Goal: Task Accomplishment & Management: Use online tool/utility

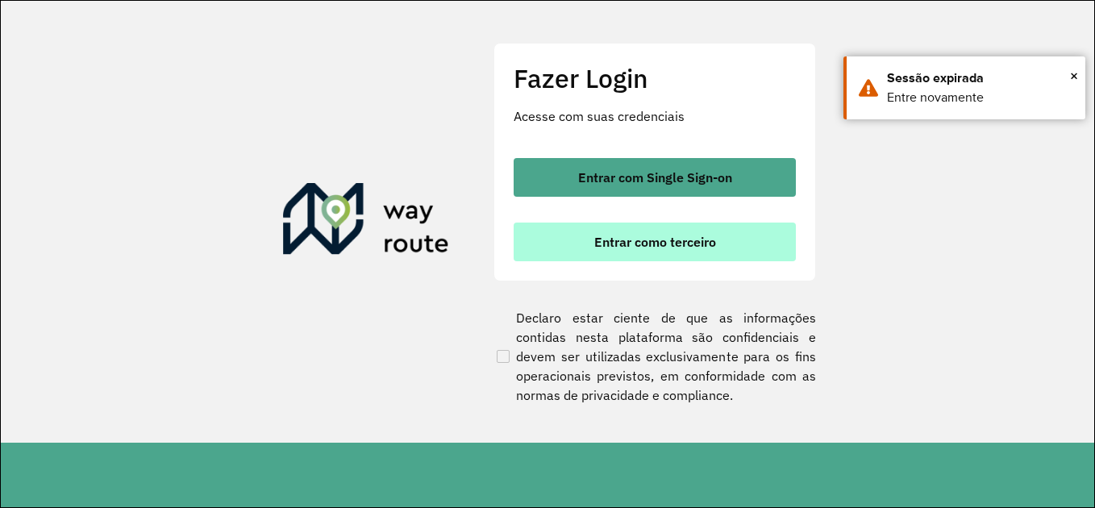
click at [635, 243] on span "Entrar como terceiro" at bounding box center [655, 241] width 122 height 13
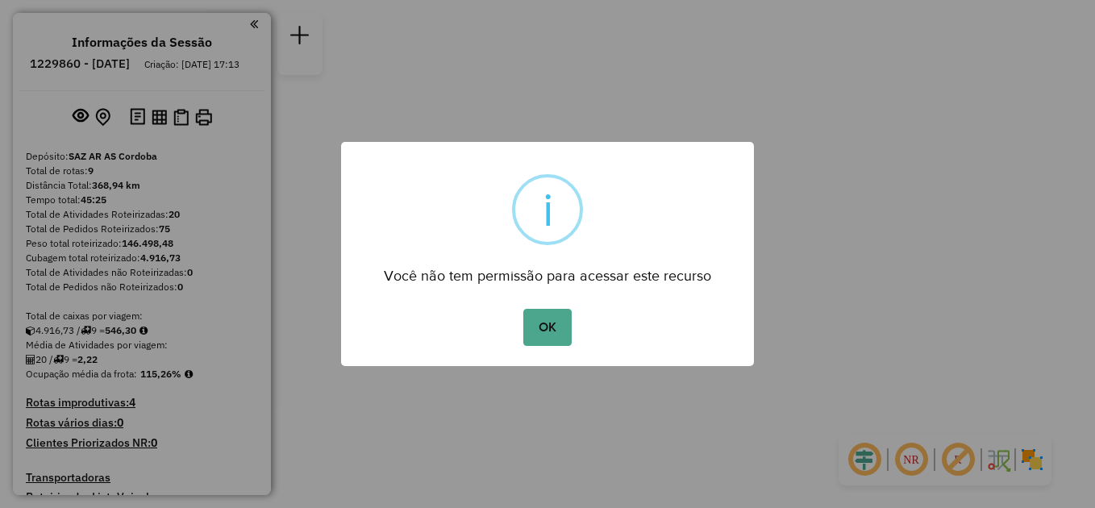
drag, startPoint x: 810, startPoint y: 120, endPoint x: 888, endPoint y: 131, distance: 78.2
click at [900, 168] on div "× i Você não tem permissão para acessar este recurso OK No Cancel" at bounding box center [547, 254] width 1095 height 508
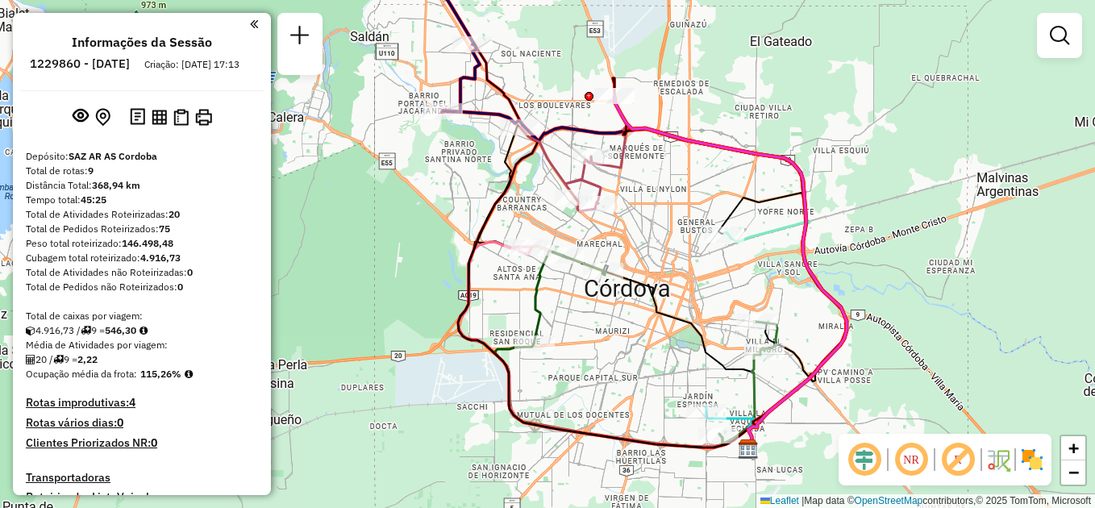
drag, startPoint x: 654, startPoint y: 109, endPoint x: 767, endPoint y: 130, distance: 115.6
click at [770, 130] on div "Janela de atendimento Grade de atendimento Capacidade Transportadoras Veículos …" at bounding box center [547, 254] width 1095 height 508
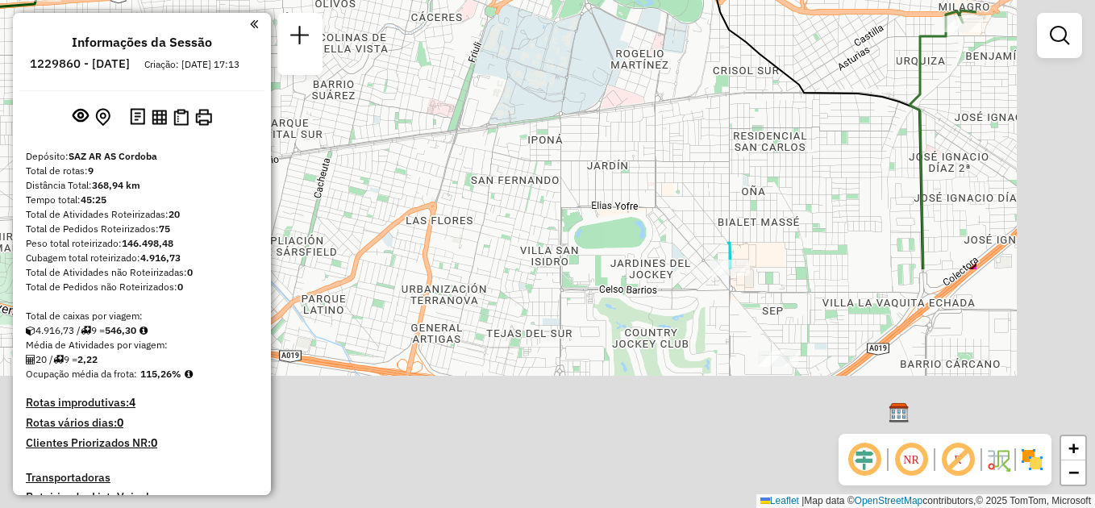
drag, startPoint x: 570, startPoint y: 247, endPoint x: 391, endPoint y: 33, distance: 279.3
click at [391, 33] on div "Janela de atendimento Grade de atendimento Capacidade Transportadoras Veículos …" at bounding box center [547, 254] width 1095 height 508
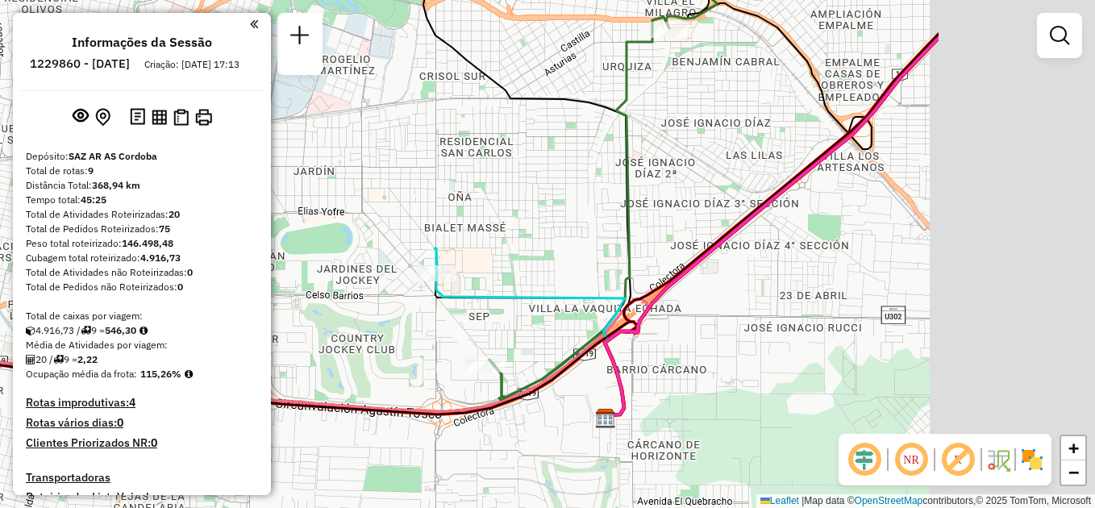
drag, startPoint x: 755, startPoint y: 152, endPoint x: 474, endPoint y: 185, distance: 282.5
click at [474, 185] on div "Janela de atendimento Grade de atendimento Capacidade Transportadoras Veículos …" at bounding box center [547, 254] width 1095 height 508
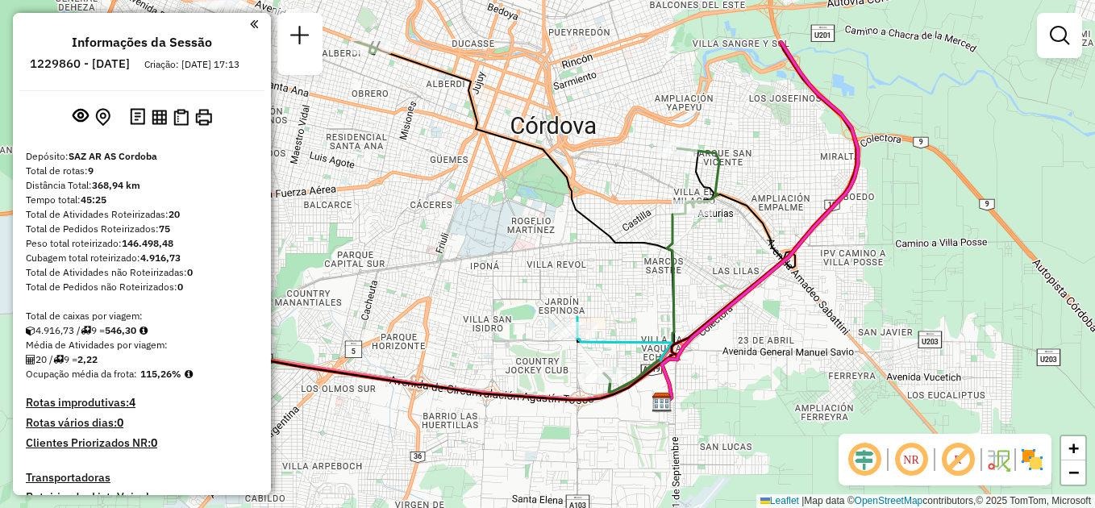
drag, startPoint x: 404, startPoint y: 160, endPoint x: 524, endPoint y: 254, distance: 152.7
click at [524, 253] on div "Janela de atendimento Grade de atendimento Capacidade Transportadoras Veículos …" at bounding box center [547, 254] width 1095 height 508
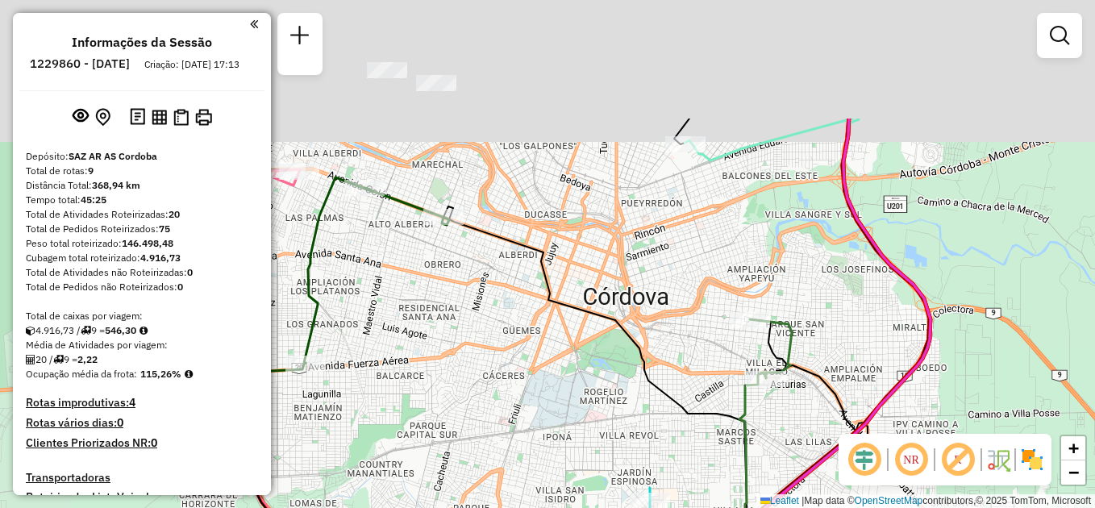
drag, startPoint x: 468, startPoint y: 235, endPoint x: 540, endPoint y: 405, distance: 184.9
click at [540, 405] on div "Janela de atendimento Grade de atendimento Capacidade Transportadoras Veículos …" at bounding box center [547, 254] width 1095 height 508
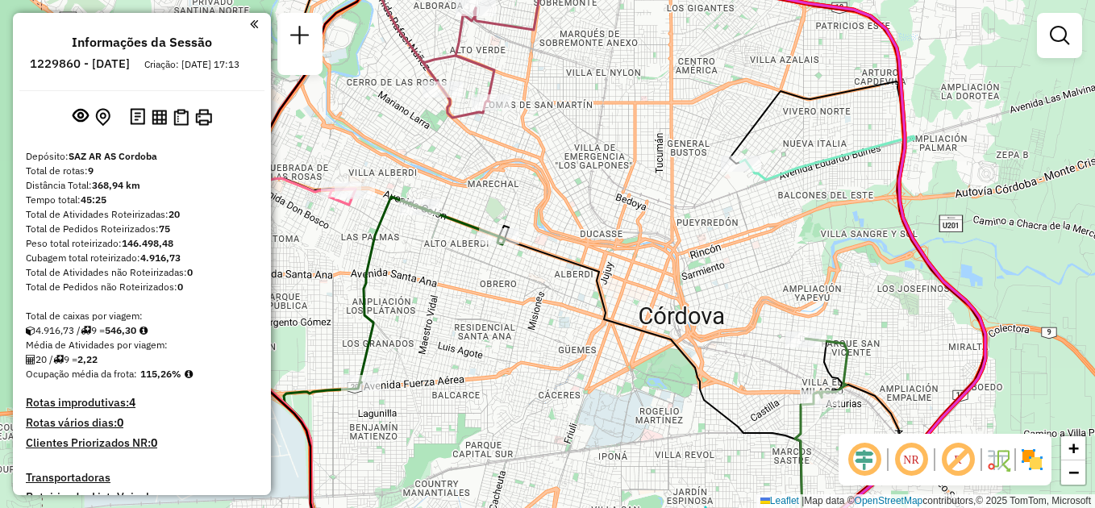
drag, startPoint x: 430, startPoint y: 291, endPoint x: 485, endPoint y: 310, distance: 58.6
click at [485, 310] on div "Janela de atendimento Grade de atendimento Capacidade Transportadoras Veículos …" at bounding box center [547, 254] width 1095 height 508
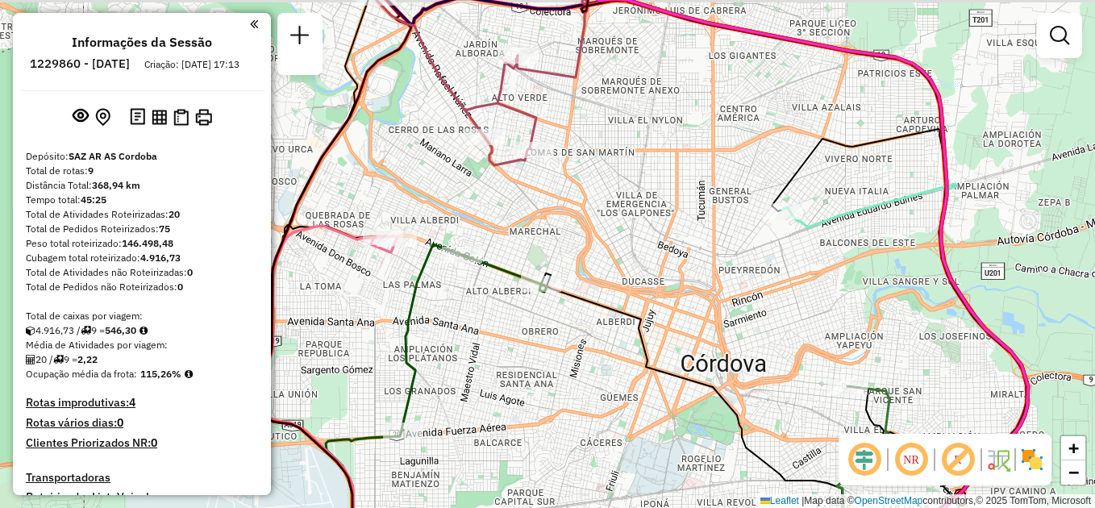
drag, startPoint x: 447, startPoint y: 318, endPoint x: 501, endPoint y: 378, distance: 80.5
click at [501, 378] on div "Janela de atendimento Grade de atendimento Capacidade Transportadoras Veículos …" at bounding box center [547, 254] width 1095 height 508
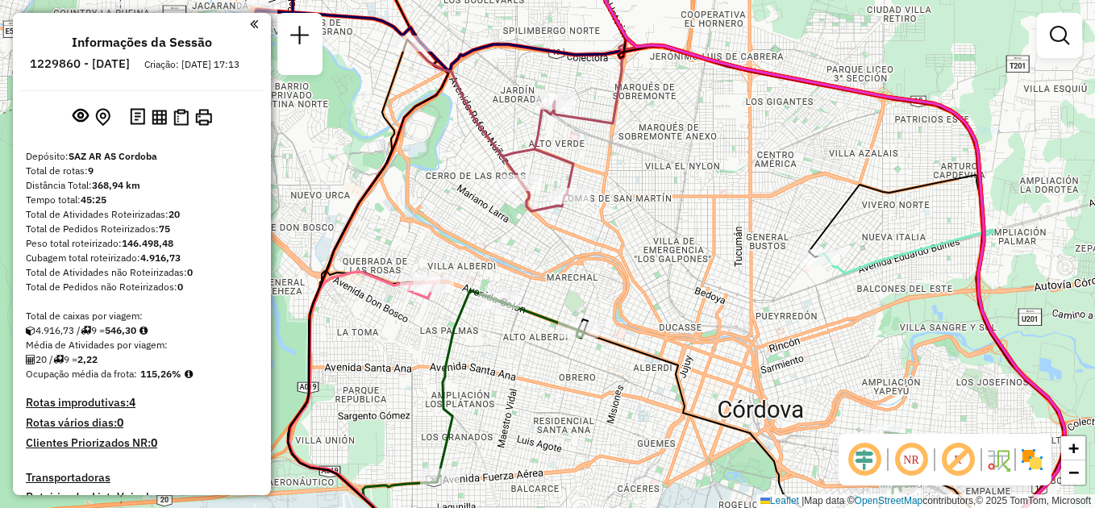
drag, startPoint x: 474, startPoint y: 325, endPoint x: 529, endPoint y: 405, distance: 97.5
click at [537, 416] on div "Janela de atendimento Grade de atendimento Capacidade Transportadoras Veículos …" at bounding box center [547, 254] width 1095 height 508
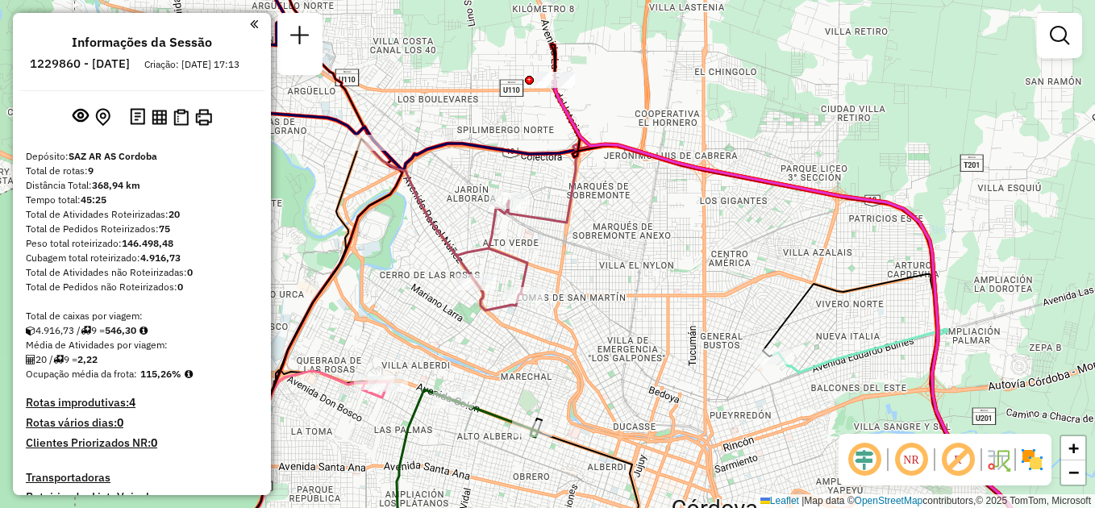
drag, startPoint x: 508, startPoint y: 263, endPoint x: 411, endPoint y: 286, distance: 99.5
click at [411, 286] on div "Janela de atendimento Grade de atendimento Capacidade Transportadoras Veículos …" at bounding box center [547, 254] width 1095 height 508
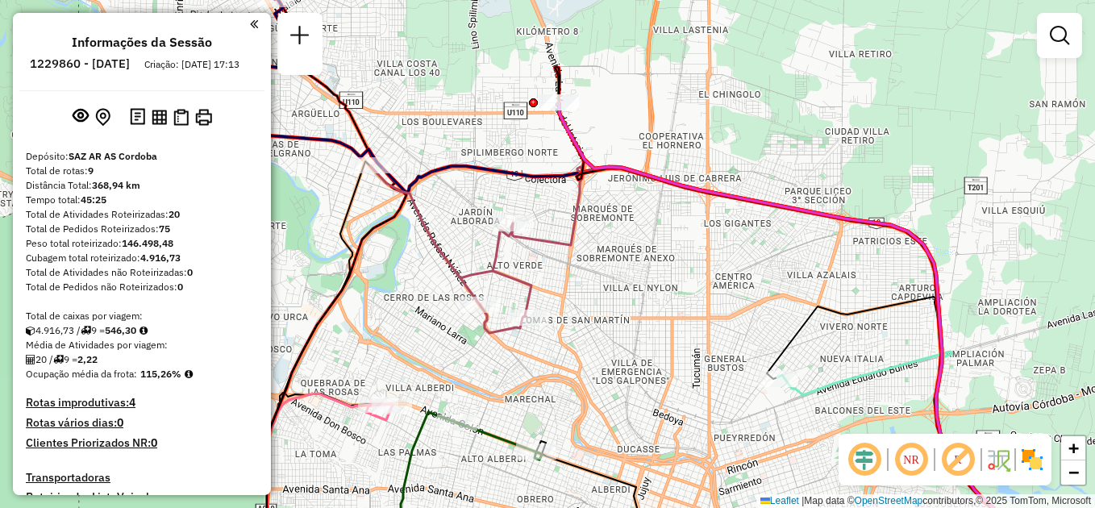
drag, startPoint x: 731, startPoint y: 362, endPoint x: 755, endPoint y: 412, distance: 55.2
click at [755, 412] on div "Janela de atendimento Grade de atendimento Capacidade Transportadoras Veículos …" at bounding box center [547, 254] width 1095 height 508
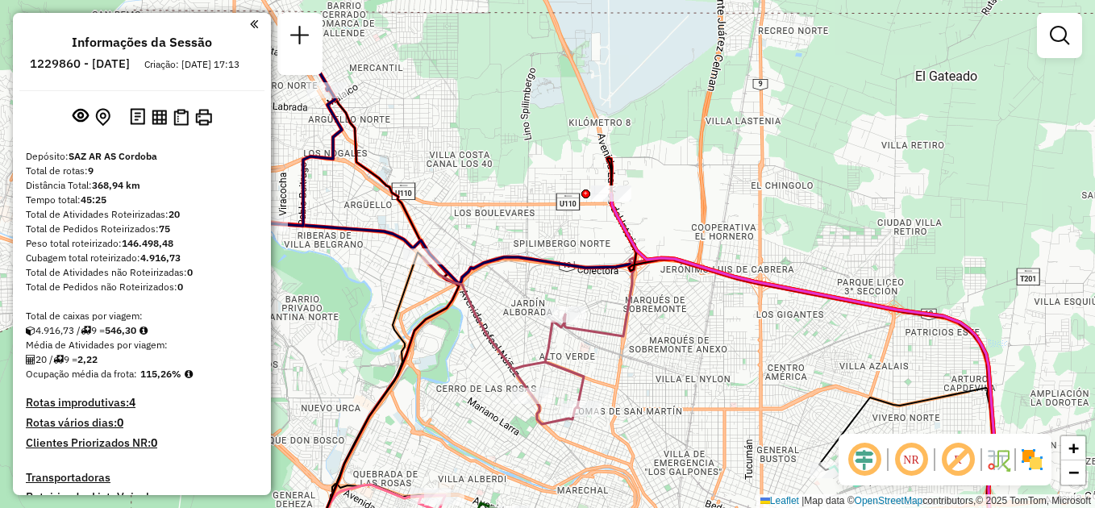
drag, startPoint x: 643, startPoint y: 215, endPoint x: 617, endPoint y: 202, distance: 29.2
click at [671, 271] on div "Janela de atendimento Grade de atendimento Capacidade Transportadoras Veículos …" at bounding box center [547, 254] width 1095 height 508
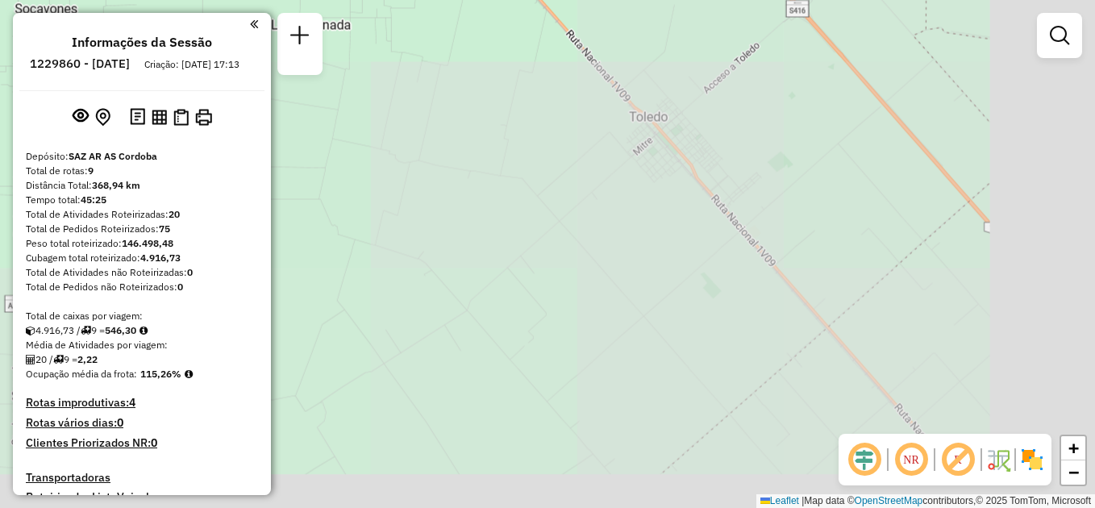
drag, startPoint x: 474, startPoint y: 52, endPoint x: 971, endPoint y: 534, distance: 692.6
click at [971, 507] on html "Aguarde... Pop-up bloqueado! Seu navegador bloqueou automáticamente a abertura …" at bounding box center [547, 254] width 1095 height 508
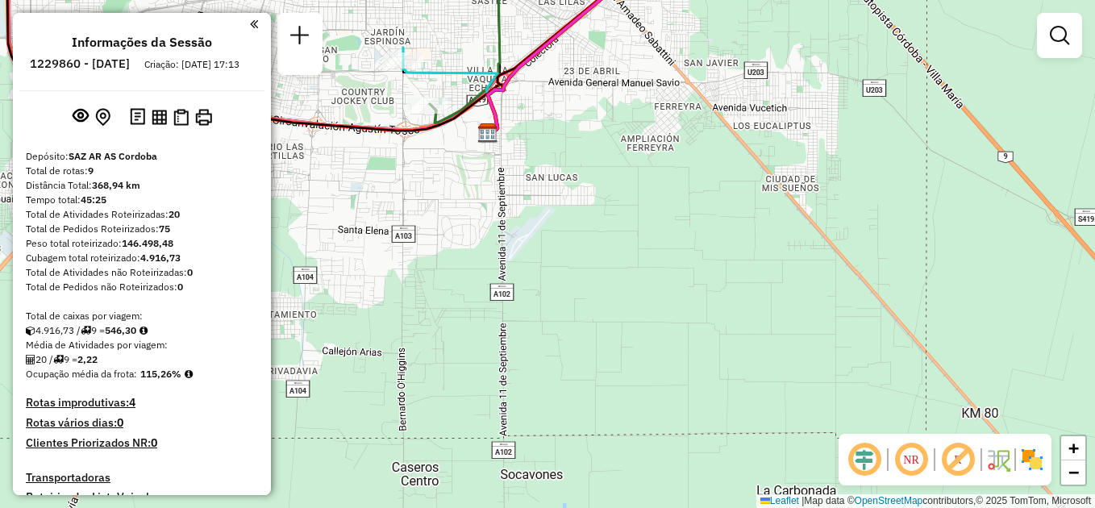
drag, startPoint x: 712, startPoint y: 202, endPoint x: 931, endPoint y: 534, distance: 398.6
click at [931, 507] on html "Aguarde... Pop-up bloqueado! Seu navegador bloqueou automáticamente a abertura …" at bounding box center [547, 254] width 1095 height 508
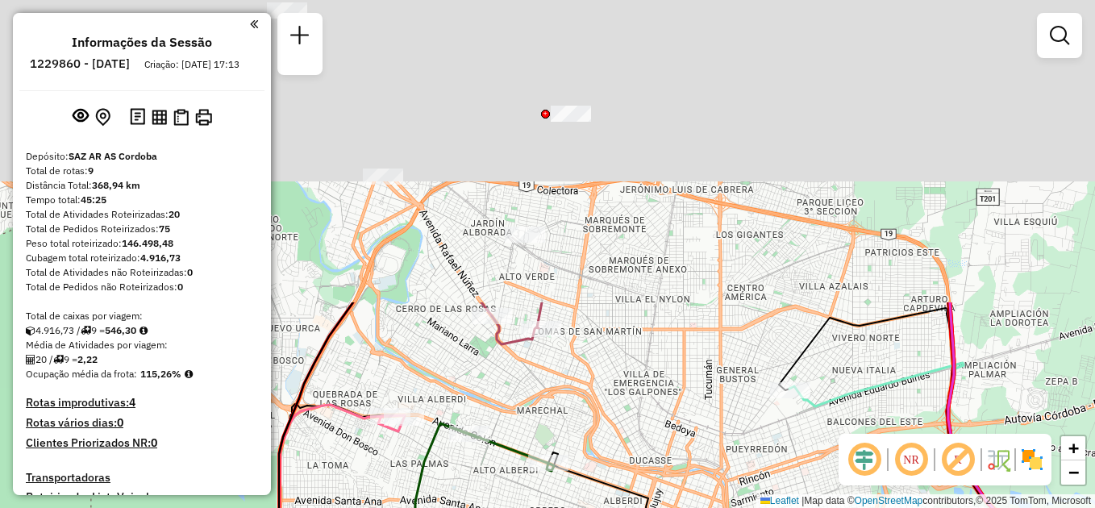
drag, startPoint x: 642, startPoint y: 130, endPoint x: 782, endPoint y: 514, distance: 409.0
click at [782, 507] on html "Aguarde... Pop-up bloqueado! Seu navegador bloqueou automáticamente a abertura …" at bounding box center [547, 254] width 1095 height 508
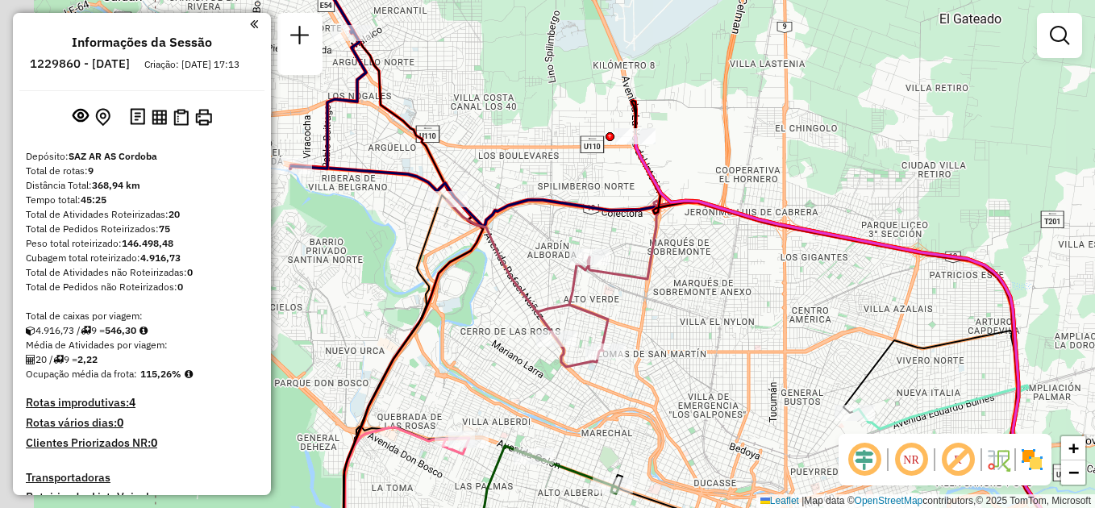
drag, startPoint x: 617, startPoint y: 362, endPoint x: 634, endPoint y: 294, distance: 69.8
click at [674, 332] on div "Janela de atendimento Grade de atendimento Capacidade Transportadoras Veículos …" at bounding box center [547, 254] width 1095 height 508
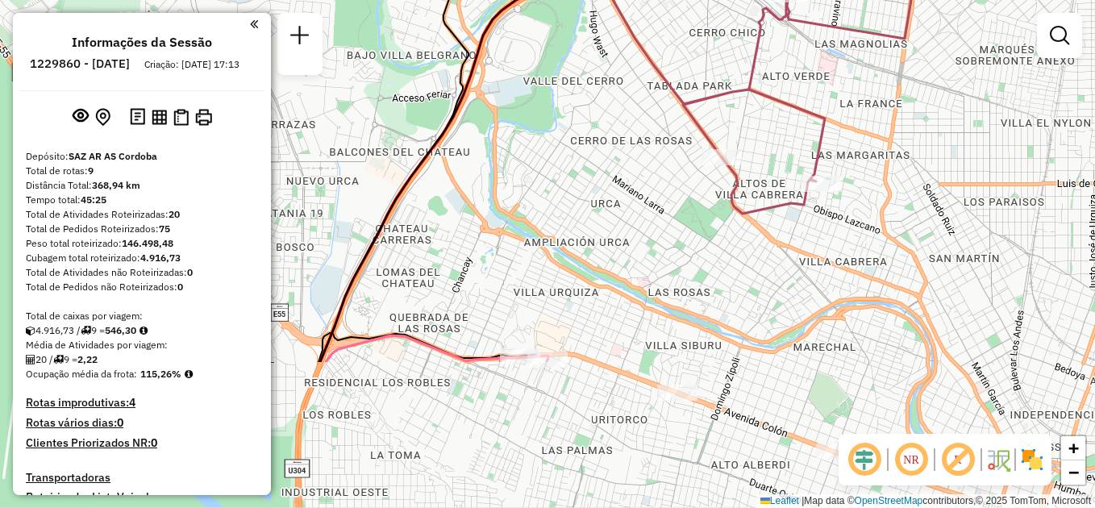
drag, startPoint x: 550, startPoint y: 301, endPoint x: 595, endPoint y: 104, distance: 201.8
click at [595, 104] on div "Janela de atendimento Grade de atendimento Capacidade Transportadoras Veículos …" at bounding box center [547, 254] width 1095 height 508
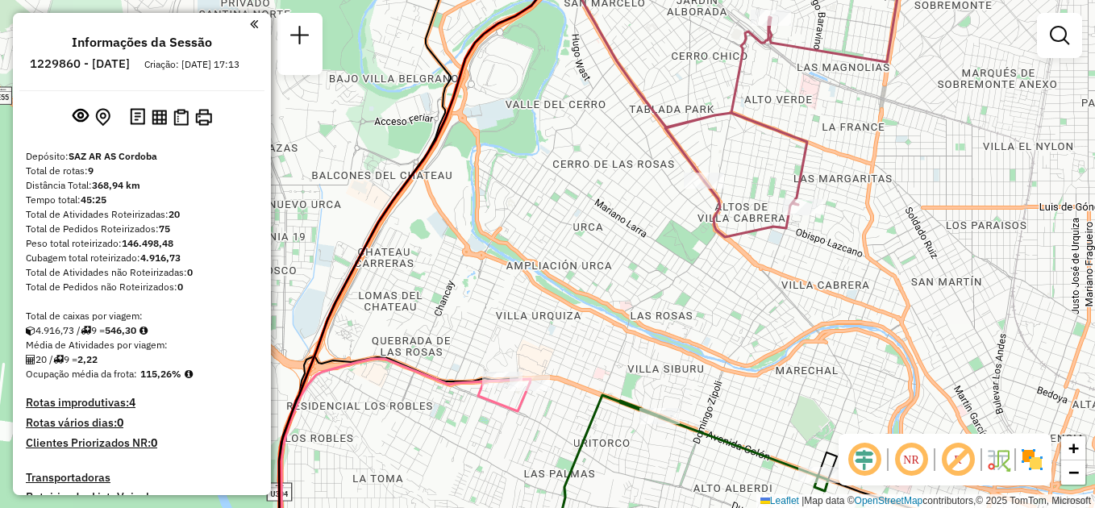
drag, startPoint x: 471, startPoint y: 457, endPoint x: 457, endPoint y: 502, distance: 47.2
click at [466, 507] on html "Aguarde... Pop-up bloqueado! Seu navegador bloqueou automáticamente a abertura …" at bounding box center [547, 254] width 1095 height 508
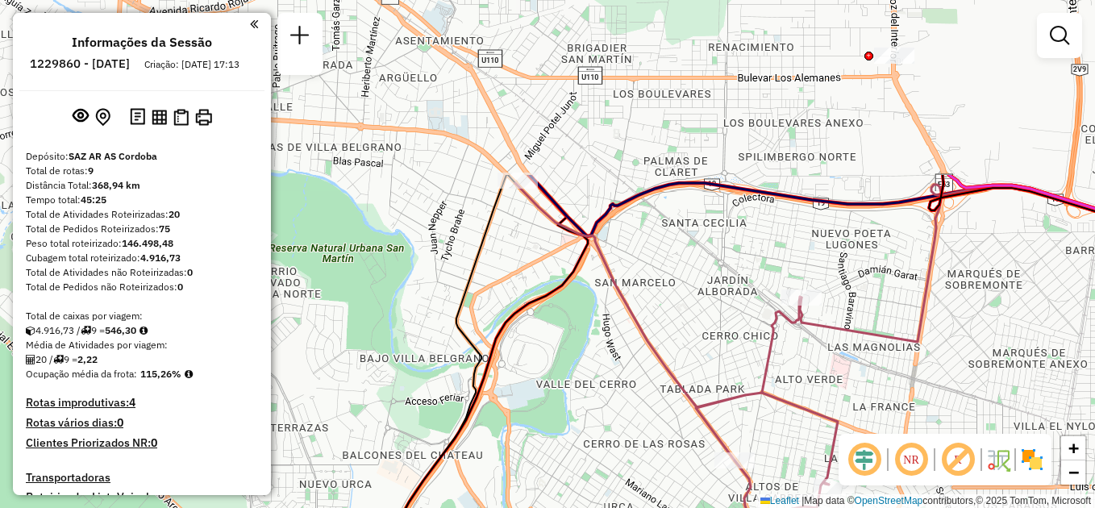
drag, startPoint x: 469, startPoint y: 263, endPoint x: 482, endPoint y: 505, distance: 243.0
click at [482, 505] on div "Janela de atendimento Grade de atendimento Capacidade Transportadoras Veículos …" at bounding box center [547, 254] width 1095 height 508
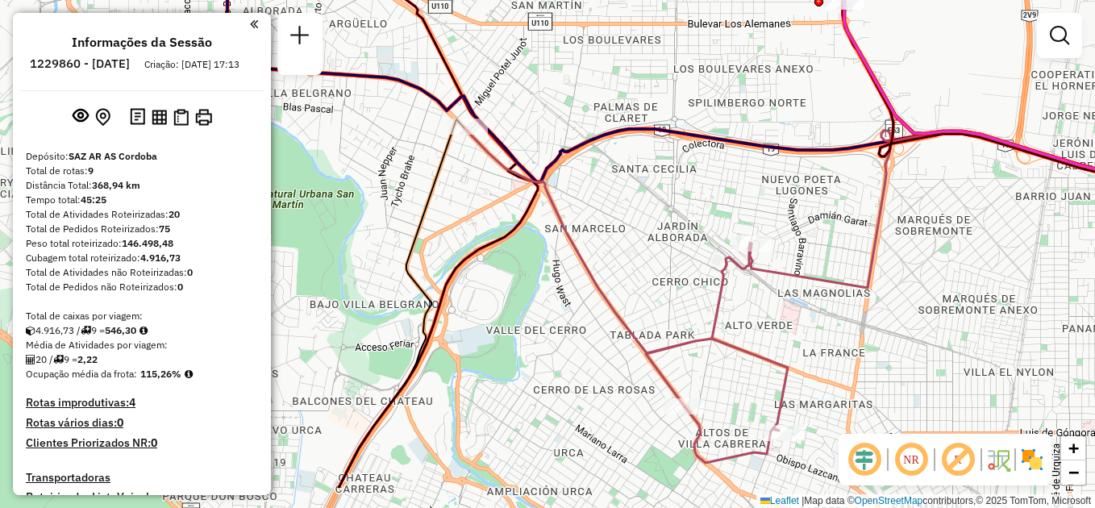
drag, startPoint x: 701, startPoint y: 298, endPoint x: 660, endPoint y: 217, distance: 91.2
click at [660, 217] on div "Janela de atendimento Grade de atendimento Capacidade Transportadoras Veículos …" at bounding box center [547, 254] width 1095 height 508
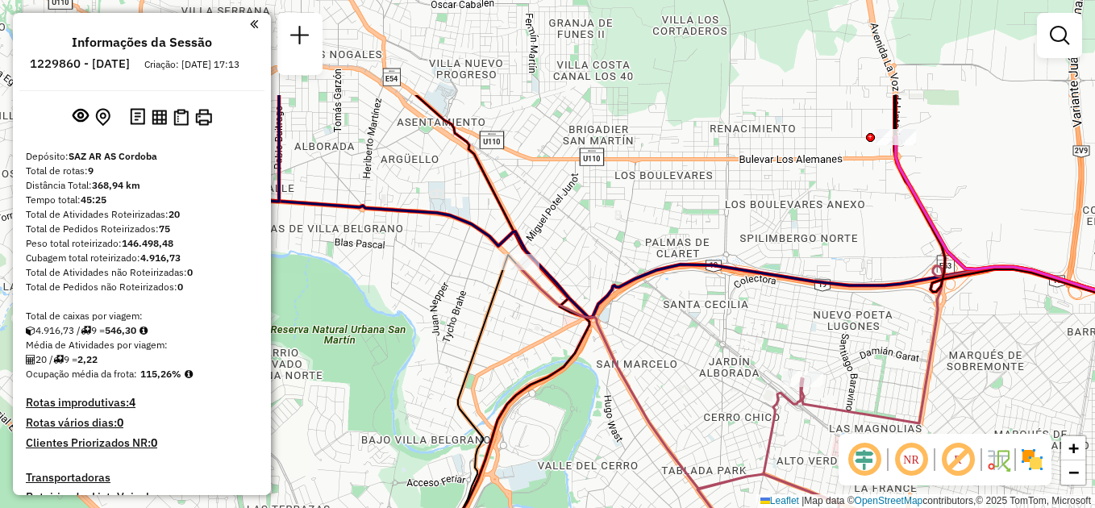
drag, startPoint x: 642, startPoint y: 286, endPoint x: 650, endPoint y: 397, distance: 111.5
click at [689, 434] on div "Janela de atendimento Grade de atendimento Capacidade Transportadoras Veículos …" at bounding box center [547, 254] width 1095 height 508
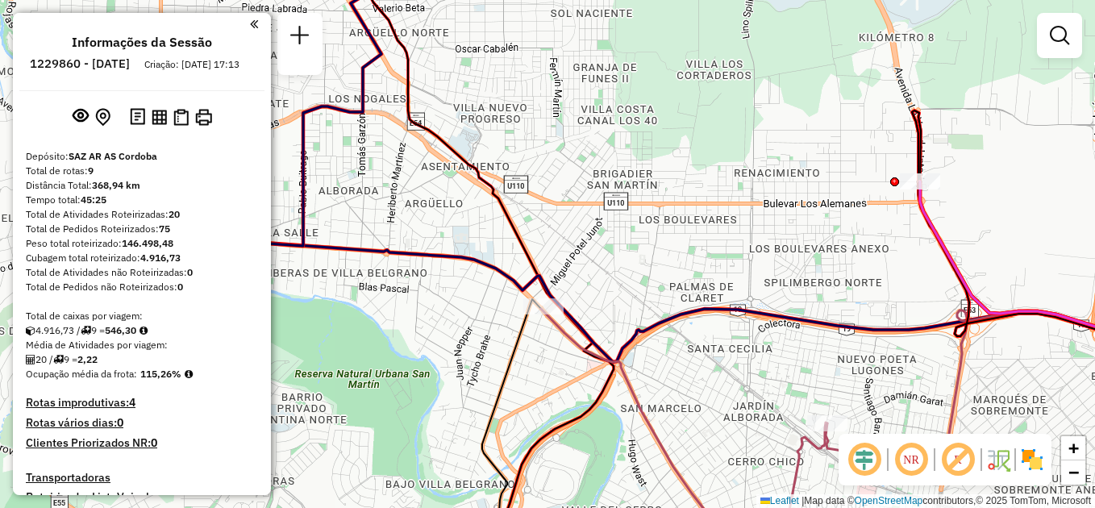
drag, startPoint x: 397, startPoint y: 299, endPoint x: 463, endPoint y: 441, distance: 156.5
click at [462, 439] on div "Janela de atendimento Grade de atendimento Capacidade Transportadoras Veículos …" at bounding box center [547, 254] width 1095 height 508
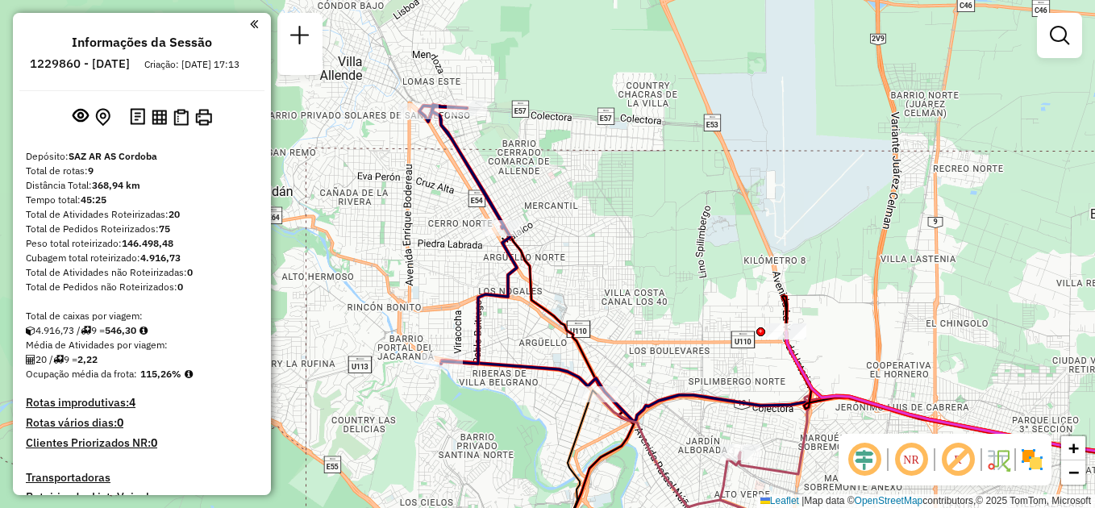
drag, startPoint x: 437, startPoint y: 264, endPoint x: 524, endPoint y: 328, distance: 108.3
click at [524, 328] on div "Janela de atendimento Grade de atendimento Capacidade Transportadoras Veículos …" at bounding box center [547, 254] width 1095 height 508
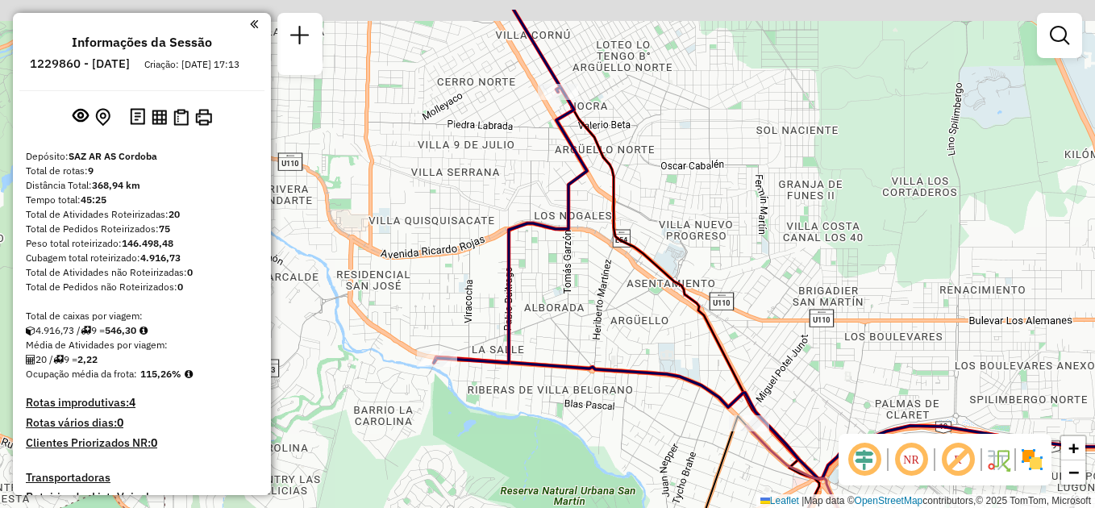
drag, startPoint x: 523, startPoint y: 367, endPoint x: 501, endPoint y: 534, distance: 169.2
click at [501, 507] on html "Aguarde... Pop-up bloqueado! Seu navegador bloqueou automáticamente a abertura …" at bounding box center [547, 254] width 1095 height 508
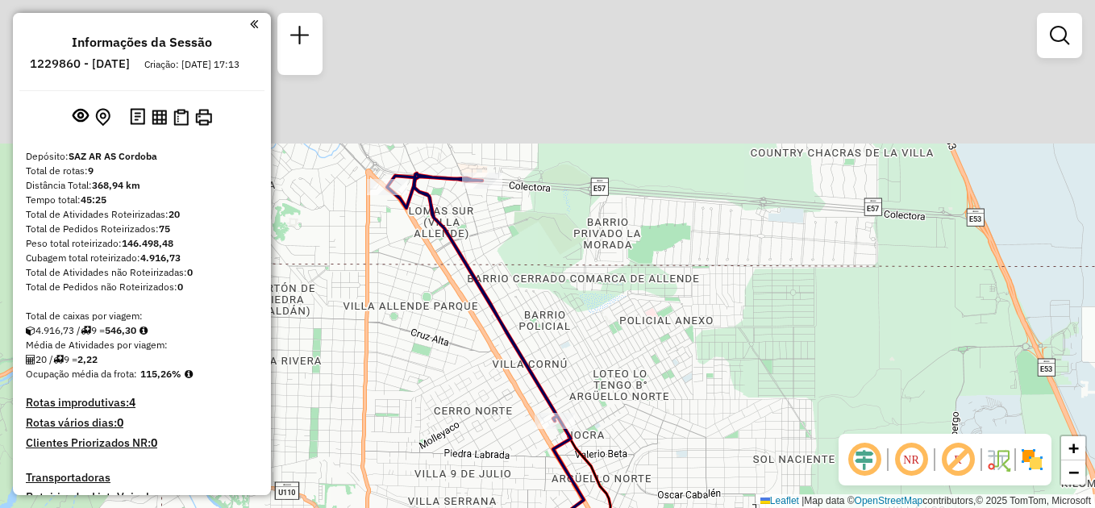
drag, startPoint x: 648, startPoint y: 213, endPoint x: 664, endPoint y: 435, distance: 223.1
click at [667, 434] on div "Janela de atendimento Grade de atendimento Capacidade Transportadoras Veículos …" at bounding box center [547, 254] width 1095 height 508
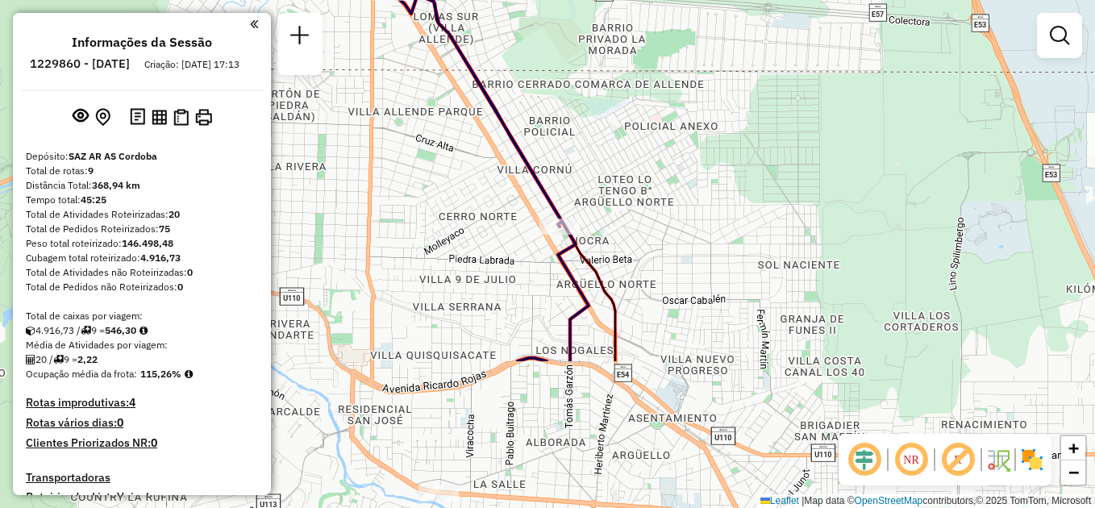
drag, startPoint x: 586, startPoint y: 355, endPoint x: 591, endPoint y: 157, distance: 197.6
click at [591, 157] on div "Janela de atendimento Grade de atendimento Capacidade Transportadoras Veículos …" at bounding box center [547, 254] width 1095 height 508
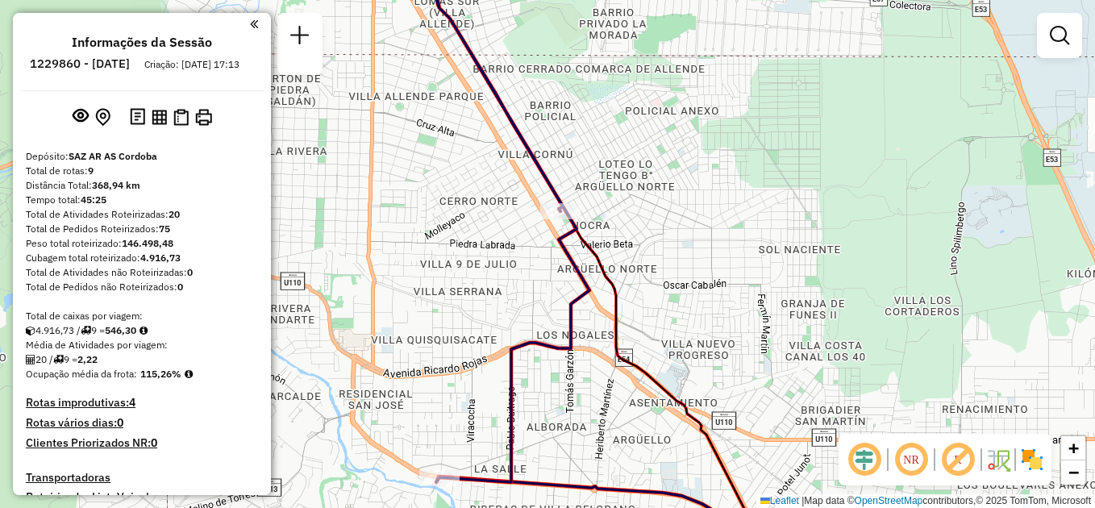
drag, startPoint x: 685, startPoint y: 337, endPoint x: 682, endPoint y: 276, distance: 60.5
click at [682, 276] on div "Janela de atendimento Grade de atendimento Capacidade Transportadoras Veículos …" at bounding box center [547, 254] width 1095 height 508
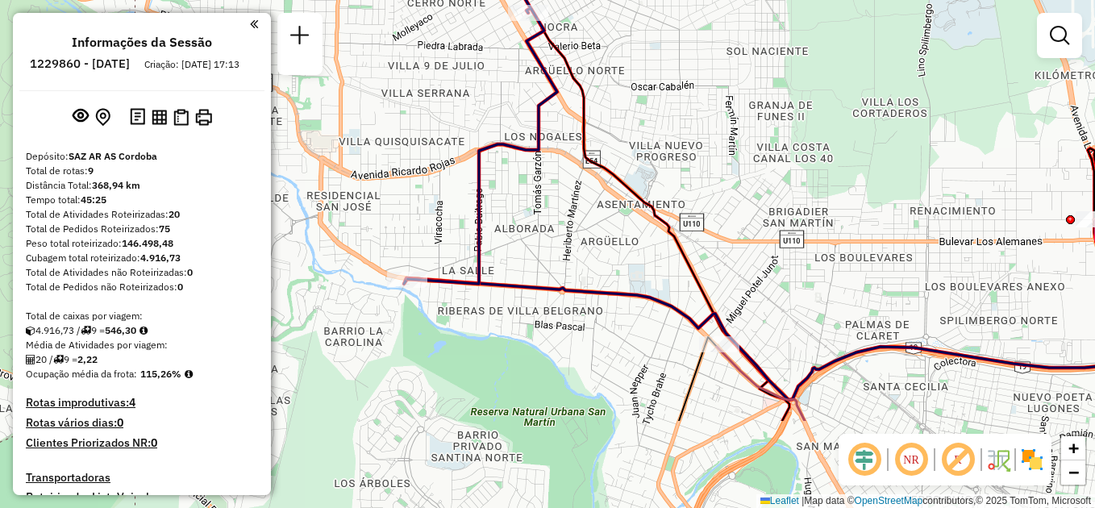
drag, startPoint x: 553, startPoint y: 363, endPoint x: 526, endPoint y: 206, distance: 159.6
click at [526, 206] on div "Janela de atendimento Grade de atendimento Capacidade Transportadoras Veículos …" at bounding box center [547, 254] width 1095 height 508
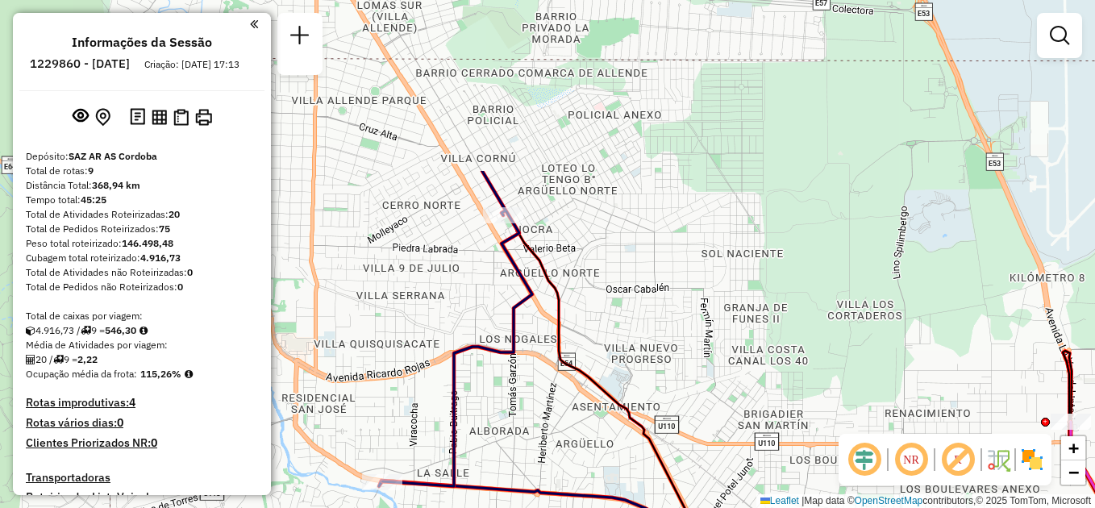
drag, startPoint x: 545, startPoint y: 326, endPoint x: 511, endPoint y: 534, distance: 210.7
click at [511, 507] on html "Aguarde... Pop-up bloqueado! Seu navegador bloqueou automáticamente a abertura …" at bounding box center [547, 254] width 1095 height 508
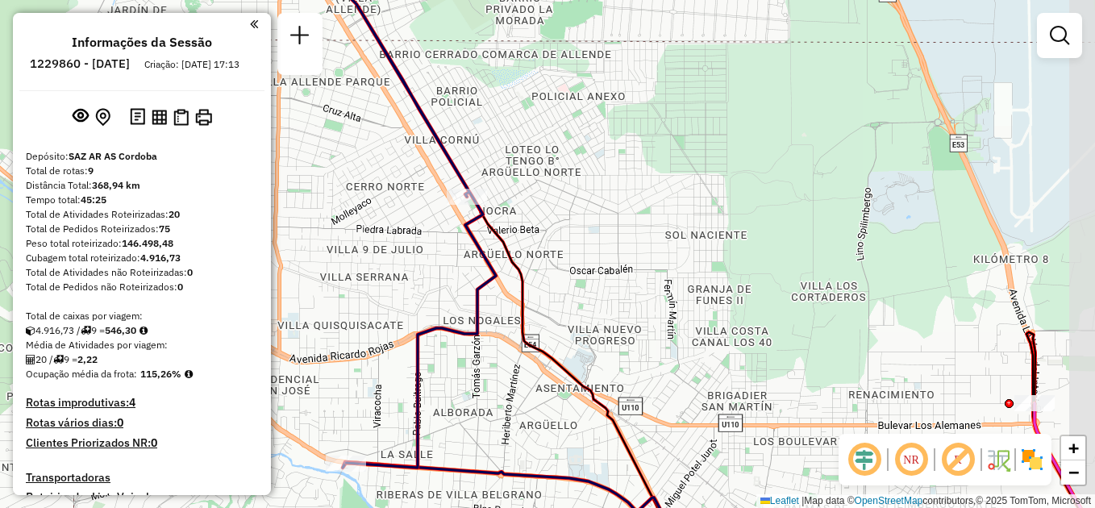
drag, startPoint x: 751, startPoint y: 281, endPoint x: 712, endPoint y: 164, distance: 123.4
click at [712, 164] on div "Janela de atendimento Grade de atendimento Capacidade Transportadoras Veículos …" at bounding box center [547, 254] width 1095 height 508
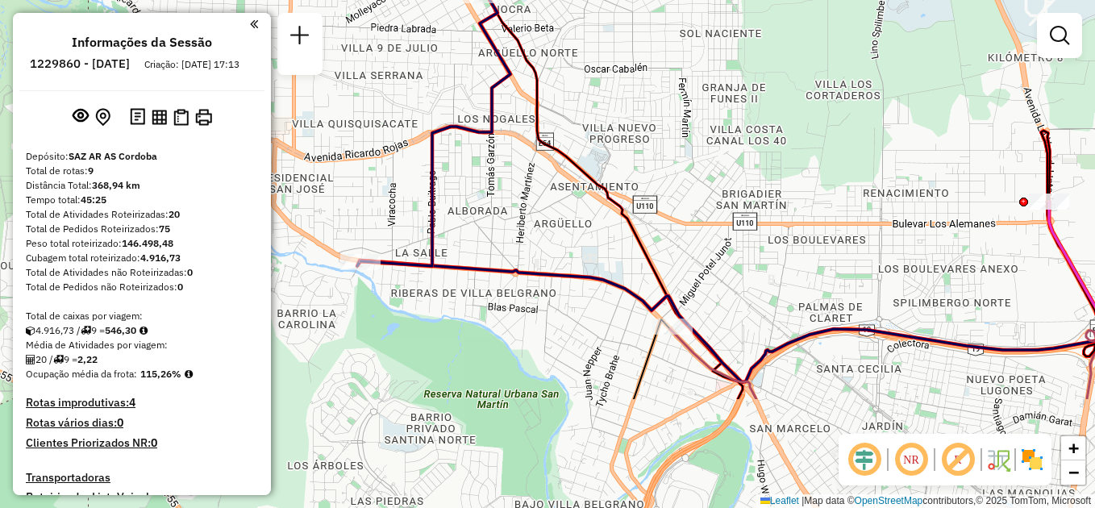
drag, startPoint x: 492, startPoint y: 388, endPoint x: 513, endPoint y: 228, distance: 161.1
click at [513, 228] on div "Janela de atendimento Grade de atendimento Capacidade Transportadoras Veículos …" at bounding box center [547, 254] width 1095 height 508
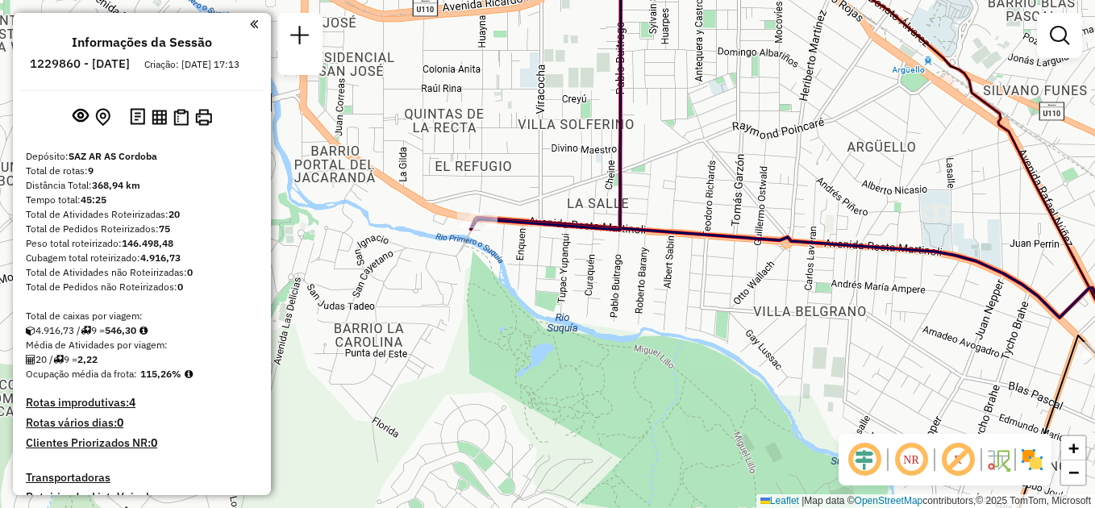
drag, startPoint x: 451, startPoint y: 293, endPoint x: 693, endPoint y: 303, distance: 242.9
click at [693, 303] on div "Janela de atendimento Grade de atendimento Capacidade Transportadoras Veículos …" at bounding box center [547, 254] width 1095 height 508
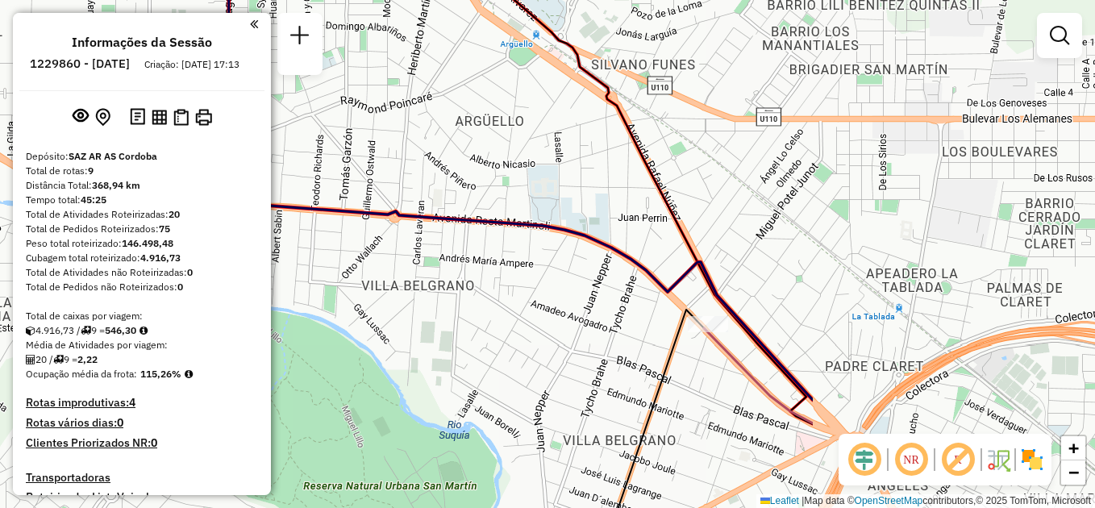
drag, startPoint x: 800, startPoint y: 296, endPoint x: 408, endPoint y: 270, distance: 392.6
click at [408, 270] on div "Janela de atendimento Grade de atendimento Capacidade Transportadoras Veículos …" at bounding box center [547, 254] width 1095 height 508
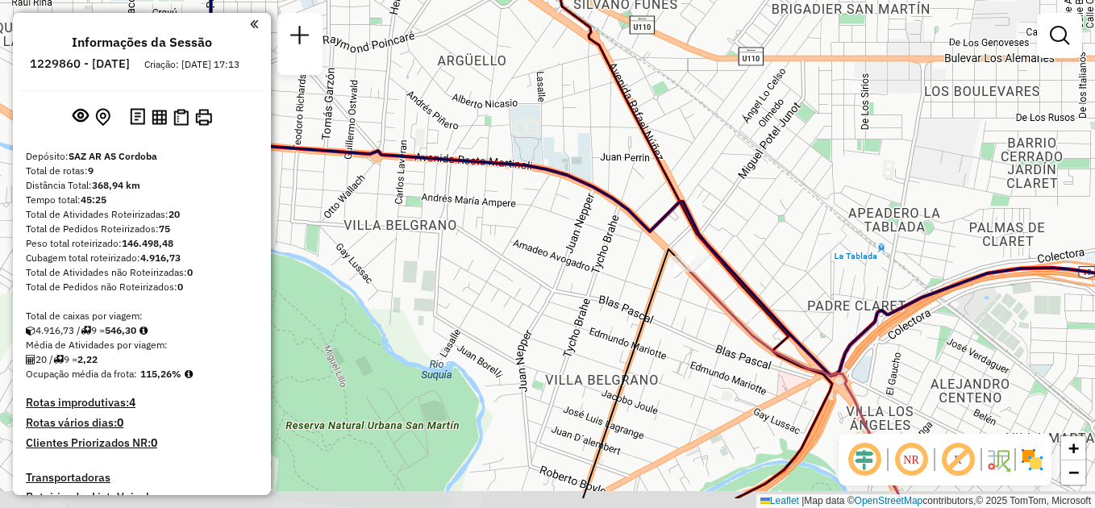
drag, startPoint x: 538, startPoint y: 359, endPoint x: 520, endPoint y: 297, distance: 64.6
click at [520, 297] on div "Janela de atendimento Grade de atendimento Capacidade Transportadoras Veículos …" at bounding box center [547, 254] width 1095 height 508
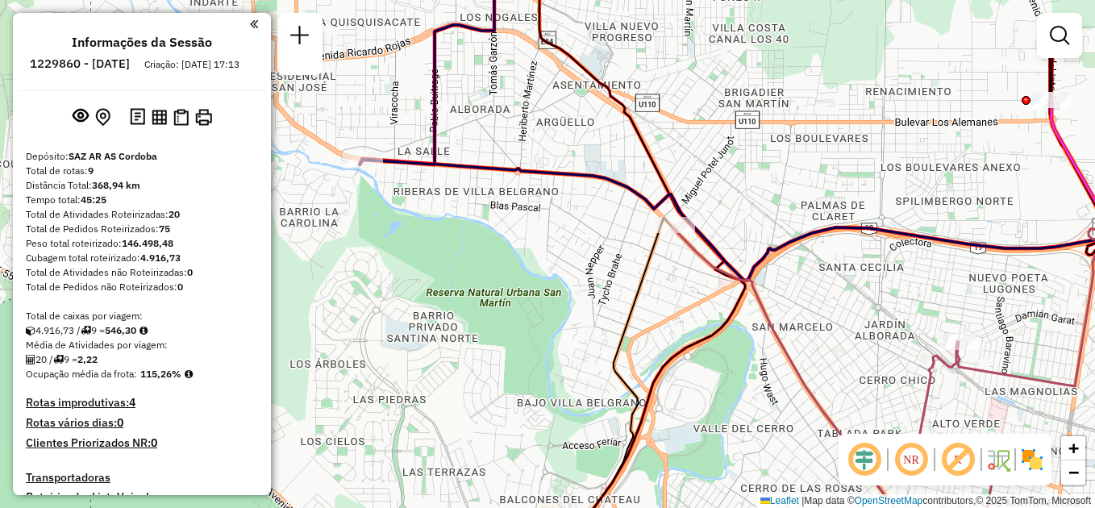
drag, startPoint x: 494, startPoint y: 274, endPoint x: 546, endPoint y: 225, distance: 71.3
click at [546, 225] on div "Janela de atendimento Grade de atendimento Capacidade Transportadoras Veículos …" at bounding box center [547, 254] width 1095 height 508
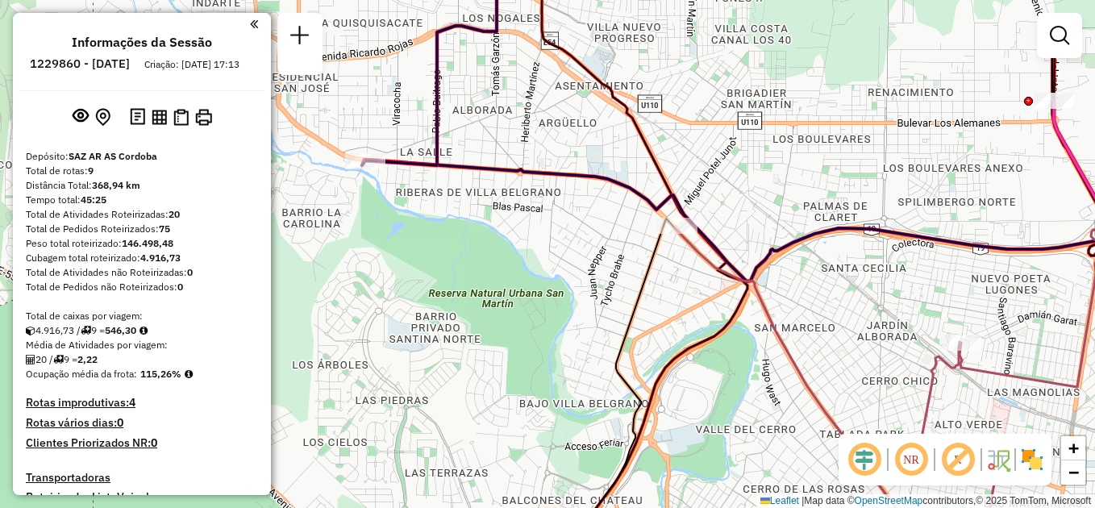
drag, startPoint x: 546, startPoint y: 225, endPoint x: 579, endPoint y: 250, distance: 41.4
click at [579, 250] on div "Janela de atendimento Grade de atendimento Capacidade Transportadoras Veículos …" at bounding box center [547, 254] width 1095 height 508
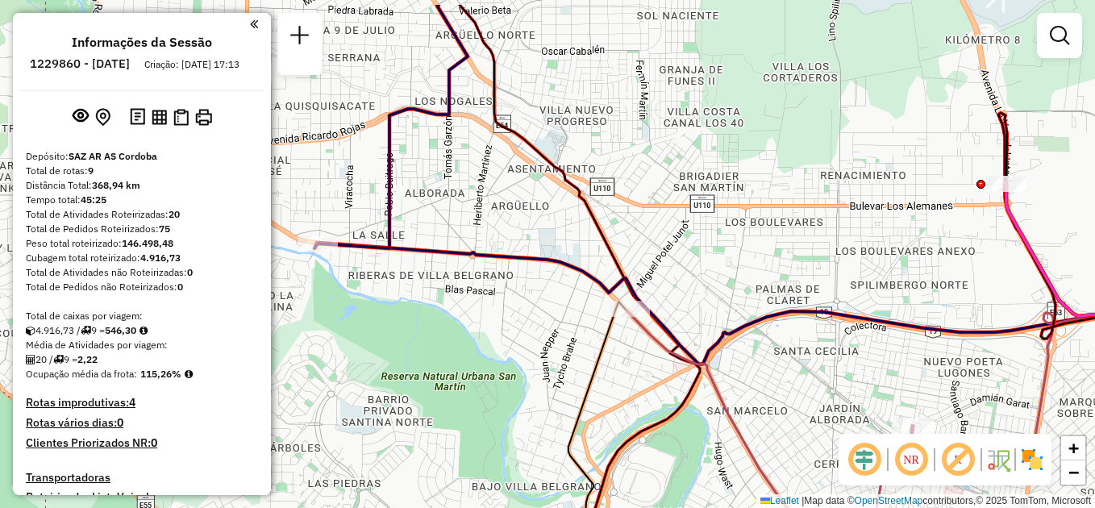
drag, startPoint x: 602, startPoint y: 330, endPoint x: 532, endPoint y: 386, distance: 89.5
click at [532, 386] on div "Janela de atendimento Grade de atendimento Capacidade Transportadoras Veículos …" at bounding box center [547, 254] width 1095 height 508
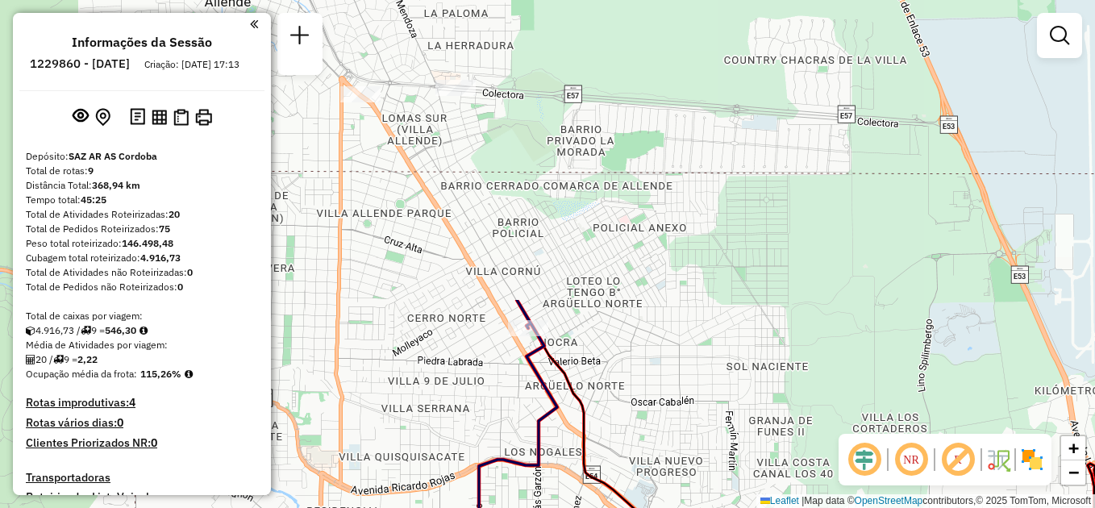
drag, startPoint x: 647, startPoint y: 123, endPoint x: 717, endPoint y: 468, distance: 351.1
click at [734, 484] on div "Janela de atendimento Grade de atendimento Capacidade Transportadoras Veículos …" at bounding box center [547, 254] width 1095 height 508
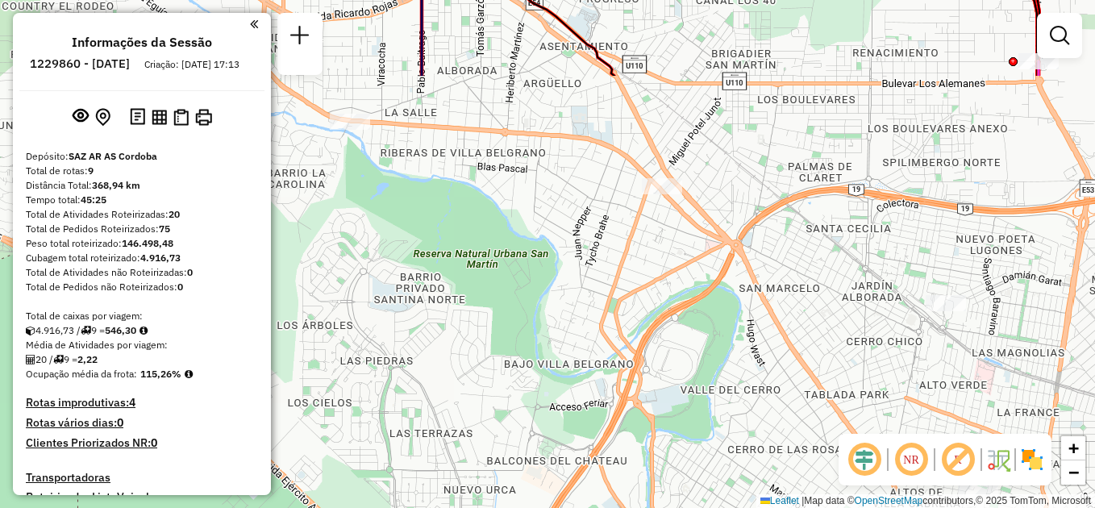
drag, startPoint x: 634, startPoint y: 439, endPoint x: 580, endPoint y: -45, distance: 487.4
click at [580, 0] on html "Aguarde... Pop-up bloqueado! Seu navegador bloqueou automáticamente a abertura …" at bounding box center [547, 254] width 1095 height 508
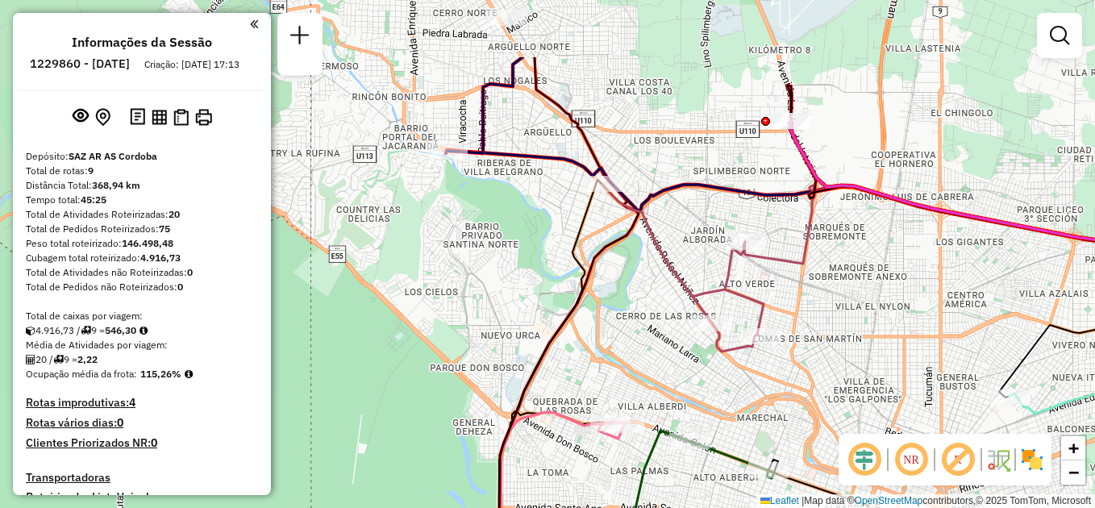
drag, startPoint x: 535, startPoint y: 188, endPoint x: 650, endPoint y: 388, distance: 230.4
click at [650, 388] on div "Janela de atendimento Grade de atendimento Capacidade Transportadoras Veículos …" at bounding box center [547, 254] width 1095 height 508
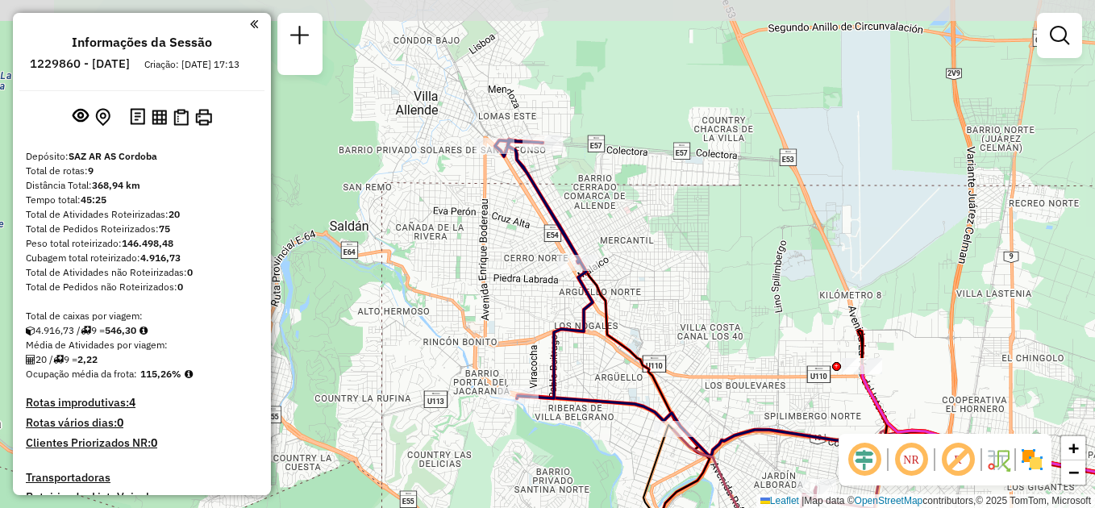
drag, startPoint x: 669, startPoint y: 142, endPoint x: 705, endPoint y: 302, distance: 164.3
click at [716, 322] on div "Janela de atendimento Grade de atendimento Capacidade Transportadoras Veículos …" at bounding box center [547, 254] width 1095 height 508
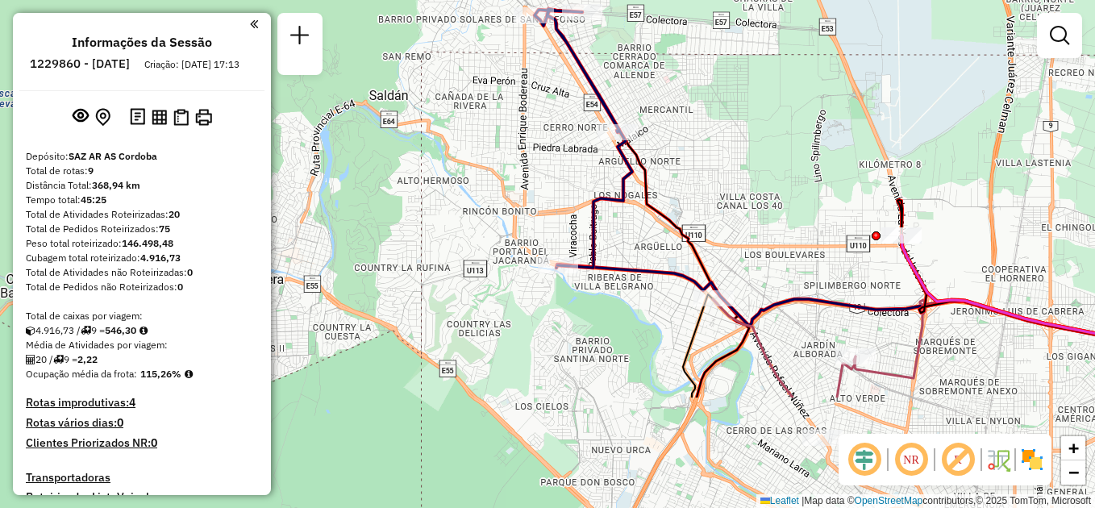
drag, startPoint x: 709, startPoint y: 312, endPoint x: 705, endPoint y: 193, distance: 118.6
click at [734, 146] on div "Janela de atendimento Grade de atendimento Capacidade Transportadoras Veículos …" at bounding box center [547, 254] width 1095 height 508
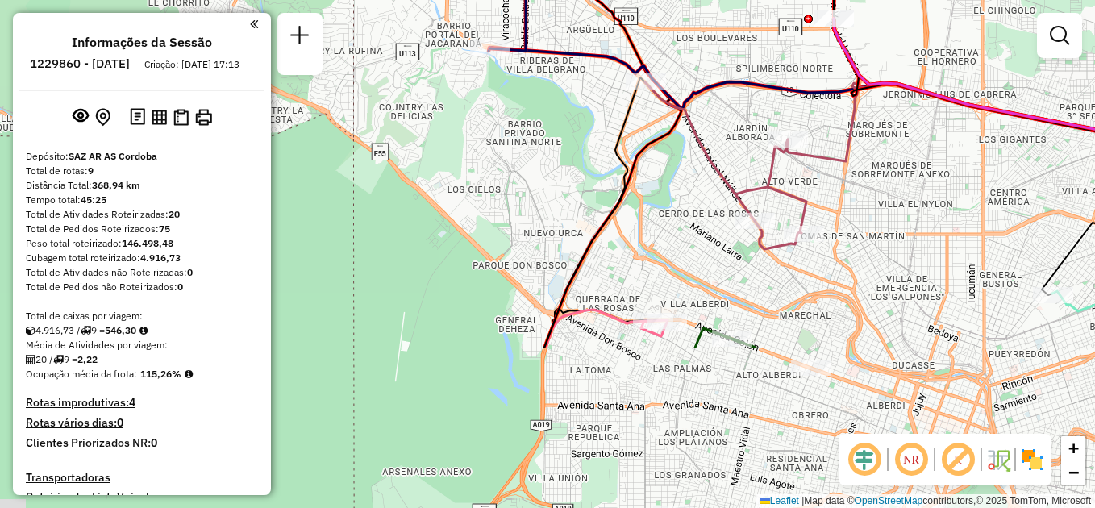
drag, startPoint x: 649, startPoint y: 380, endPoint x: 572, endPoint y: 127, distance: 263.9
click at [572, 128] on div "Janela de atendimento Grade de atendimento Capacidade Transportadoras Veículos …" at bounding box center [547, 254] width 1095 height 508
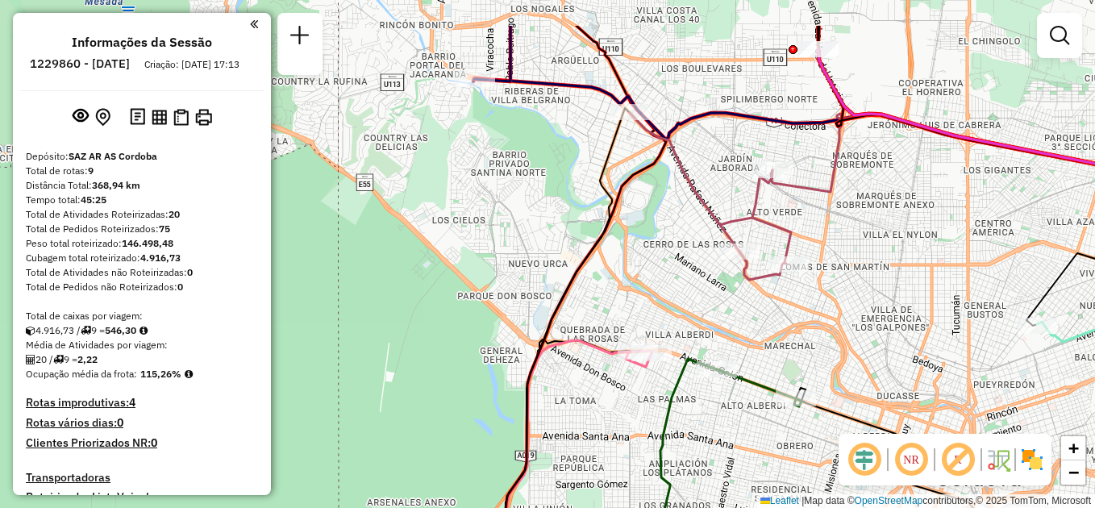
drag, startPoint x: 672, startPoint y: 268, endPoint x: 667, endPoint y: 281, distance: 13.0
click at [667, 281] on div "Janela de atendimento Grade de atendimento Capacidade Transportadoras Veículos …" at bounding box center [547, 254] width 1095 height 508
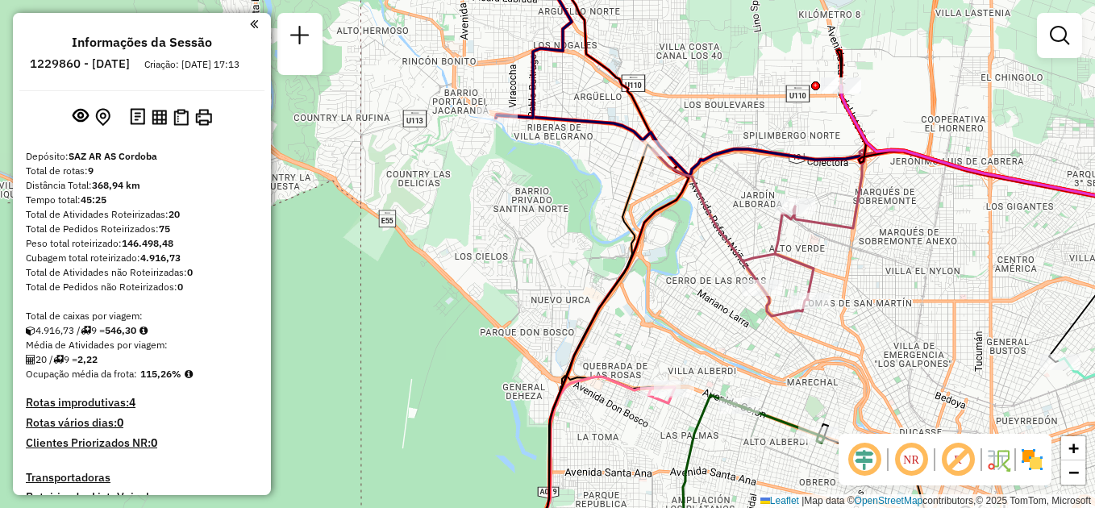
drag, startPoint x: 648, startPoint y: 236, endPoint x: 692, endPoint y: 323, distance: 97.3
click at [692, 323] on div "Janela de atendimento Grade de atendimento Capacidade Transportadoras Veículos …" at bounding box center [547, 254] width 1095 height 508
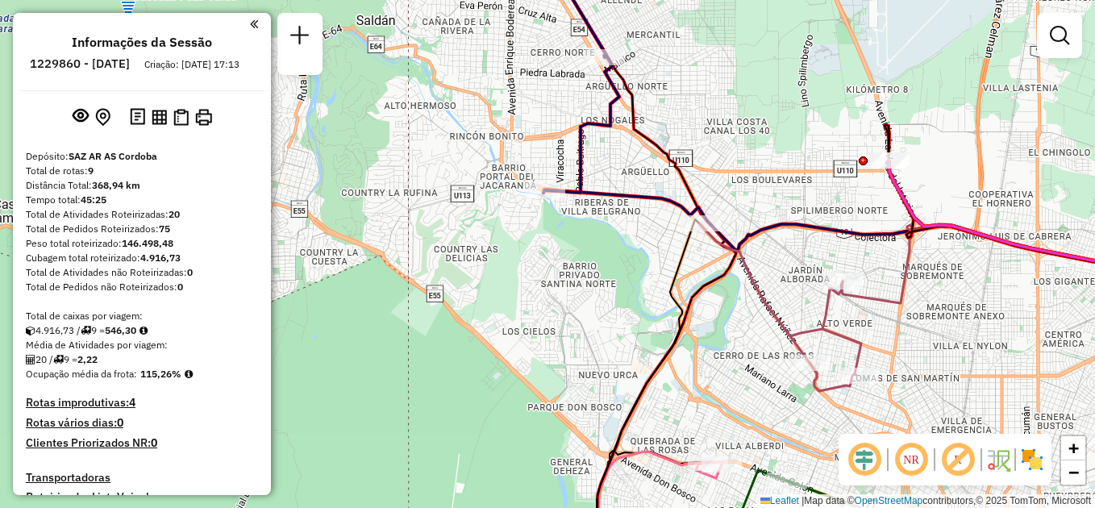
drag, startPoint x: 696, startPoint y: 309, endPoint x: 601, endPoint y: 193, distance: 150.0
click at [724, 326] on div "Janela de atendimento Grade de atendimento Capacidade Transportadoras Veículos …" at bounding box center [547, 254] width 1095 height 508
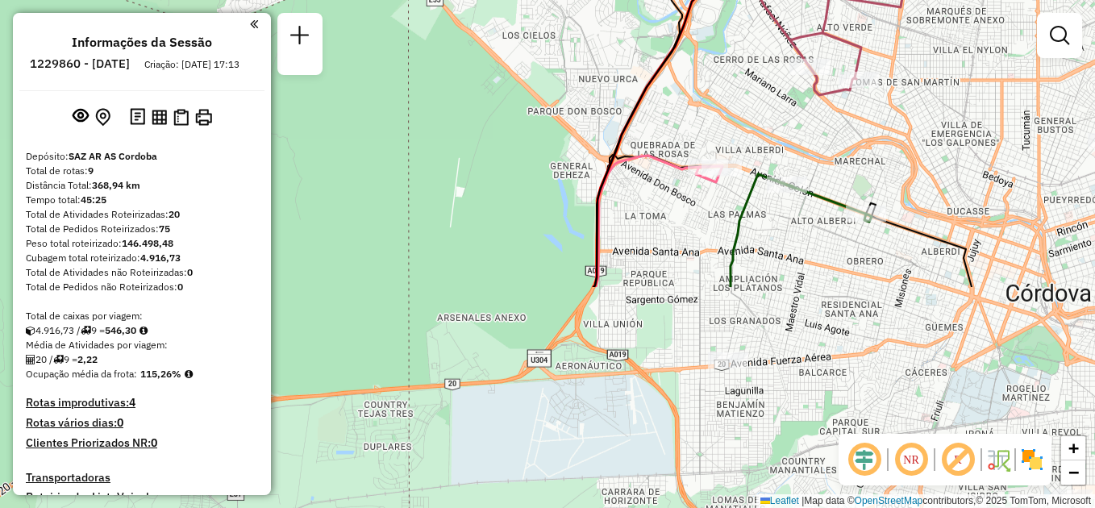
click at [567, 60] on div "Janela de atendimento Grade de atendimento Capacidade Transportadoras Veículos …" at bounding box center [547, 254] width 1095 height 508
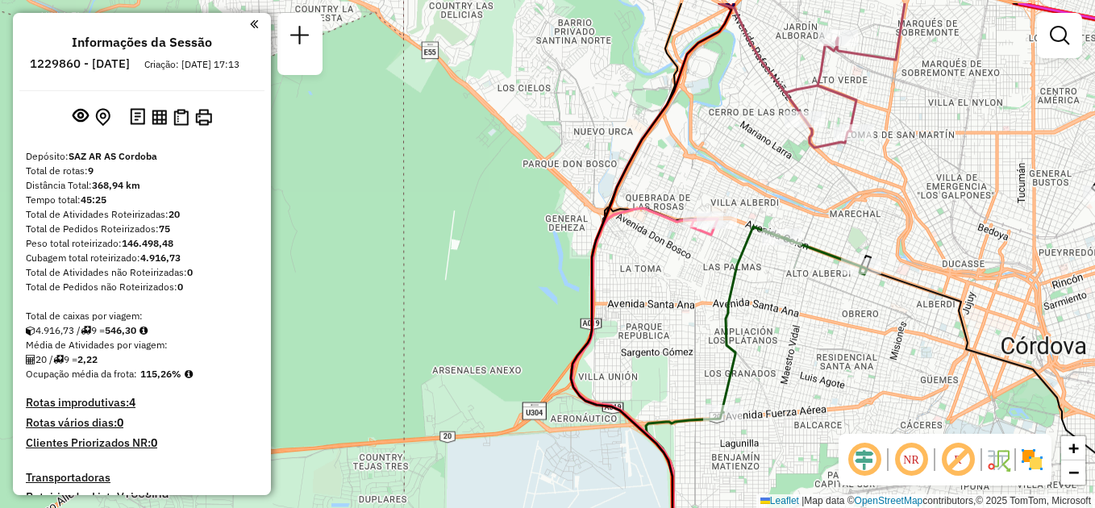
drag, startPoint x: 567, startPoint y: 60, endPoint x: 549, endPoint y: 306, distance: 247.3
click at [549, 306] on div "Janela de atendimento Grade de atendimento Capacidade Transportadoras Veículos …" at bounding box center [547, 254] width 1095 height 508
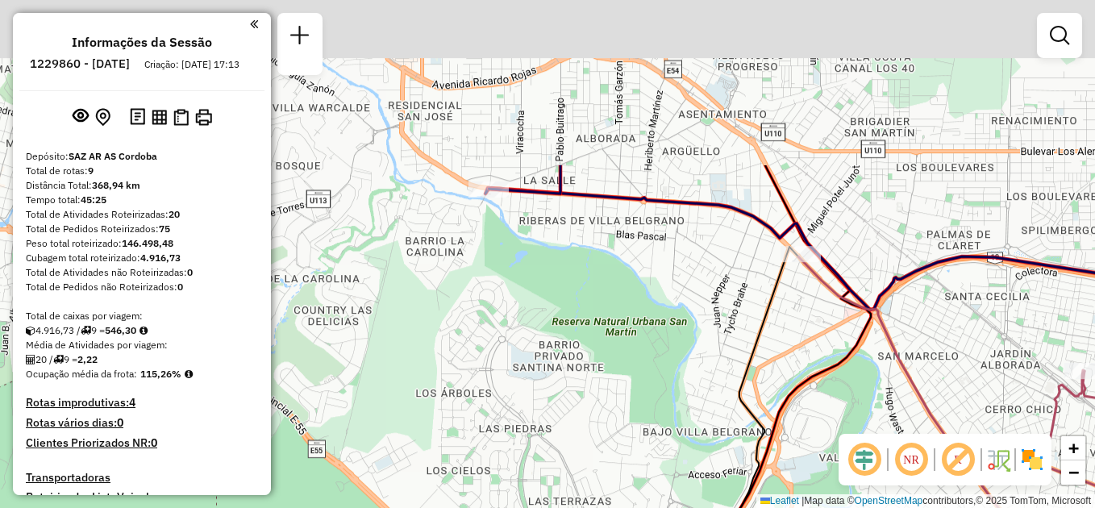
drag, startPoint x: 582, startPoint y: 85, endPoint x: 565, endPoint y: 306, distance: 222.3
click at [565, 306] on div "Janela de atendimento Grade de atendimento Capacidade Transportadoras Veículos …" at bounding box center [547, 254] width 1095 height 508
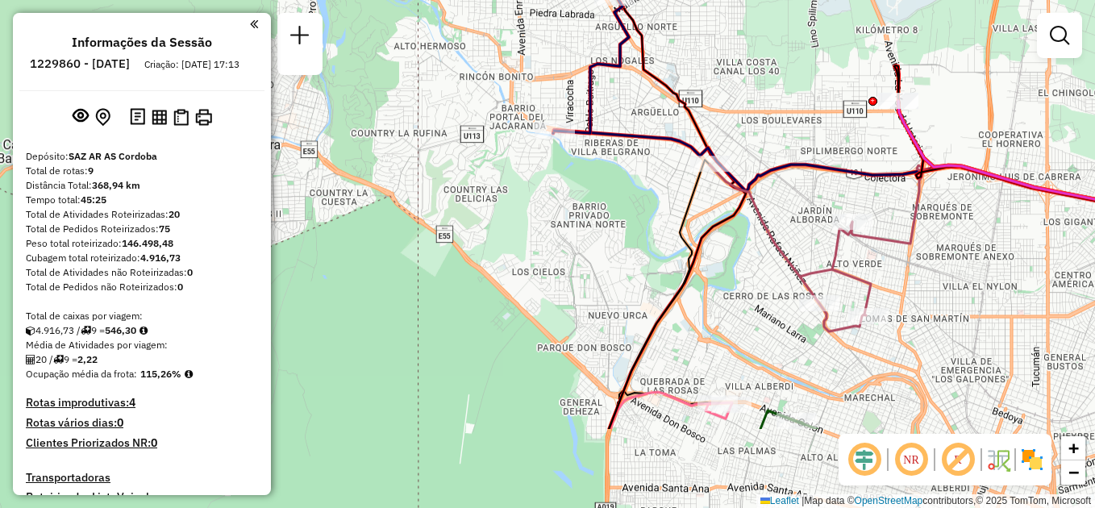
drag, startPoint x: 671, startPoint y: 326, endPoint x: 614, endPoint y: 196, distance: 141.5
click at [614, 196] on div "Janela de atendimento Grade de atendimento Capacidade Transportadoras Veículos …" at bounding box center [547, 254] width 1095 height 508
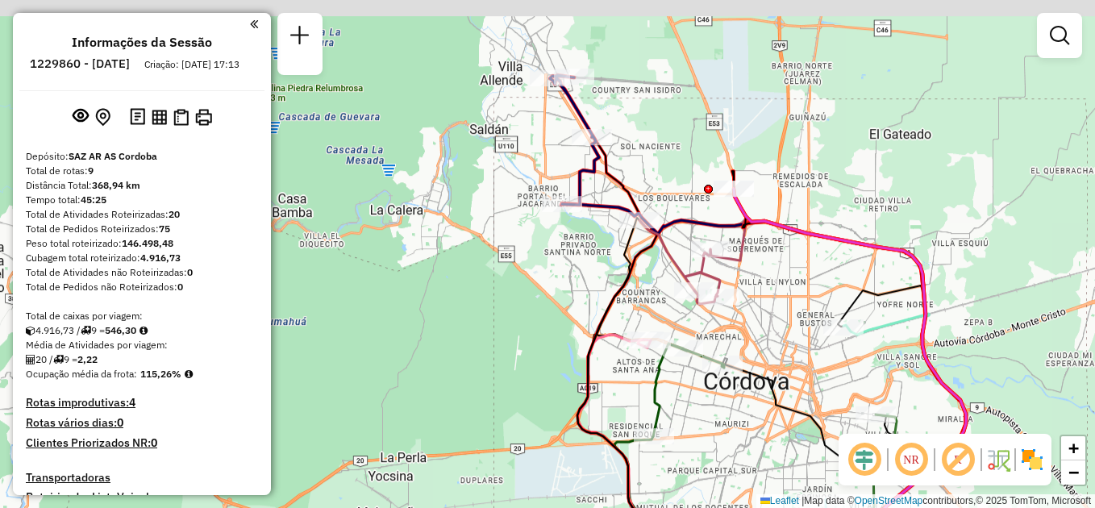
drag, startPoint x: 611, startPoint y: 202, endPoint x: 576, endPoint y: 193, distance: 36.6
click at [588, 243] on div "Janela de atendimento Grade de atendimento Capacidade Transportadoras Veículos …" at bounding box center [547, 254] width 1095 height 508
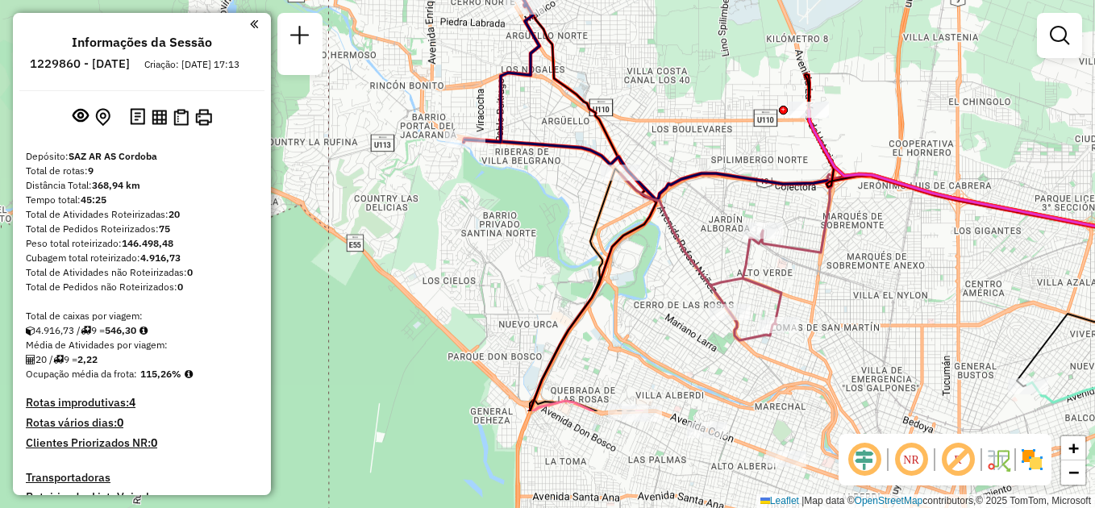
drag, startPoint x: 580, startPoint y: 359, endPoint x: 493, endPoint y: 209, distance: 173.4
click at [493, 209] on div "Janela de atendimento Grade de atendimento Capacidade Transportadoras Veículos …" at bounding box center [547, 254] width 1095 height 508
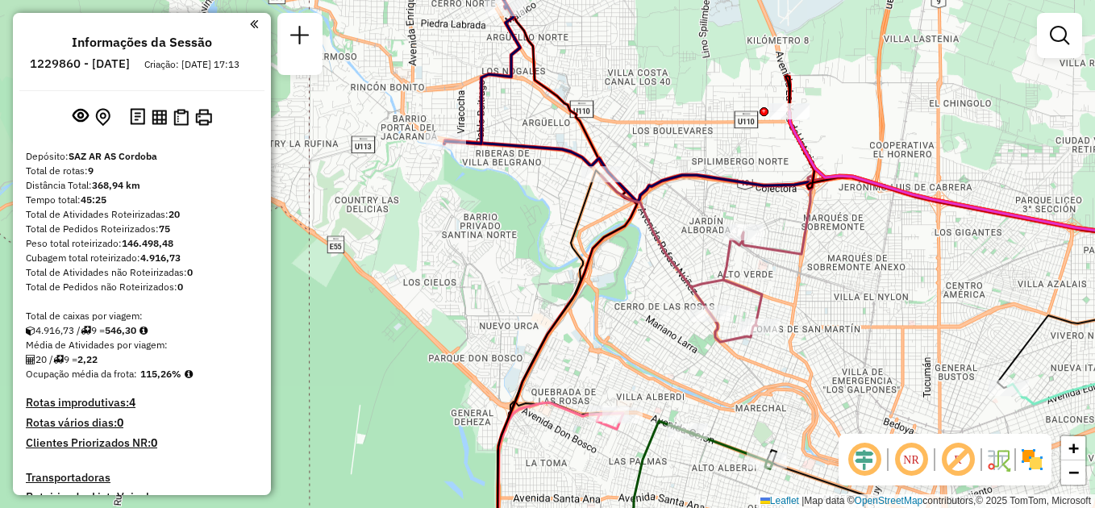
drag, startPoint x: 677, startPoint y: 288, endPoint x: 614, endPoint y: 295, distance: 63.3
click at [615, 295] on div "Janela de atendimento Grade de atendimento Capacidade Transportadoras Veículos …" at bounding box center [547, 254] width 1095 height 508
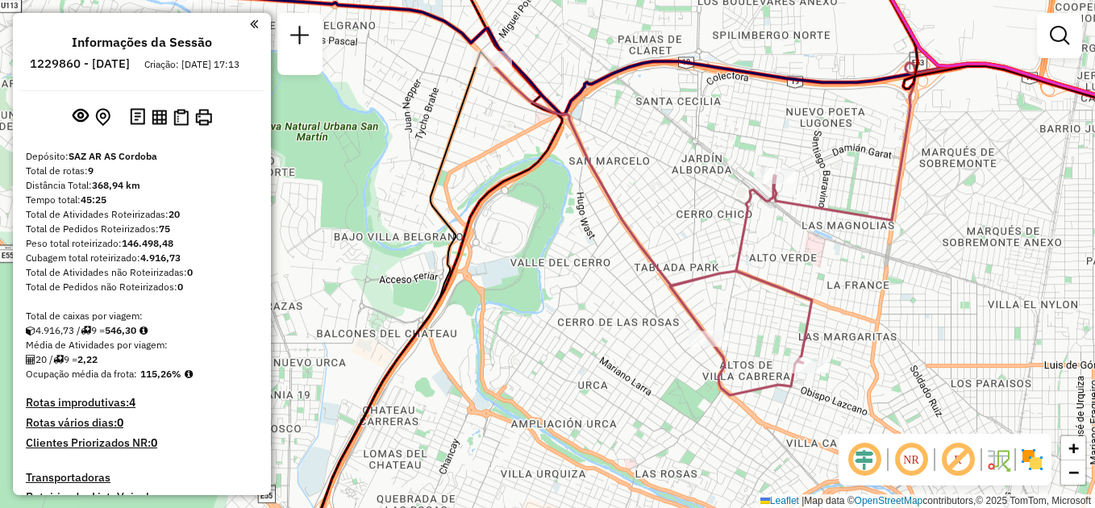
drag, startPoint x: 599, startPoint y: 289, endPoint x: 646, endPoint y: 363, distance: 88.1
click at [646, 363] on div "Janela de atendimento Grade de atendimento Capacidade Transportadoras Veículos …" at bounding box center [547, 254] width 1095 height 508
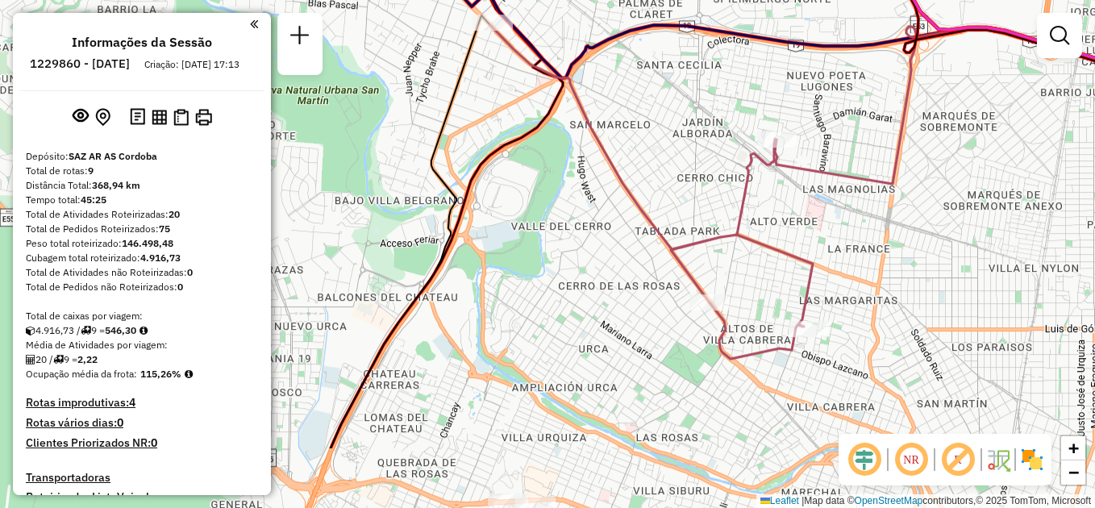
drag, startPoint x: 660, startPoint y: 393, endPoint x: 612, endPoint y: 279, distance: 123.5
click at [612, 279] on div "Janela de atendimento Grade de atendimento Capacidade Transportadoras Veículos …" at bounding box center [547, 254] width 1095 height 508
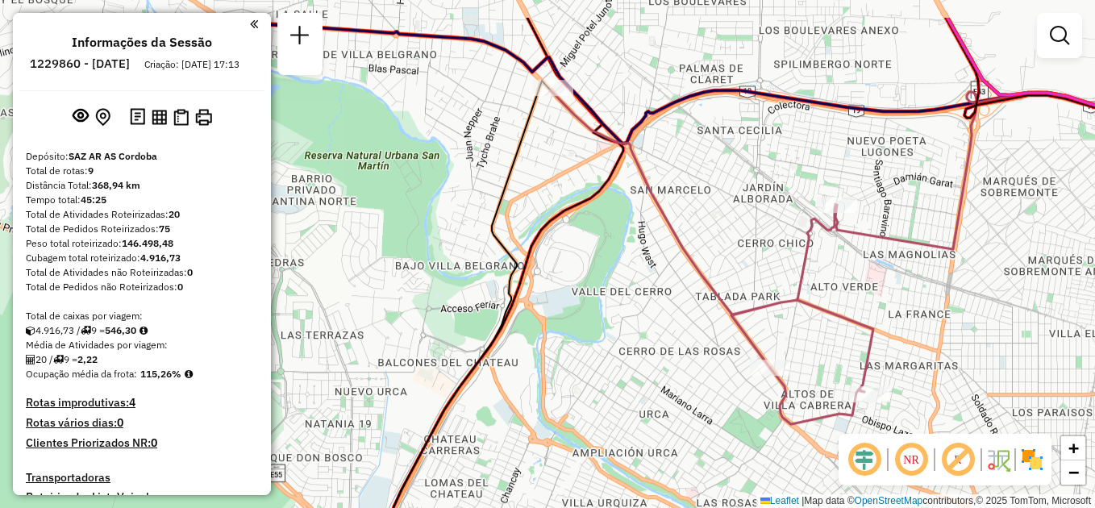
drag, startPoint x: 654, startPoint y: 314, endPoint x: 716, endPoint y: 382, distance: 92.5
click at [716, 382] on div "Janela de atendimento Grade de atendimento Capacidade Transportadoras Veículos …" at bounding box center [547, 254] width 1095 height 508
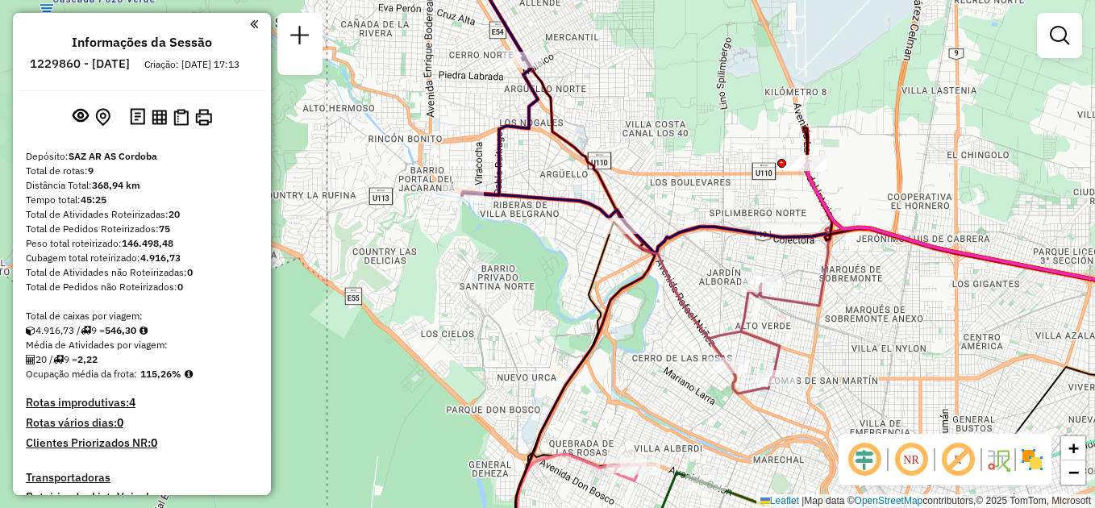
drag, startPoint x: 647, startPoint y: 323, endPoint x: 663, endPoint y: 338, distance: 21.7
click at [663, 338] on div "Janela de atendimento Grade de atendimento Capacidade Transportadoras Veículos …" at bounding box center [547, 254] width 1095 height 508
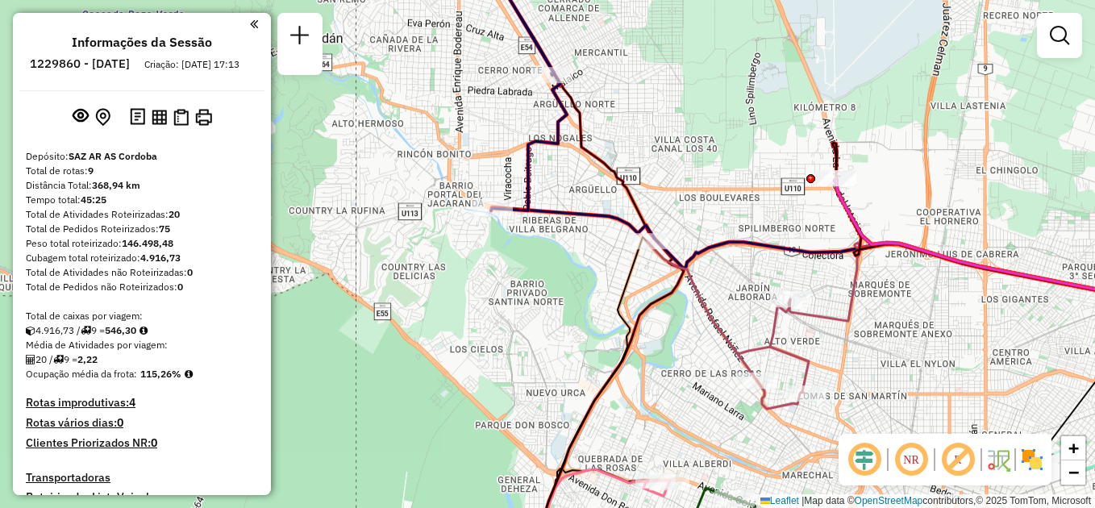
drag, startPoint x: 504, startPoint y: 224, endPoint x: 526, endPoint y: 237, distance: 25.3
click at [529, 237] on div "Janela de atendimento Grade de atendimento Capacidade Transportadoras Veículos …" at bounding box center [547, 254] width 1095 height 508
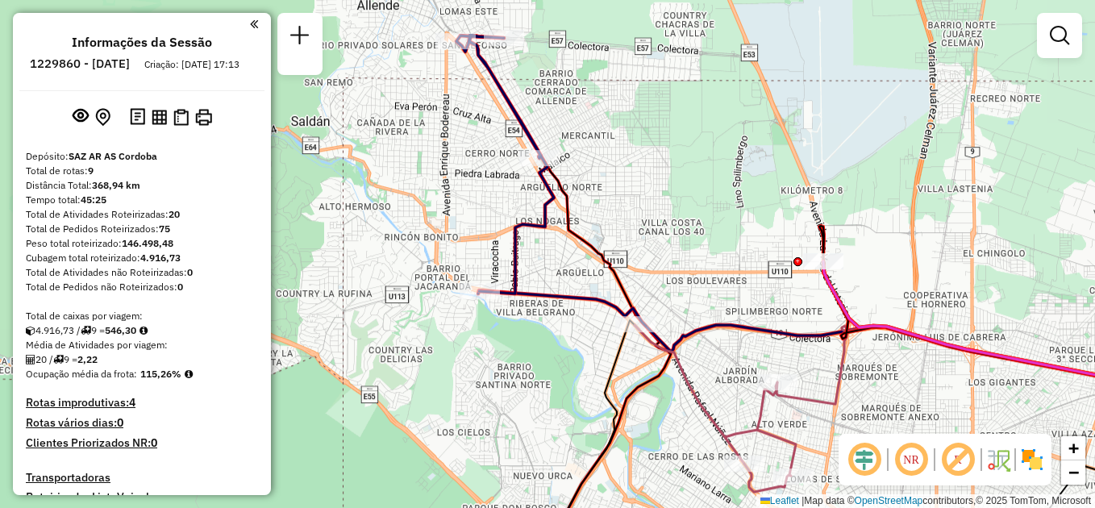
drag, startPoint x: 496, startPoint y: 227, endPoint x: 478, endPoint y: 307, distance: 82.5
click at [482, 309] on div "Janela de atendimento Grade de atendimento Capacidade Transportadoras Veículos …" at bounding box center [547, 254] width 1095 height 508
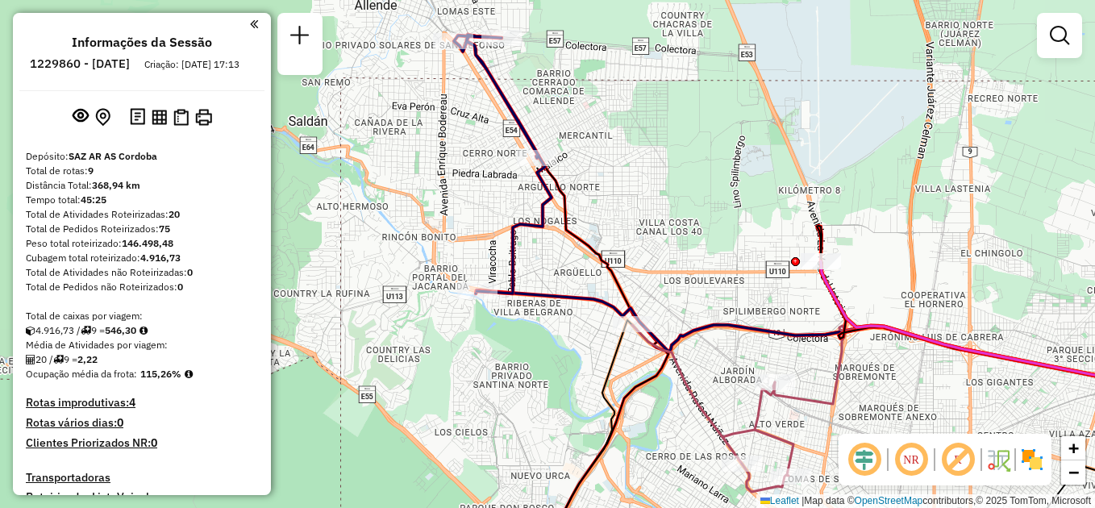
drag, startPoint x: 483, startPoint y: 55, endPoint x: 512, endPoint y: 95, distance: 49.7
click at [512, 95] on icon at bounding box center [503, 164] width 98 height 259
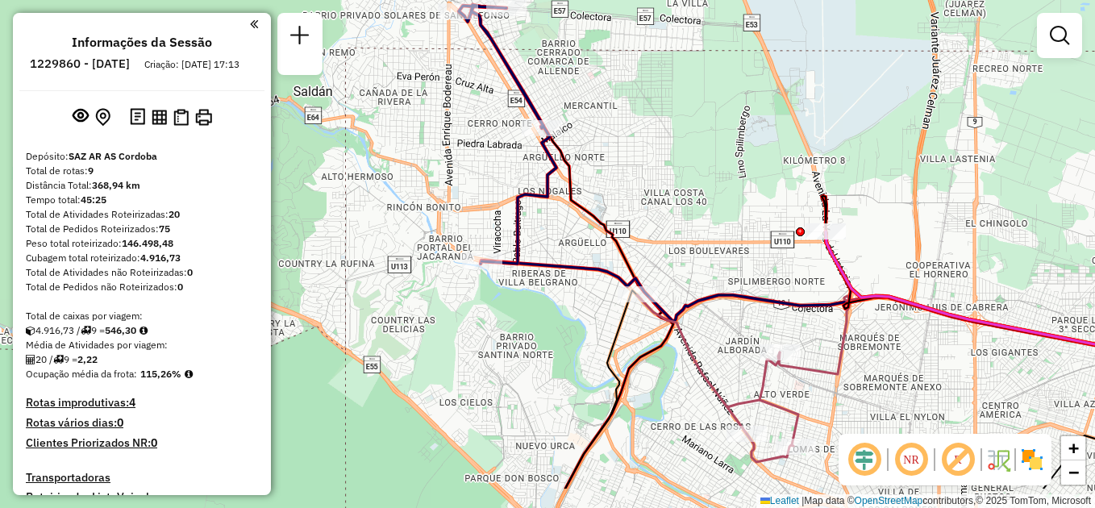
drag, startPoint x: 501, startPoint y: 211, endPoint x: 476, endPoint y: 141, distance: 74.2
click at [476, 141] on div "Janela de atendimento Grade de atendimento Capacidade Transportadoras Veículos …" at bounding box center [547, 254] width 1095 height 508
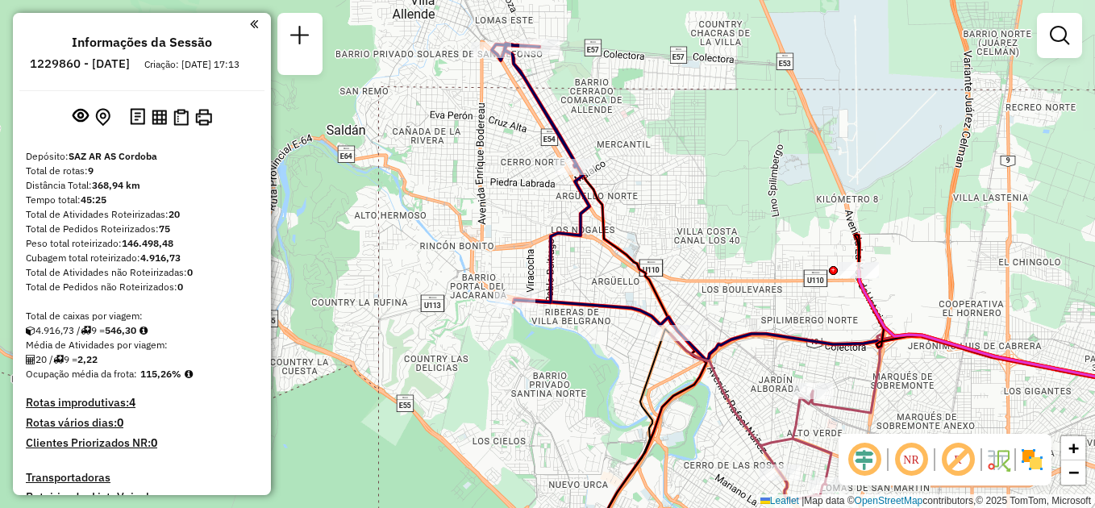
drag, startPoint x: 699, startPoint y: 362, endPoint x: 735, endPoint y: 371, distance: 37.3
click at [735, 371] on div "Janela de atendimento Grade de atendimento Capacidade Transportadoras Veículos …" at bounding box center [547, 254] width 1095 height 508
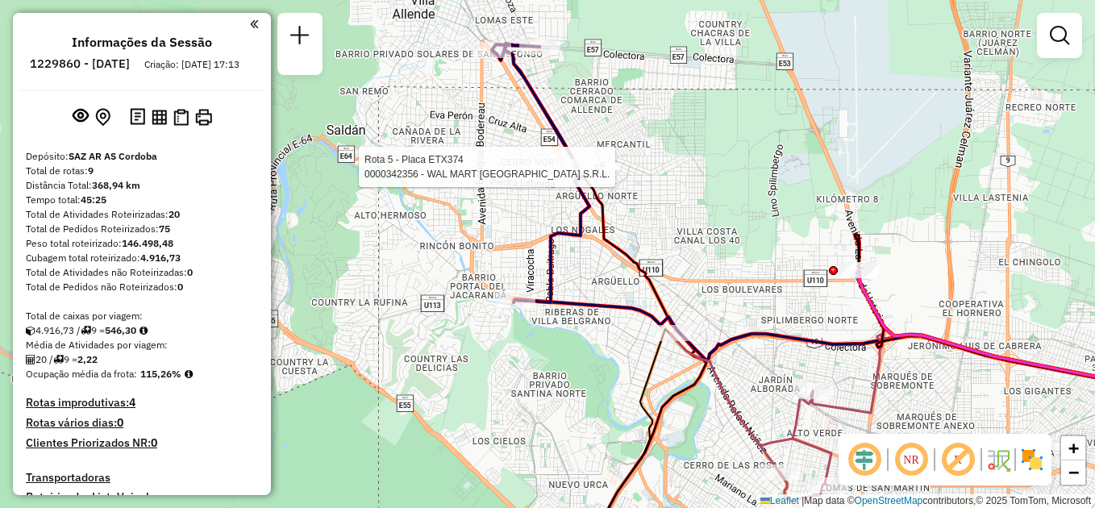
select select "**********"
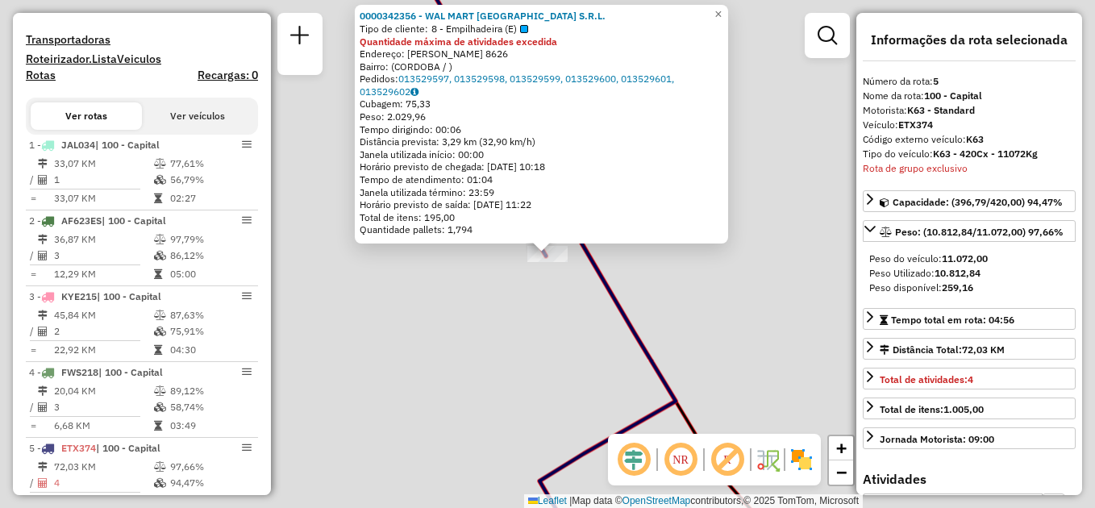
scroll to position [801, 0]
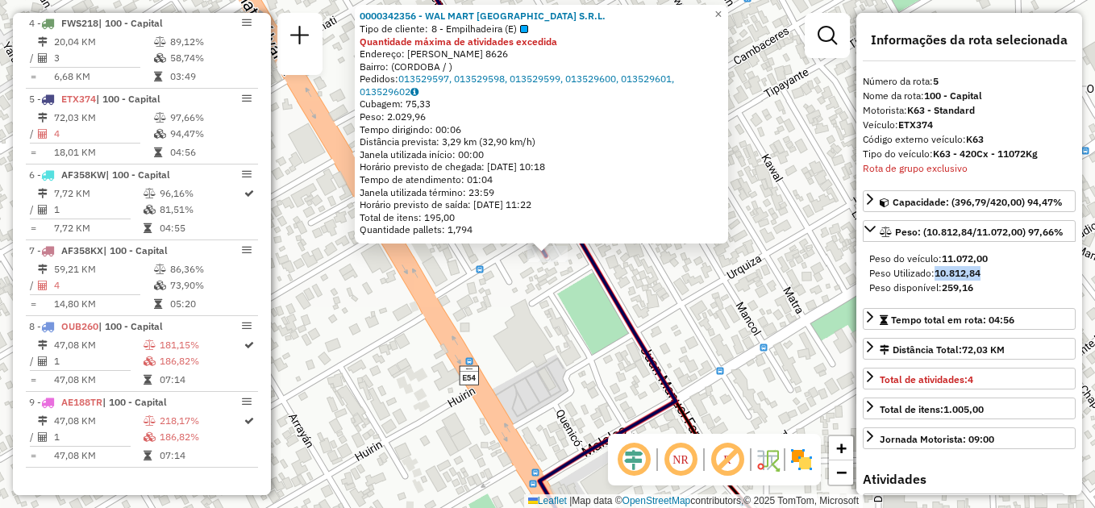
drag, startPoint x: 929, startPoint y: 272, endPoint x: 1016, endPoint y: 272, distance: 87.1
click at [1016, 272] on div "Peso Utilizado: 10.812,84" at bounding box center [969, 273] width 200 height 15
click at [579, 318] on div "0000342356 - WAL MART [GEOGRAPHIC_DATA] S.R.L. Tipo de cliente: 8 - Empilhadeir…" at bounding box center [547, 254] width 1095 height 508
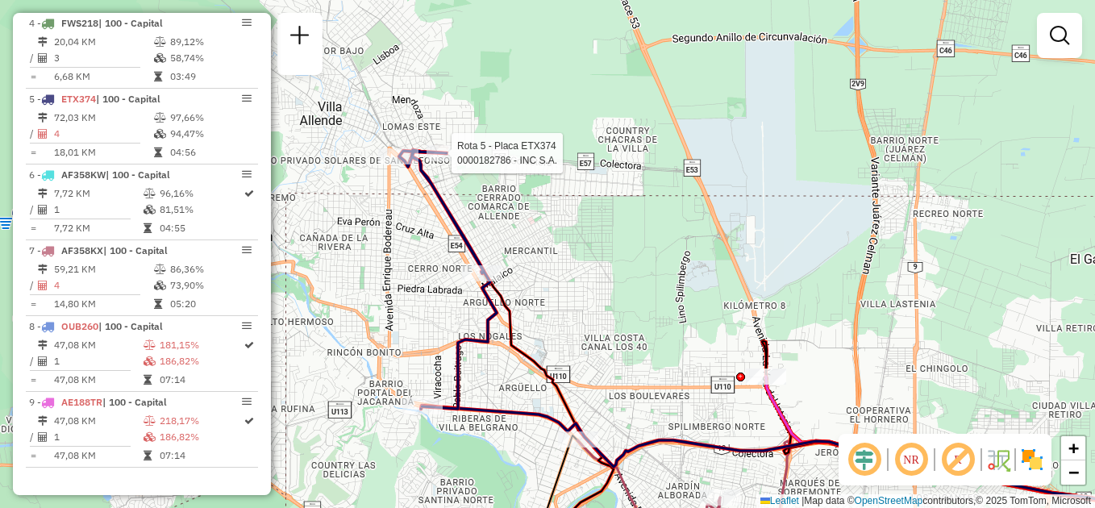
select select "**********"
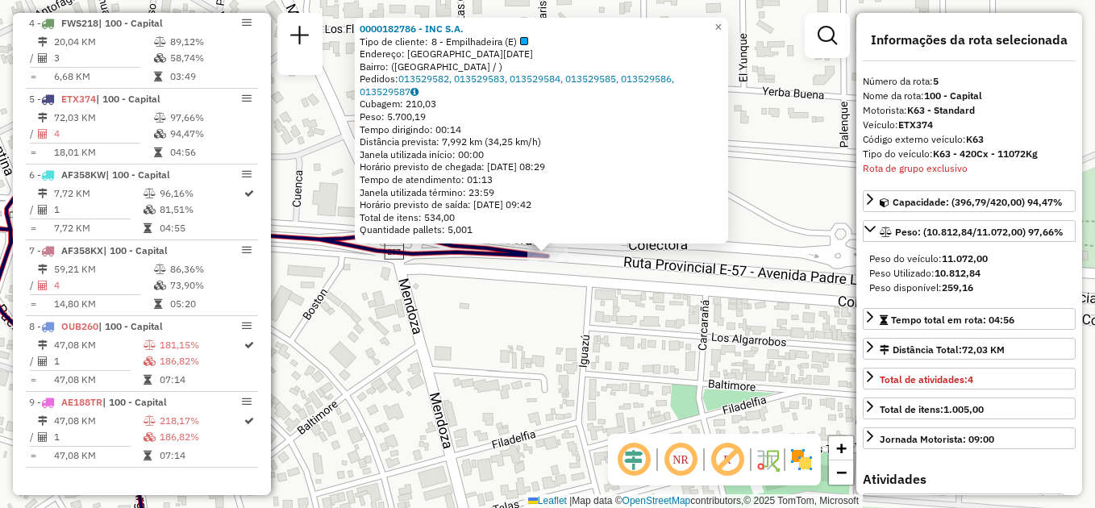
click at [504, 294] on div "0000182786 - INC S.A. Tipo de cliente: 8 - Empilhadeira (E) Endereço: [GEOGRAPH…" at bounding box center [547, 254] width 1095 height 508
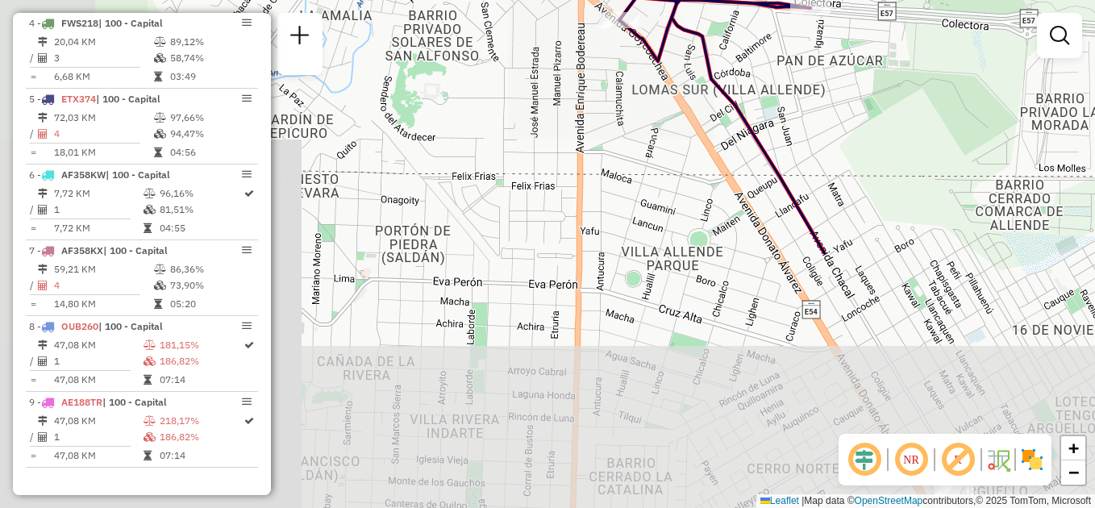
drag, startPoint x: 452, startPoint y: 353, endPoint x: 680, endPoint y: 28, distance: 397.0
click at [680, 28] on div "Janela de atendimento Grade de atendimento Capacidade Transportadoras Veículos …" at bounding box center [547, 254] width 1095 height 508
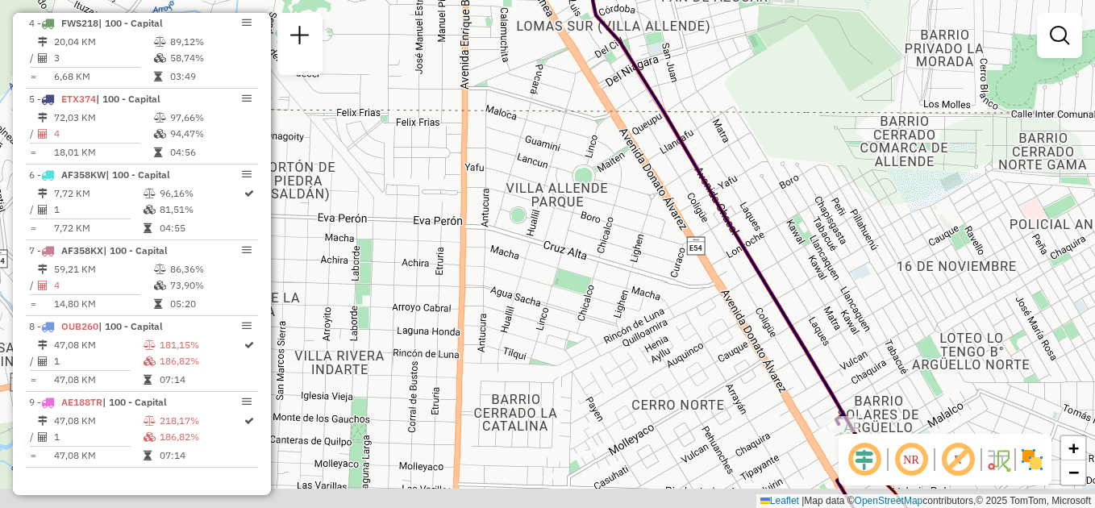
drag, startPoint x: 839, startPoint y: 224, endPoint x: 523, endPoint y: 2, distance: 386.0
click at [523, 2] on div "Janela de atendimento Grade de atendimento Capacidade Transportadoras Veículos …" at bounding box center [547, 254] width 1095 height 508
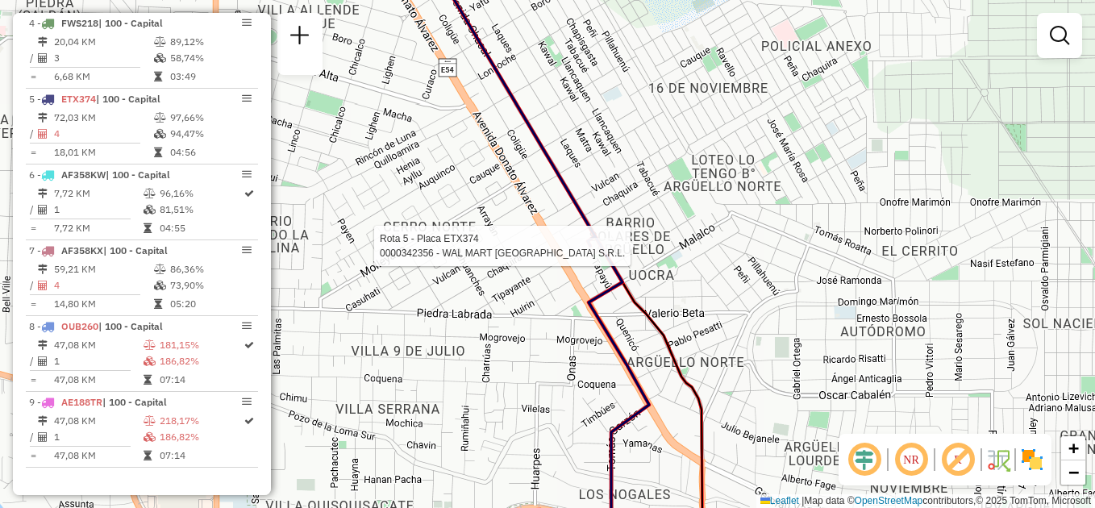
select select "**********"
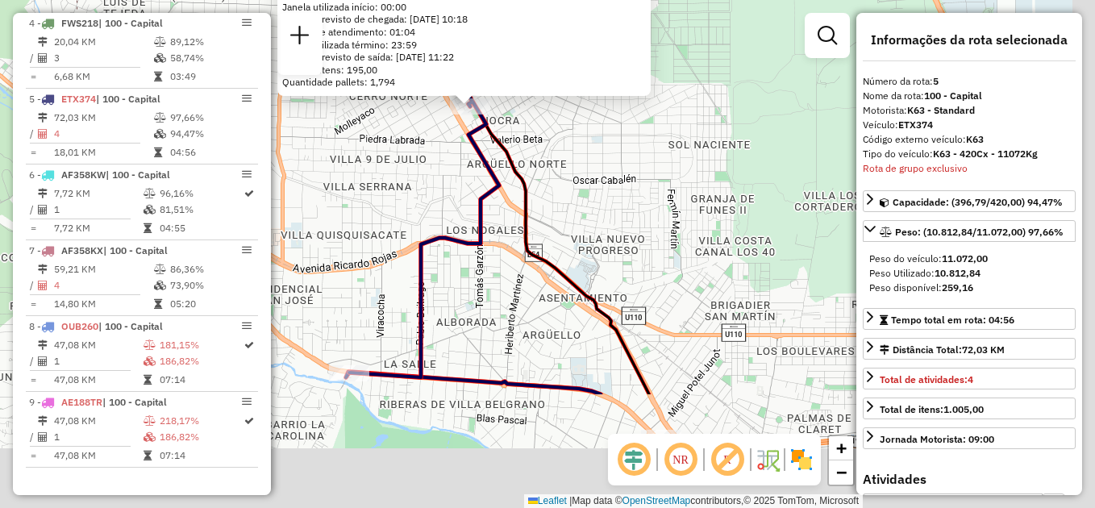
drag, startPoint x: 502, startPoint y: 391, endPoint x: 436, endPoint y: 201, distance: 201.4
click at [436, 201] on div "0000342356 - WAL MART [GEOGRAPHIC_DATA] S.R.L. Tipo de cliente: 8 - Empilhadeir…" at bounding box center [547, 254] width 1095 height 508
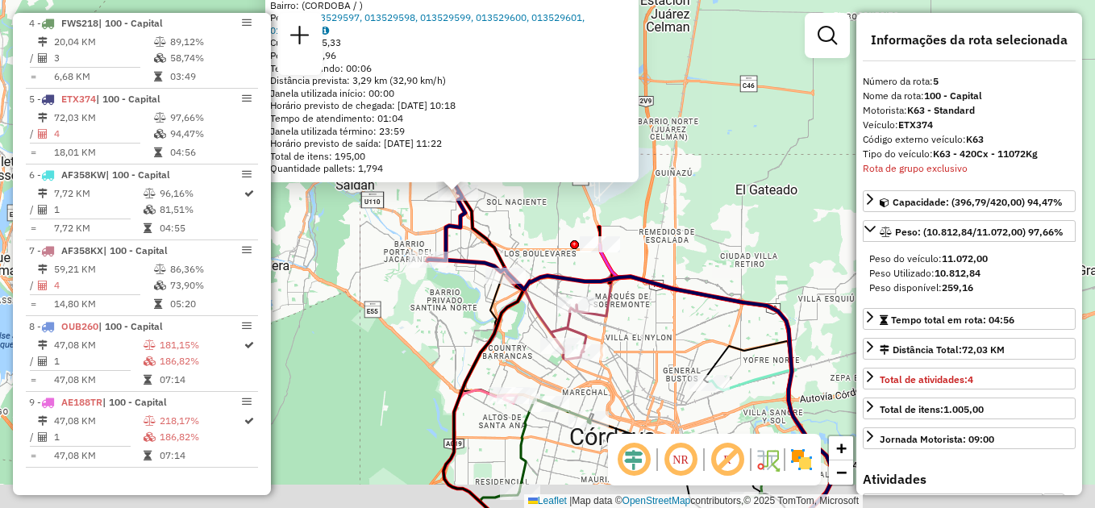
drag, startPoint x: 447, startPoint y: 320, endPoint x: 449, endPoint y: 218, distance: 101.6
click at [449, 218] on div "0000342356 - WAL MART [GEOGRAPHIC_DATA] S.R.L. Tipo de cliente: 8 - Empilhadeir…" at bounding box center [547, 254] width 1095 height 508
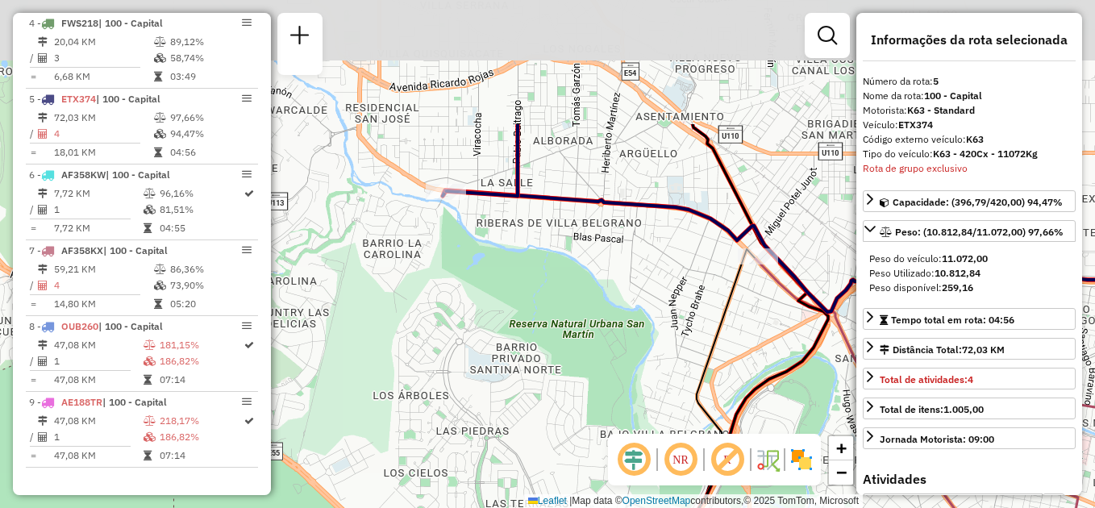
drag, startPoint x: 432, startPoint y: 203, endPoint x: 576, endPoint y: 380, distance: 228.0
click at [576, 380] on div "0000342356 - WAL MART [GEOGRAPHIC_DATA] S.R.L. Tipo de cliente: 8 - Empilhadeir…" at bounding box center [547, 254] width 1095 height 508
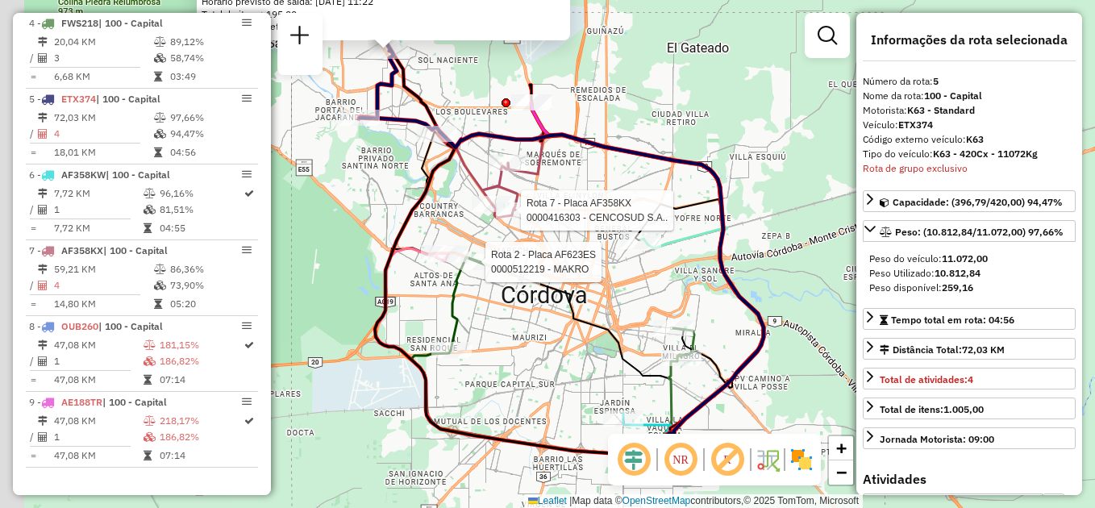
drag, startPoint x: 440, startPoint y: 278, endPoint x: 560, endPoint y: 371, distance: 151.7
click at [560, 371] on div "Rota 2 - Placa AF623ES 0000512219 - MAKRO Rota 7 - Placa AF358KX 0000416303 - C…" at bounding box center [547, 254] width 1095 height 508
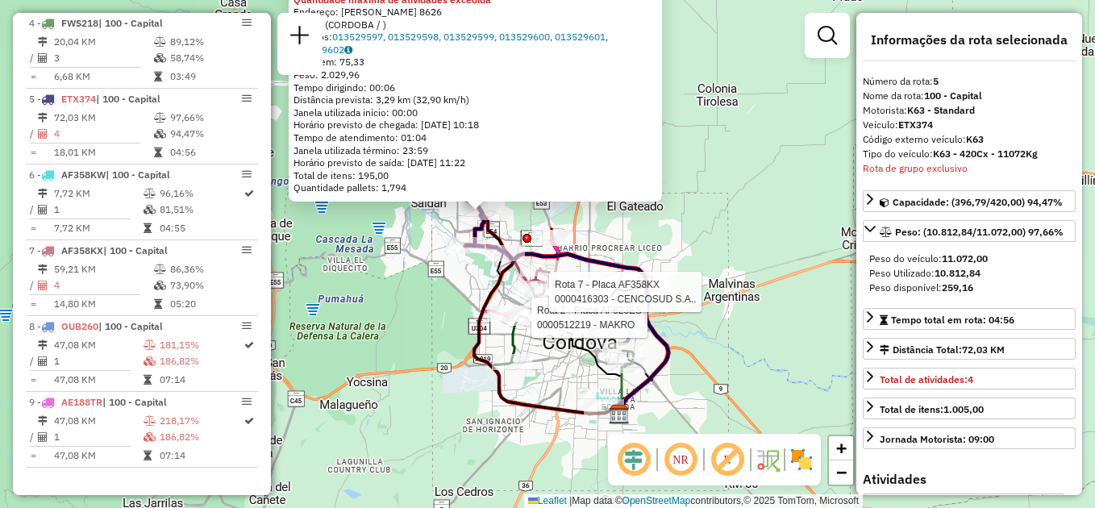
click at [690, 229] on div "Rota 2 - Placa AF623ES 0000512219 - MAKRO Rota 7 - Placa AF358KX 0000416303 - C…" at bounding box center [547, 254] width 1095 height 508
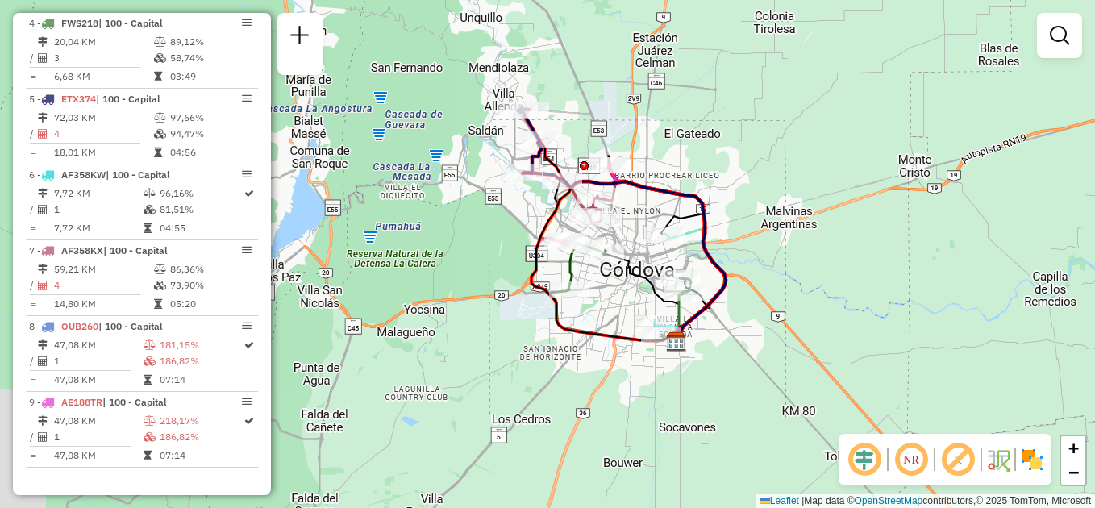
drag, startPoint x: 405, startPoint y: 168, endPoint x: 459, endPoint y: 81, distance: 102.5
click at [459, 81] on div "Janela de atendimento Grade de atendimento Capacidade Transportadoras Veículos …" at bounding box center [547, 254] width 1095 height 508
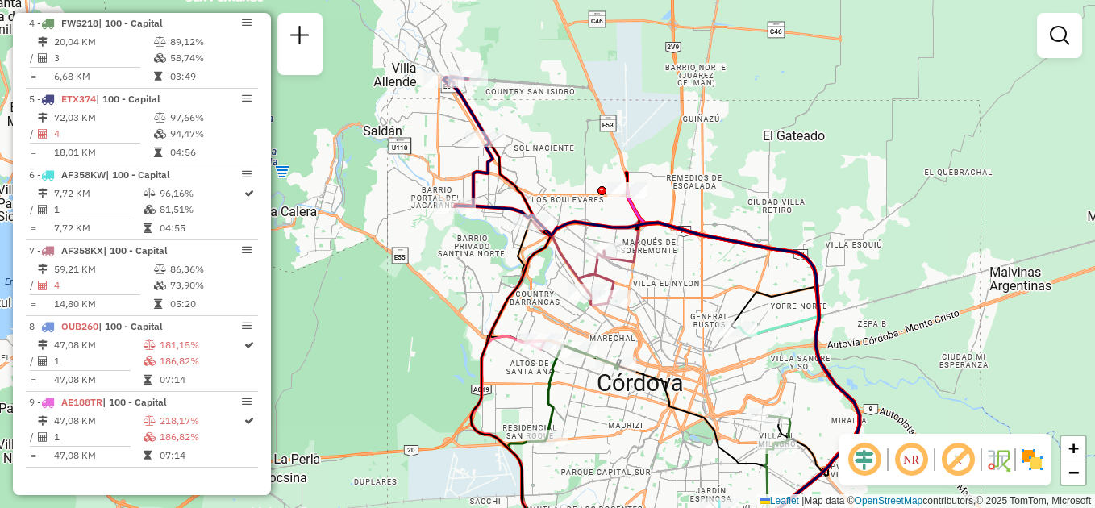
drag, startPoint x: 1017, startPoint y: 128, endPoint x: 939, endPoint y: 236, distance: 133.3
click at [939, 236] on div "Janela de atendimento Grade de atendimento Capacidade Transportadoras Veículos …" at bounding box center [547, 254] width 1095 height 508
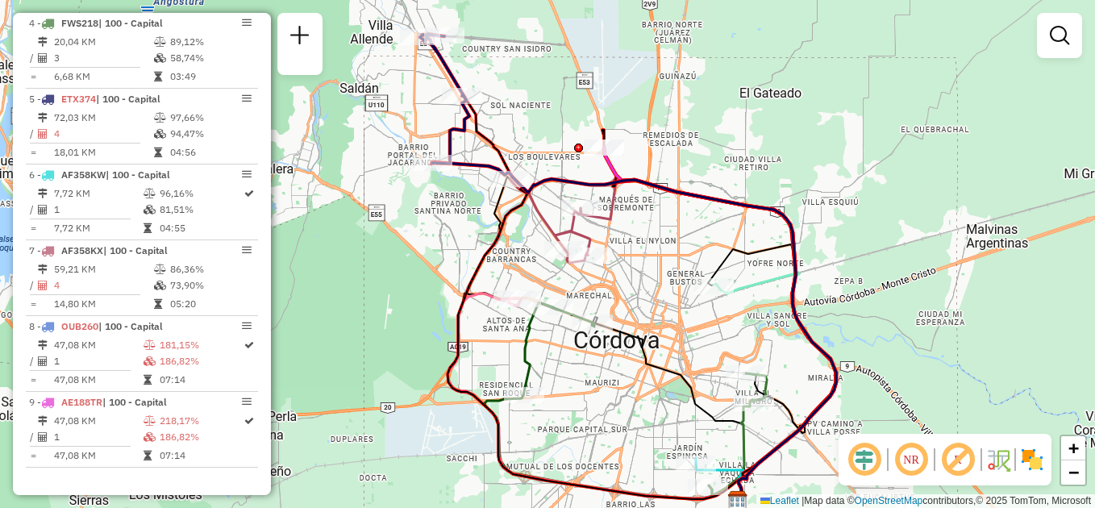
drag, startPoint x: 625, startPoint y: 428, endPoint x: 600, endPoint y: 385, distance: 49.5
click at [600, 385] on div "Janela de atendimento Grade de atendimento Capacidade Transportadoras Veículos …" at bounding box center [547, 254] width 1095 height 508
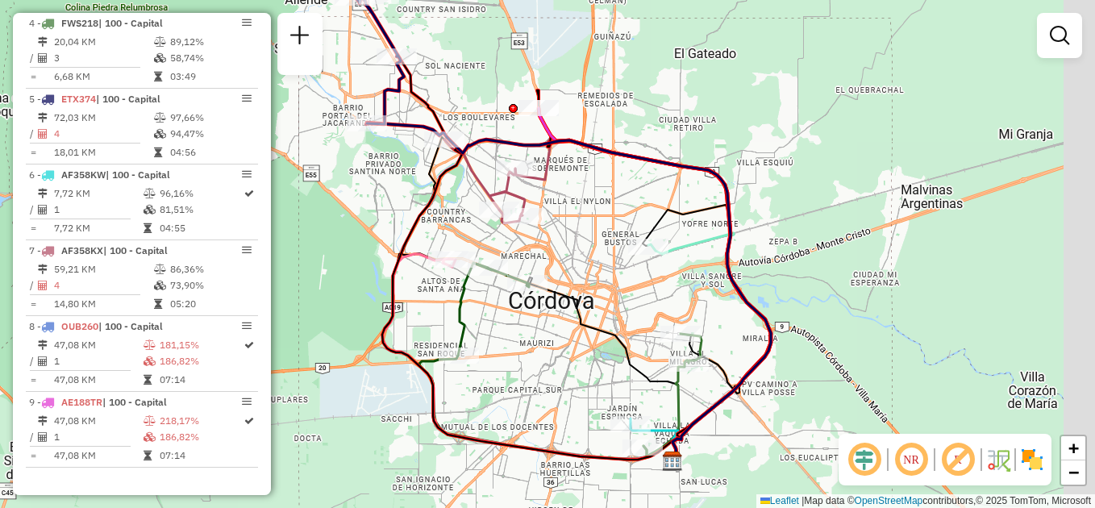
drag, startPoint x: 396, startPoint y: 276, endPoint x: 320, endPoint y: 227, distance: 90.8
click at [320, 227] on div "Janela de atendimento Grade de atendimento Capacidade Transportadoras Veículos …" at bounding box center [547, 254] width 1095 height 508
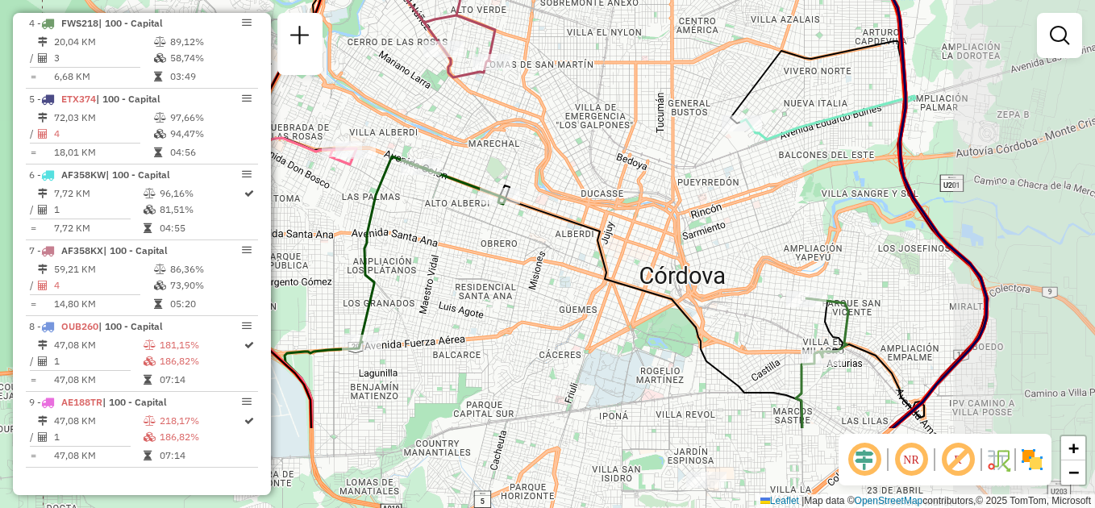
drag, startPoint x: 620, startPoint y: 359, endPoint x: 423, endPoint y: 228, distance: 236.1
click at [423, 229] on div "Janela de atendimento Grade de atendimento Capacidade Transportadoras Veículos …" at bounding box center [547, 254] width 1095 height 508
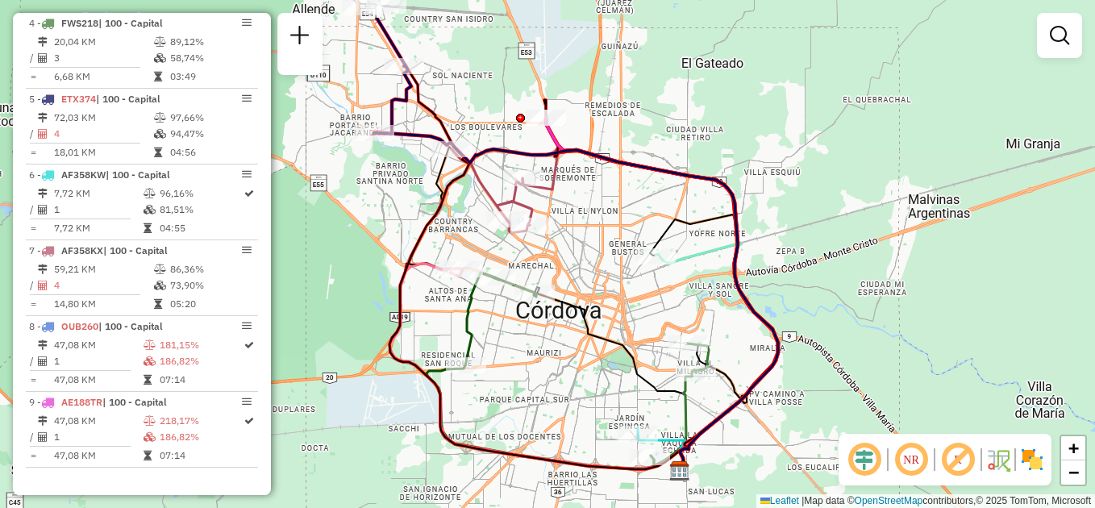
drag, startPoint x: 489, startPoint y: 305, endPoint x: 528, endPoint y: 356, distance: 64.5
click at [528, 356] on div "Janela de atendimento Grade de atendimento Capacidade Transportadoras Veículos …" at bounding box center [547, 254] width 1095 height 508
click at [324, 212] on div "Janela de atendimento Grade de atendimento Capacidade Transportadoras Veículos …" at bounding box center [547, 254] width 1095 height 508
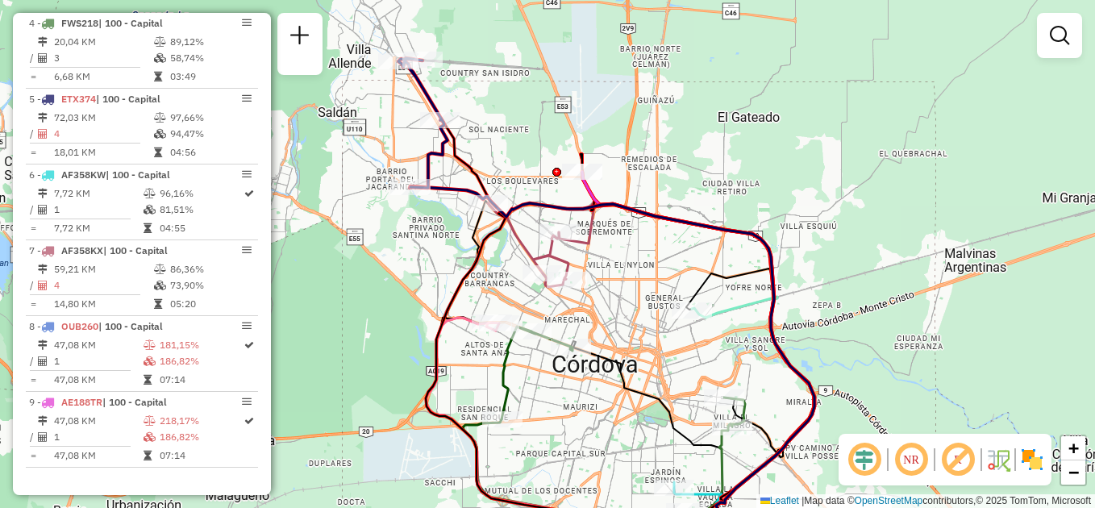
drag, startPoint x: 731, startPoint y: 106, endPoint x: 767, endPoint y: 160, distance: 65.1
click at [767, 160] on div "Janela de atendimento Grade de atendimento Capacidade Transportadoras Veículos …" at bounding box center [547, 254] width 1095 height 508
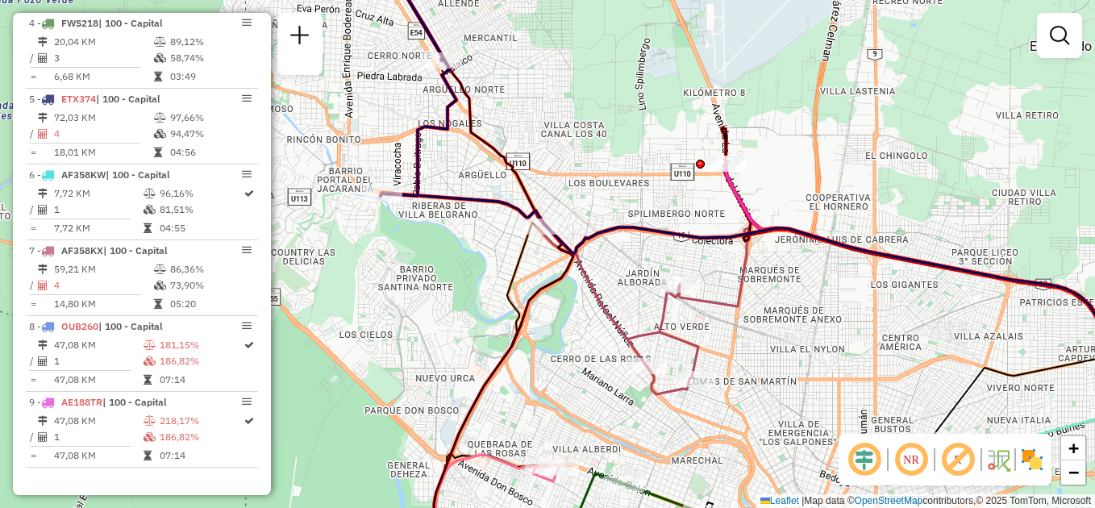
drag, startPoint x: 503, startPoint y: 177, endPoint x: 591, endPoint y: 193, distance: 89.5
click at [591, 193] on div "Janela de atendimento Grade de atendimento Capacidade Transportadoras Veículos …" at bounding box center [547, 254] width 1095 height 508
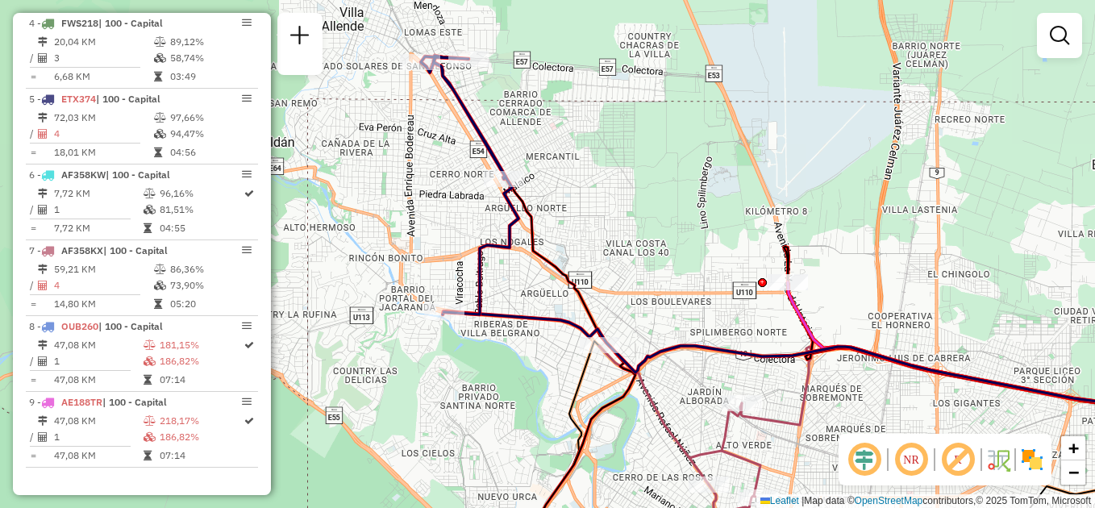
drag, startPoint x: 585, startPoint y: 197, endPoint x: 605, endPoint y: 266, distance: 72.2
click at [617, 274] on div "Janela de atendimento Grade de atendimento Capacidade Transportadoras Veículos …" at bounding box center [547, 254] width 1095 height 508
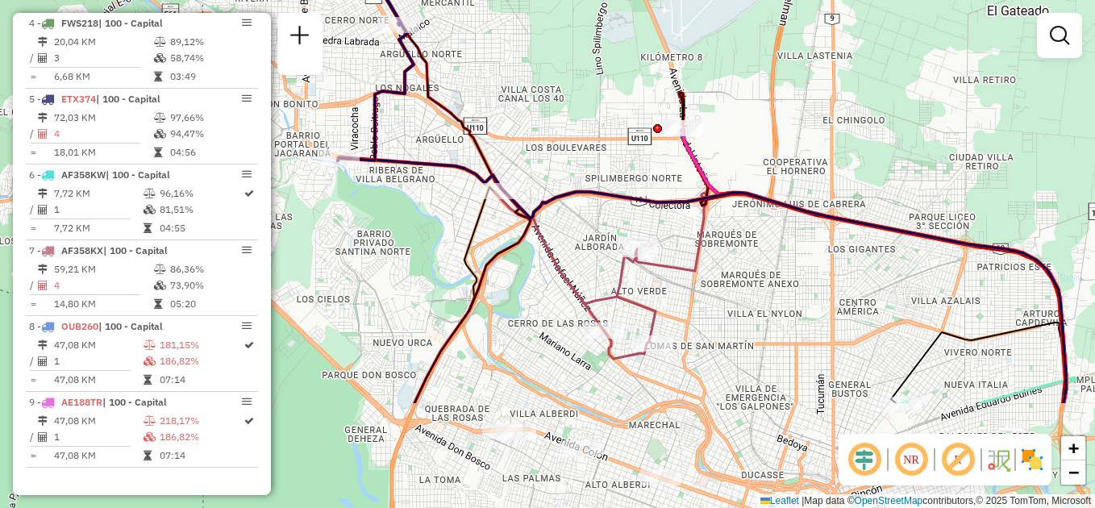
drag, startPoint x: 645, startPoint y: 333, endPoint x: 464, endPoint y: 96, distance: 297.9
click at [466, 103] on div "Janela de atendimento Grade de atendimento Capacidade Transportadoras Veículos …" at bounding box center [547, 254] width 1095 height 508
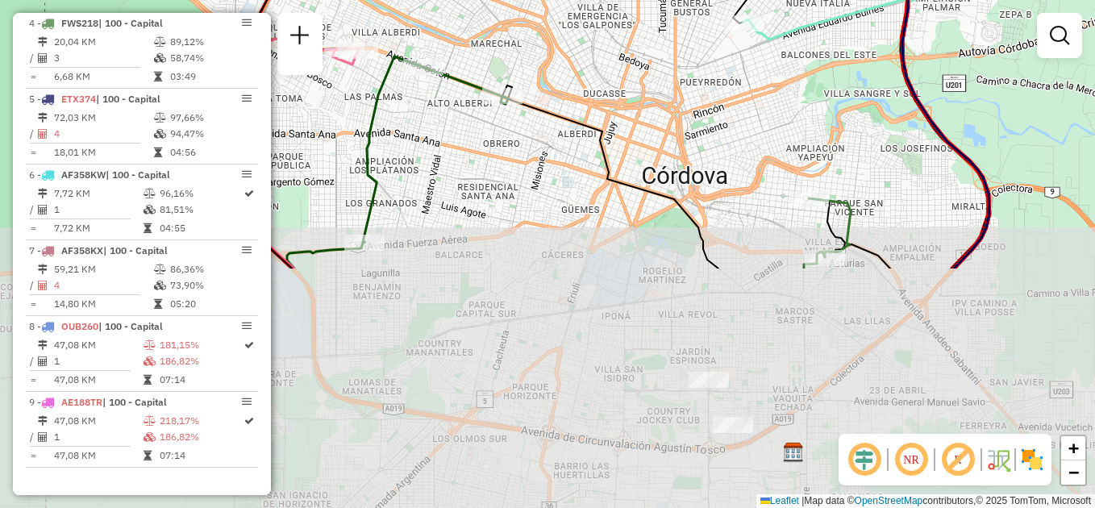
drag, startPoint x: 614, startPoint y: 397, endPoint x: 532, endPoint y: 123, distance: 286.1
click at [547, 114] on icon at bounding box center [610, 176] width 216 height 183
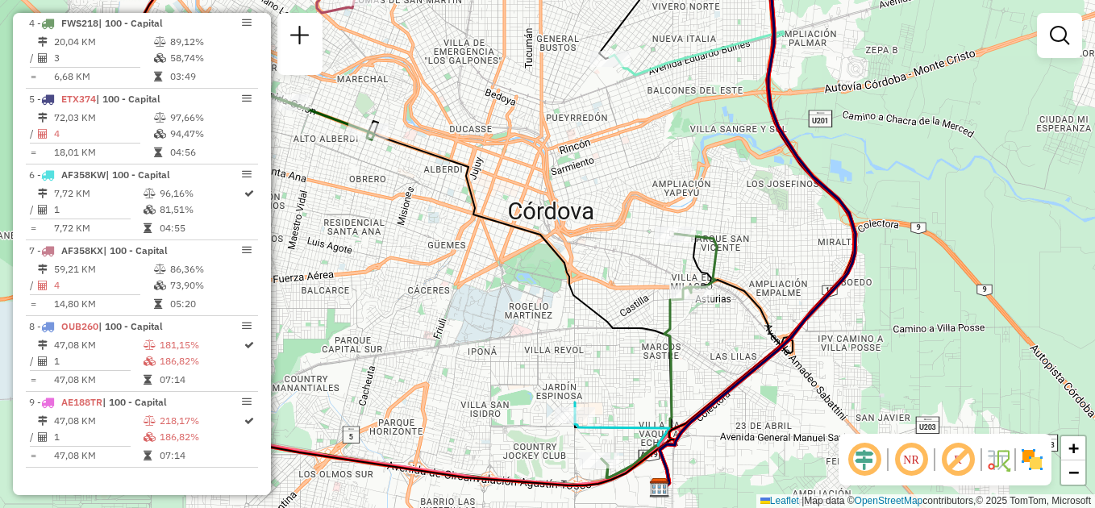
click at [488, 334] on div "Janela de atendimento Grade de atendimento Capacidade Transportadoras Veículos …" at bounding box center [547, 254] width 1095 height 508
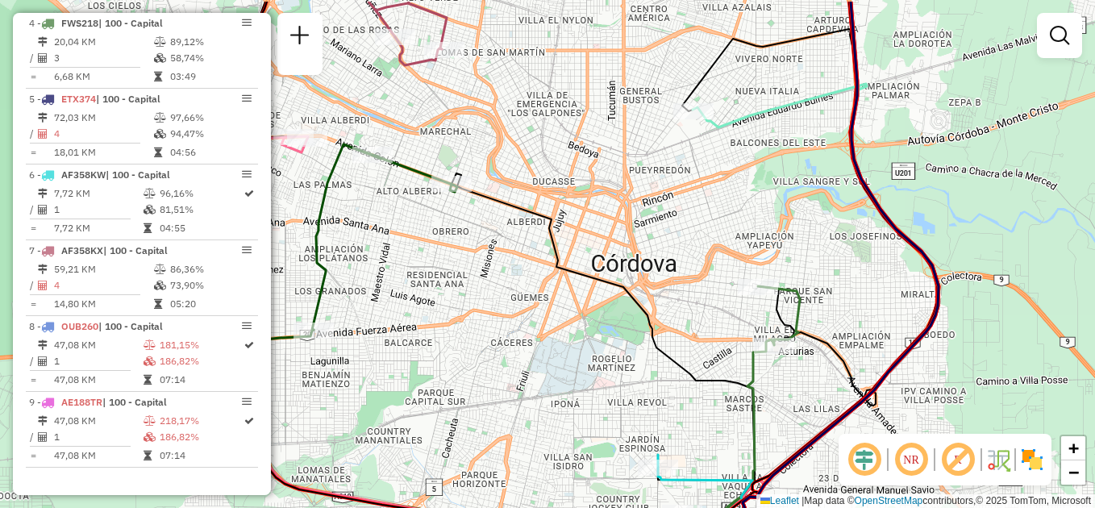
drag, startPoint x: 455, startPoint y: 303, endPoint x: 499, endPoint y: 323, distance: 48.7
click at [499, 323] on div "Janela de atendimento Grade de atendimento Capacidade Transportadoras Veículos …" at bounding box center [547, 254] width 1095 height 508
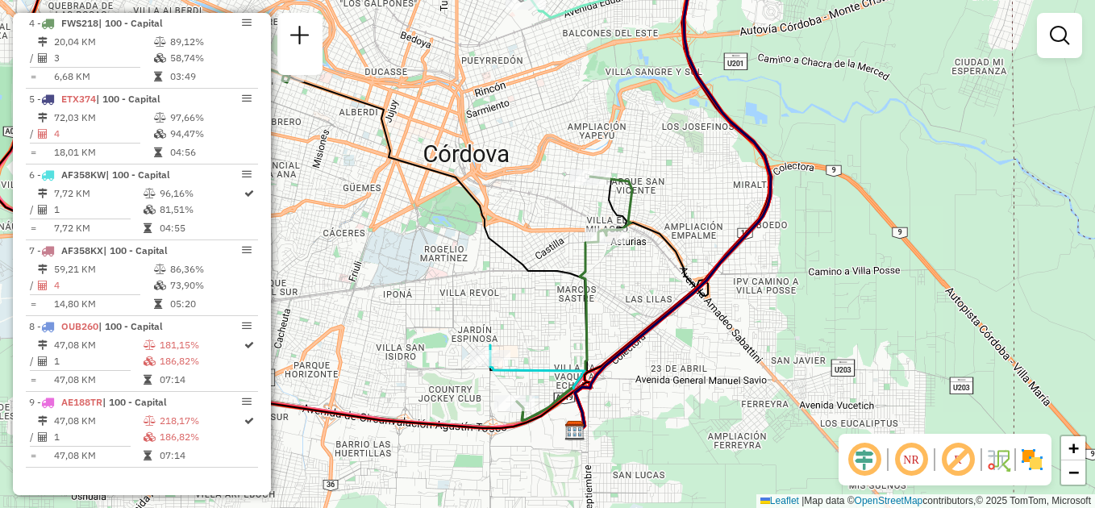
drag, startPoint x: 553, startPoint y: 335, endPoint x: 488, endPoint y: 299, distance: 74.0
click at [488, 299] on div "Janela de atendimento Grade de atendimento Capacidade Transportadoras Veículos …" at bounding box center [547, 254] width 1095 height 508
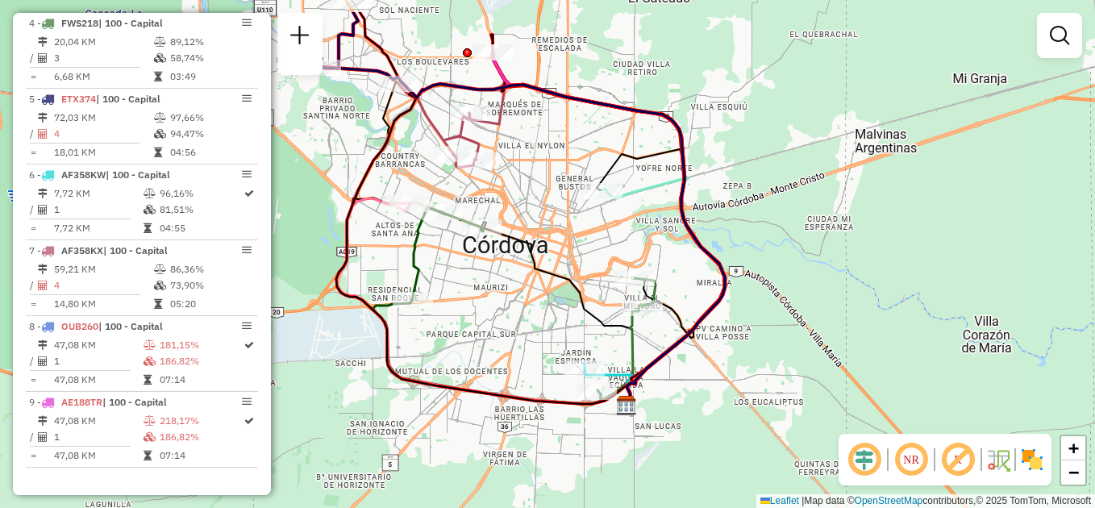
drag, startPoint x: 381, startPoint y: 251, endPoint x: 518, endPoint y: 314, distance: 151.1
click at [518, 314] on div "Janela de atendimento Grade de atendimento Capacidade Transportadoras Veículos …" at bounding box center [547, 254] width 1095 height 508
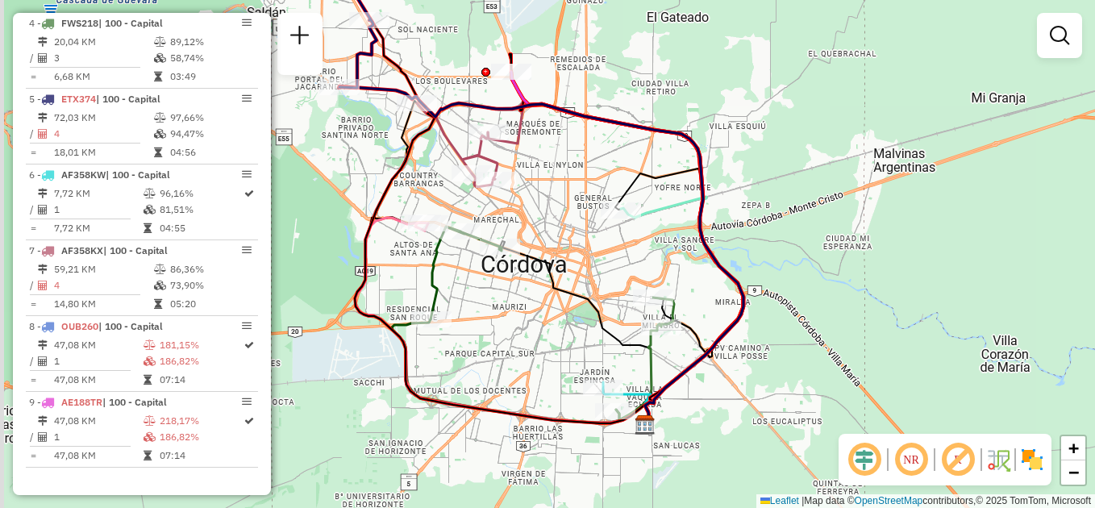
drag, startPoint x: 469, startPoint y: 289, endPoint x: 498, endPoint y: 320, distance: 42.2
click at [498, 320] on div "Janela de atendimento Grade de atendimento Capacidade Transportadoras Veículos …" at bounding box center [547, 254] width 1095 height 508
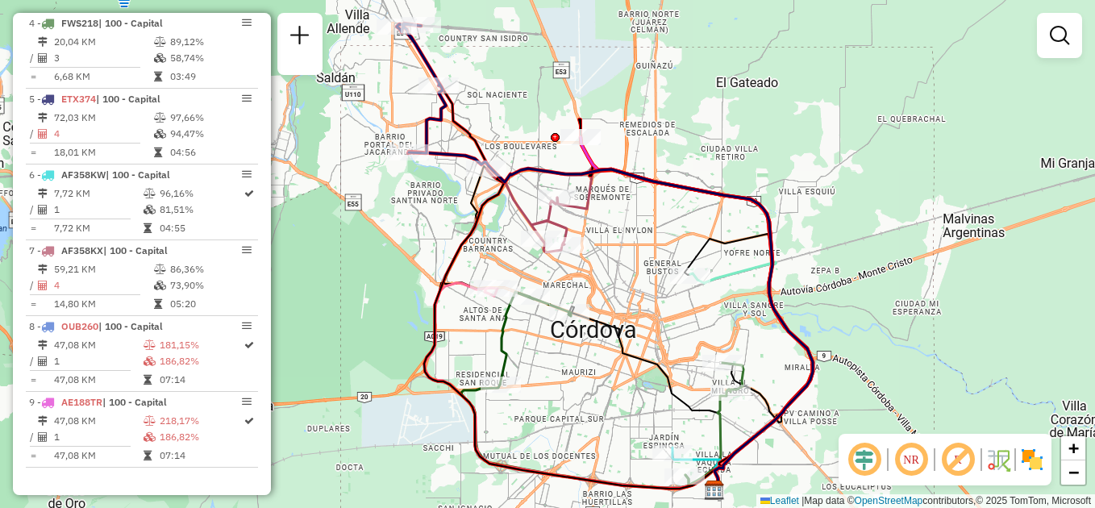
drag, startPoint x: 609, startPoint y: 107, endPoint x: 667, endPoint y: 160, distance: 78.7
click at [667, 160] on div "Janela de atendimento Grade de atendimento Capacidade Transportadoras Veículos …" at bounding box center [547, 254] width 1095 height 508
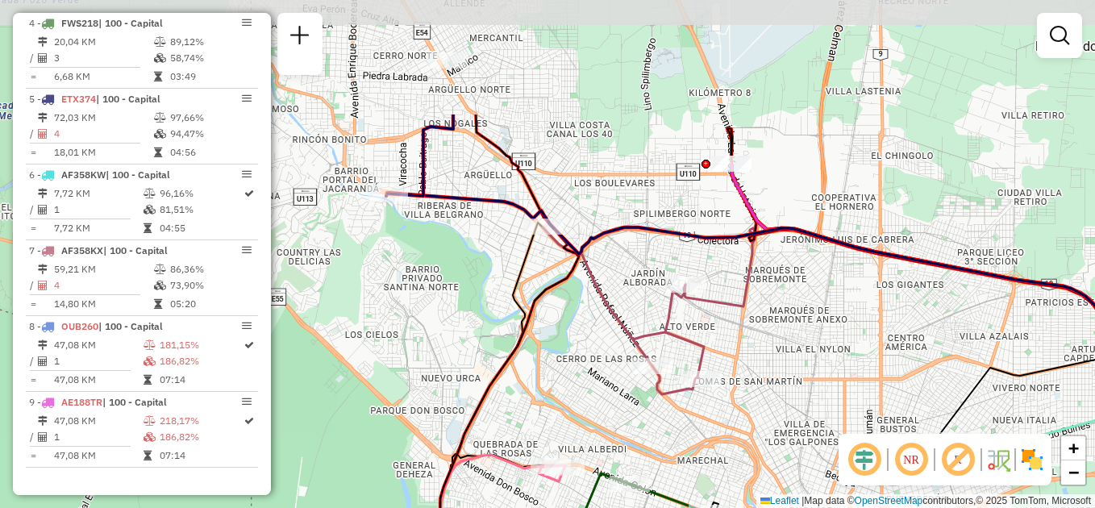
drag, startPoint x: 441, startPoint y: 149, endPoint x: 542, endPoint y: 321, distance: 199.1
click at [542, 321] on icon at bounding box center [498, 418] width 160 height 609
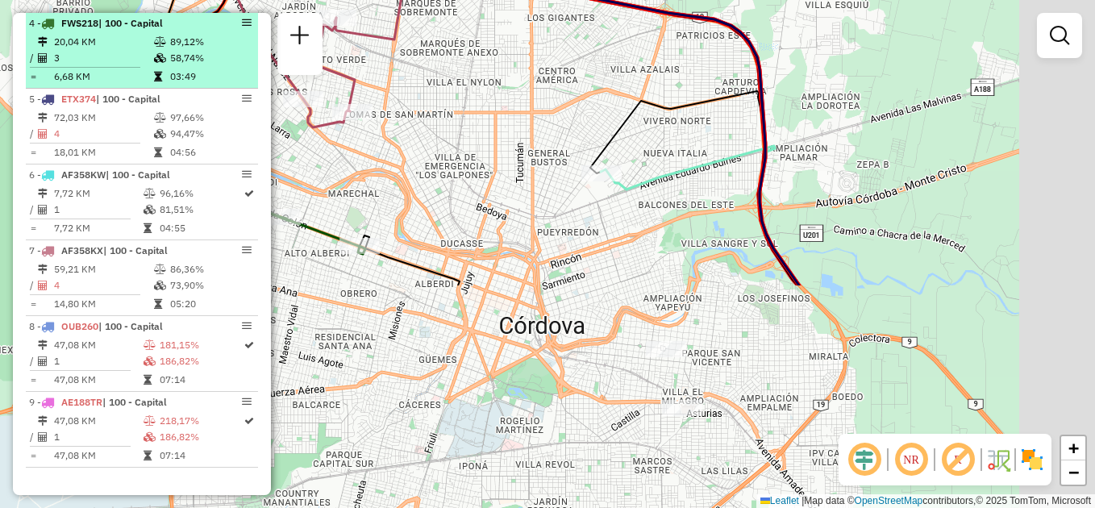
drag, startPoint x: 544, startPoint y: 282, endPoint x: 195, endPoint y: 27, distance: 432.6
click at [195, 27] on hb-router-mapa "Informações da Sessão 1229860 - [DATE] Criação: [DATE] 17:13 Depósito: SAZ AR A…" at bounding box center [547, 254] width 1095 height 508
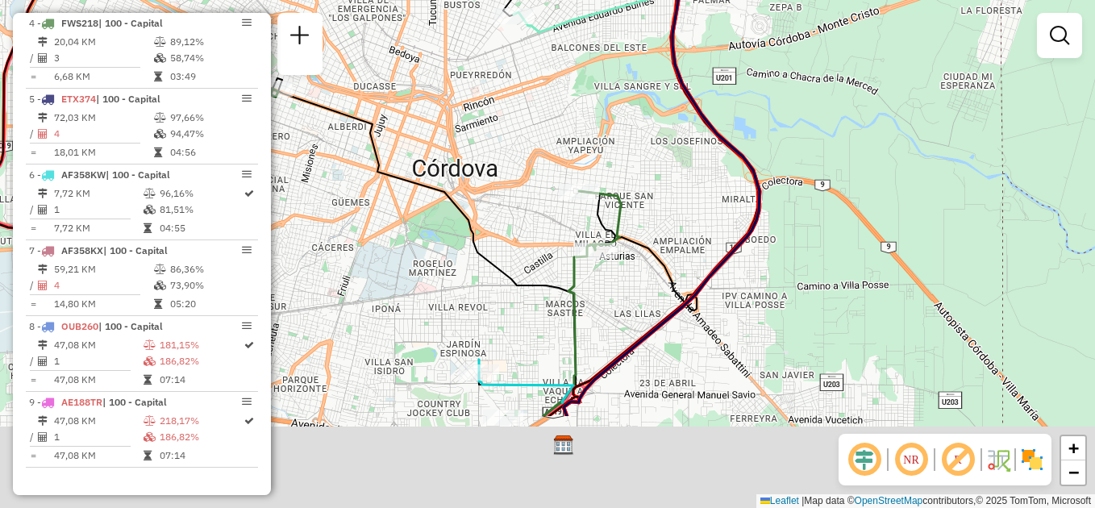
drag, startPoint x: 731, startPoint y: 341, endPoint x: 671, endPoint y: 210, distance: 144.6
click at [671, 210] on div "Janela de atendimento Grade de atendimento Capacidade Transportadoras Veículos …" at bounding box center [547, 254] width 1095 height 508
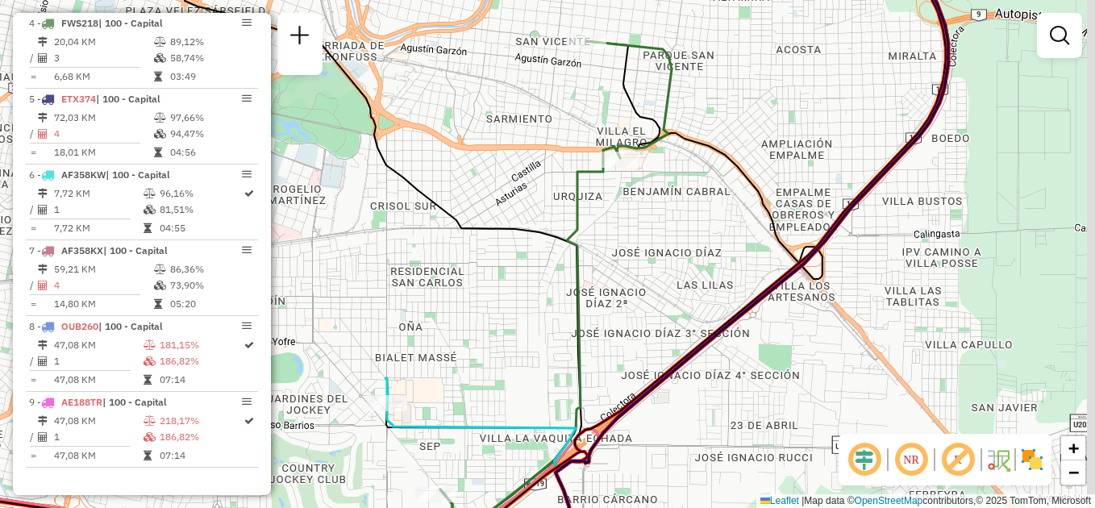
drag, startPoint x: 586, startPoint y: 83, endPoint x: 563, endPoint y: 128, distance: 50.5
click at [563, 128] on div "Janela de atendimento Grade de atendimento Capacidade Transportadoras Veículos …" at bounding box center [547, 254] width 1095 height 508
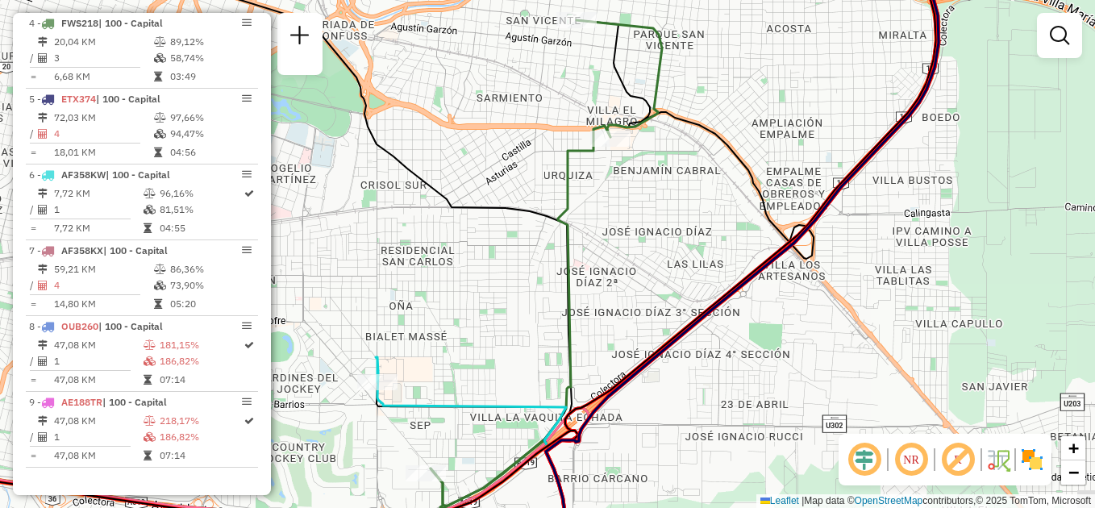
drag, startPoint x: 523, startPoint y: 401, endPoint x: 530, endPoint y: 325, distance: 76.1
click at [530, 325] on div "Janela de atendimento Grade de atendimento Capacidade Transportadoras Veículos …" at bounding box center [547, 254] width 1095 height 508
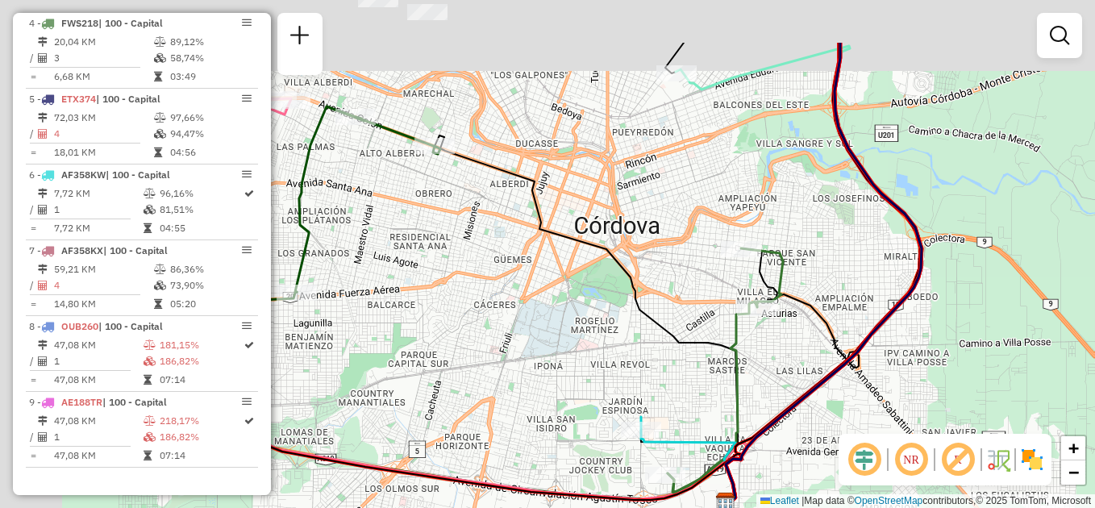
drag, startPoint x: 413, startPoint y: 235, endPoint x: 608, endPoint y: 348, distance: 225.4
click at [608, 348] on div "Janela de atendimento Grade de atendimento Capacidade Transportadoras Veículos …" at bounding box center [547, 254] width 1095 height 508
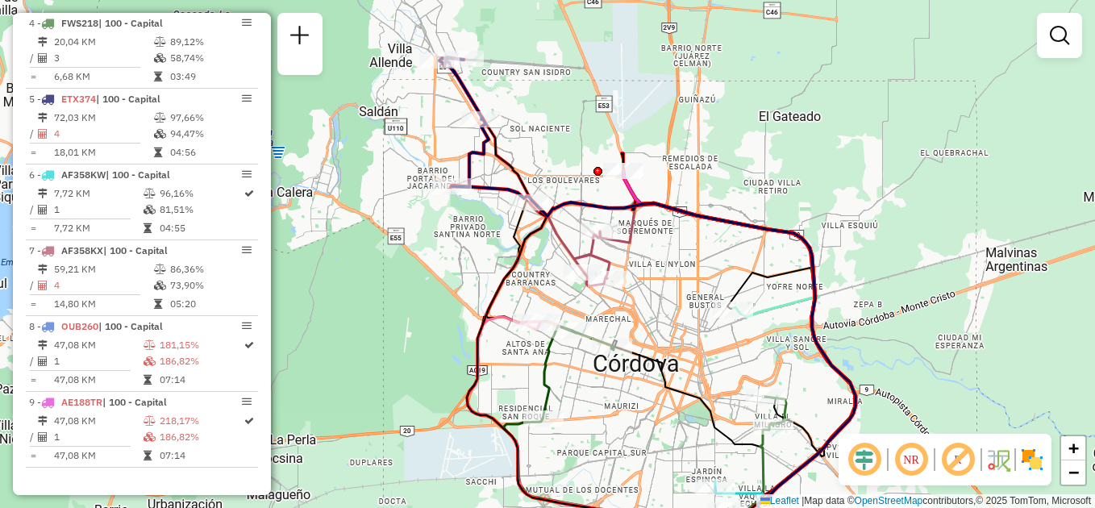
drag, startPoint x: 556, startPoint y: 311, endPoint x: 629, endPoint y: 387, distance: 104.9
click at [629, 387] on div "Janela de atendimento Grade de atendimento Capacidade Transportadoras Veículos …" at bounding box center [547, 254] width 1095 height 508
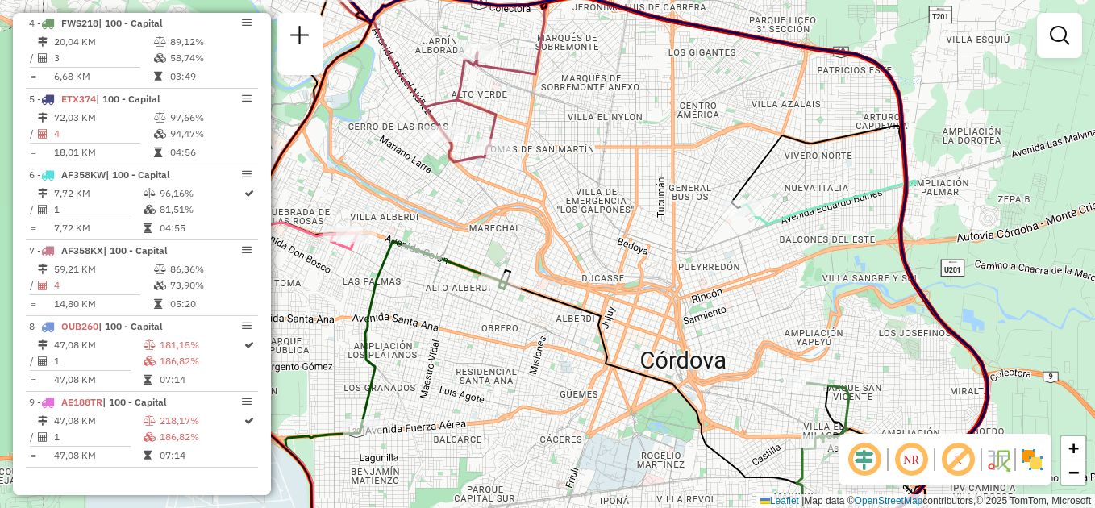
drag, startPoint x: 564, startPoint y: 370, endPoint x: 399, endPoint y: 311, distance: 175.4
click at [413, 325] on div "Janela de atendimento Grade de atendimento Capacidade Transportadoras Veículos …" at bounding box center [547, 254] width 1095 height 508
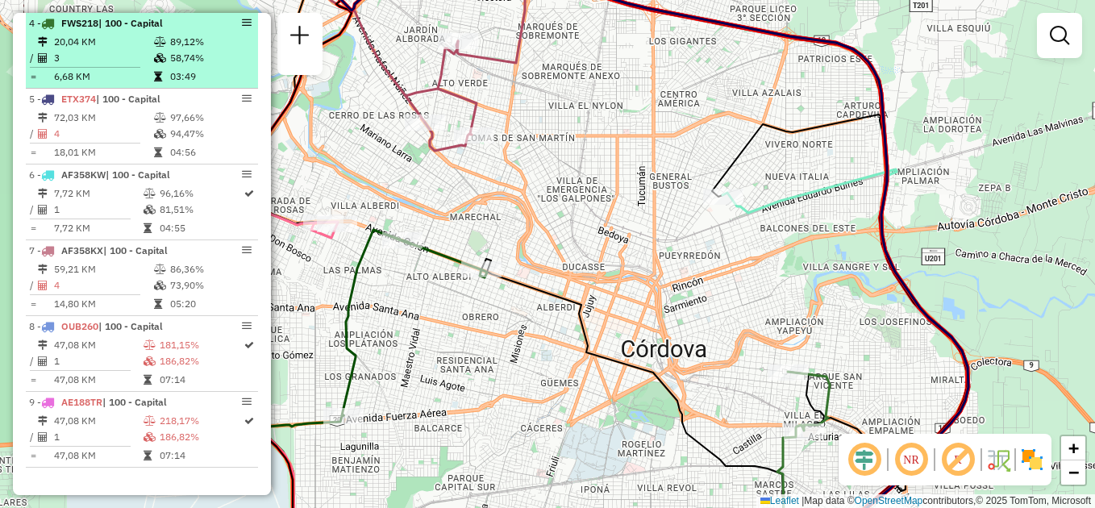
click at [130, 45] on td "20,04 KM" at bounding box center [103, 42] width 100 height 16
select select "**********"
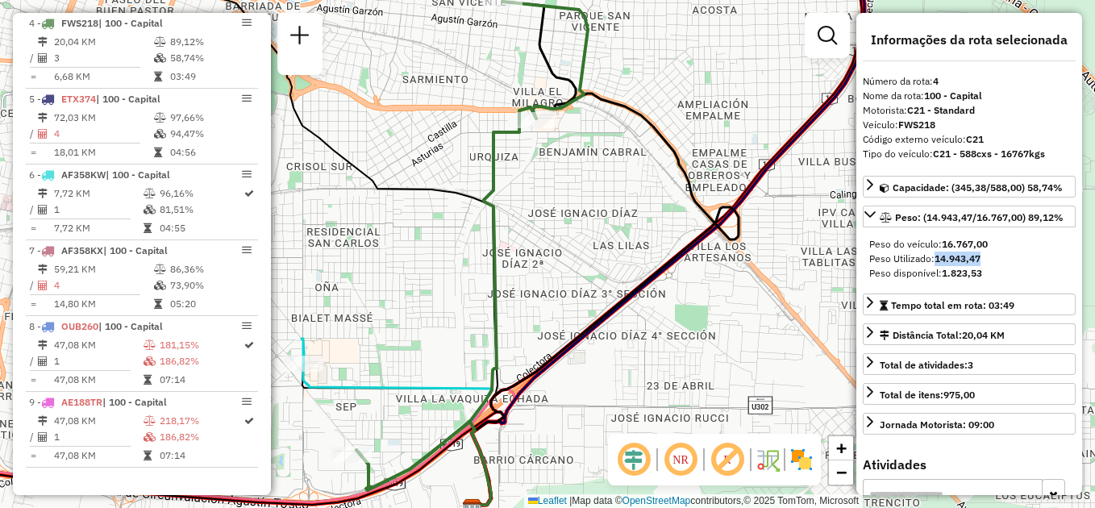
drag, startPoint x: 928, startPoint y: 256, endPoint x: 988, endPoint y: 256, distance: 60.5
click at [988, 256] on div "Peso Utilizado: 14.943,47" at bounding box center [969, 259] width 200 height 15
drag, startPoint x: 988, startPoint y: 256, endPoint x: 929, endPoint y: 272, distance: 61.8
click at [929, 272] on div "Peso disponível: 1.823,53" at bounding box center [969, 273] width 200 height 15
click at [931, 272] on div "Peso disponível: 1.823,53" at bounding box center [969, 273] width 200 height 15
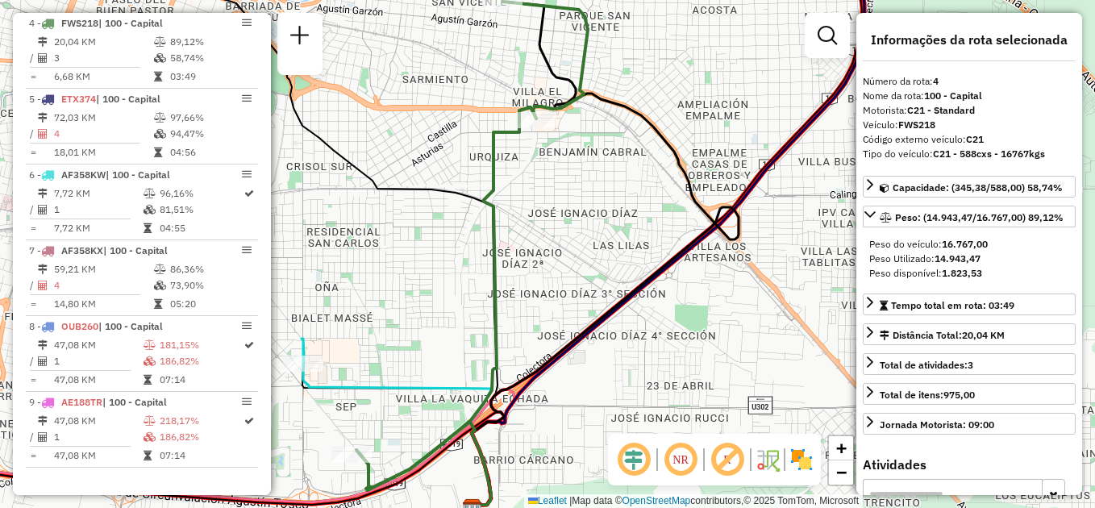
drag, startPoint x: 938, startPoint y: 272, endPoint x: 990, endPoint y: 271, distance: 51.6
click at [990, 271] on div "Peso disponível: 1.823,53" at bounding box center [969, 273] width 200 height 15
drag, startPoint x: 990, startPoint y: 271, endPoint x: 974, endPoint y: 249, distance: 27.1
click at [974, 249] on span "Peso do veículo: 16.767,00" at bounding box center [928, 244] width 118 height 12
click at [870, 123] on div "Veículo: FWS218" at bounding box center [969, 125] width 213 height 15
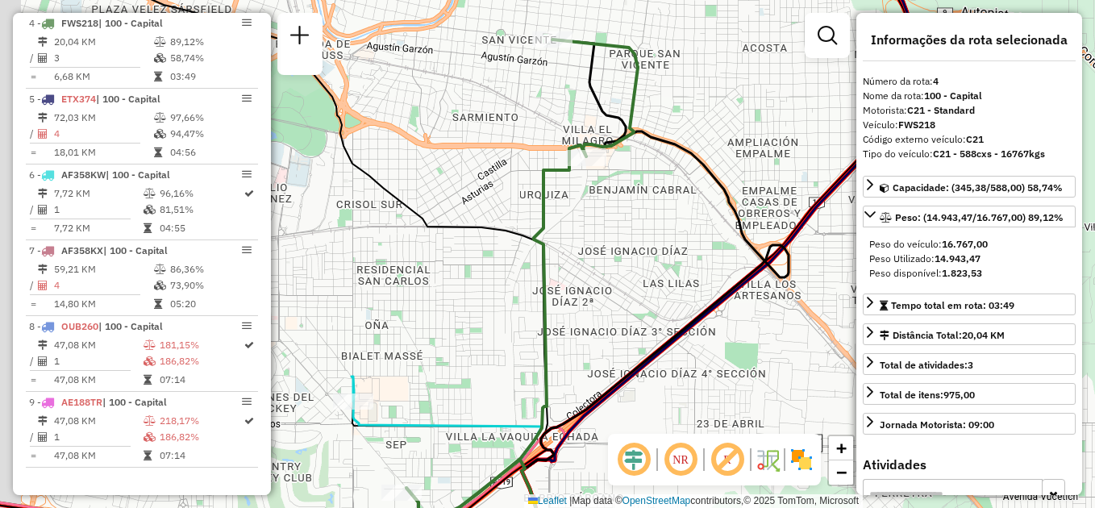
drag, startPoint x: 532, startPoint y: 231, endPoint x: 725, endPoint y: 356, distance: 229.6
click at [724, 359] on div "Janela de atendimento Grade de atendimento Capacidade Transportadoras Veículos …" at bounding box center [547, 254] width 1095 height 508
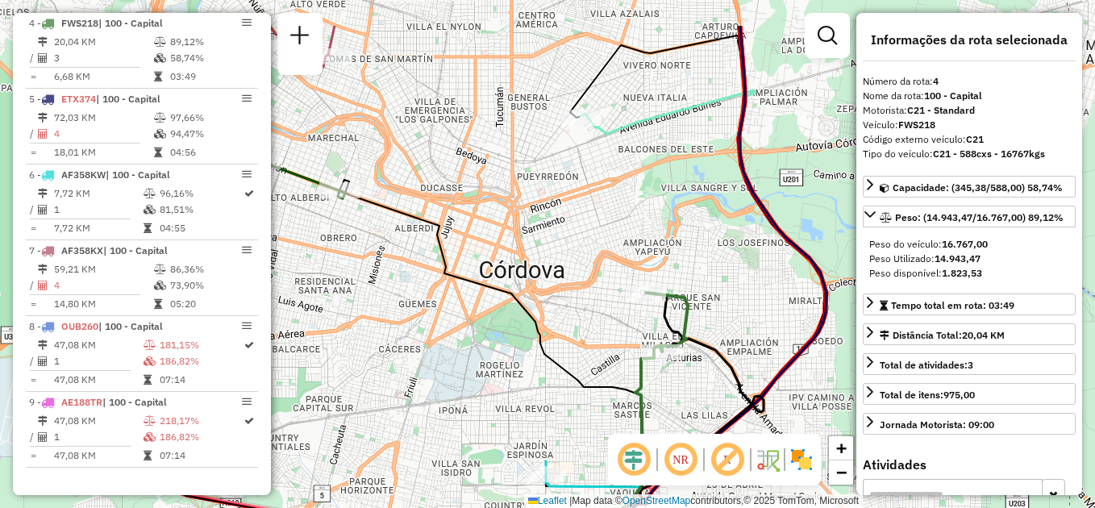
drag, startPoint x: 562, startPoint y: 247, endPoint x: 605, endPoint y: 408, distance: 167.0
click at [605, 408] on div "Janela de atendimento Grade de atendimento Capacidade Transportadoras Veículos …" at bounding box center [547, 254] width 1095 height 508
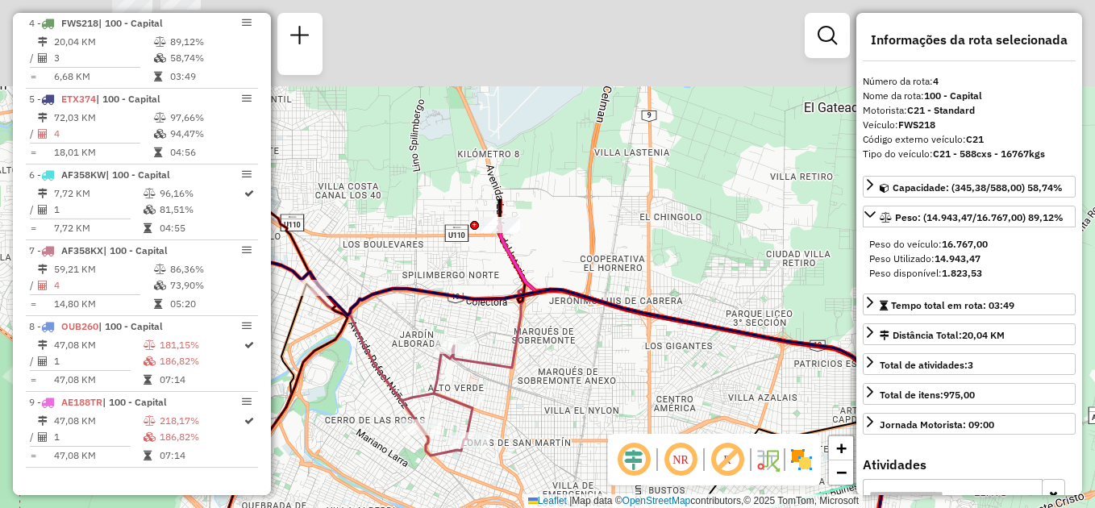
drag, startPoint x: 617, startPoint y: 200, endPoint x: 718, endPoint y: 450, distance: 269.4
click at [718, 450] on hb-router-mapa "Informações da Sessão 1229860 - [DATE] Criação: [DATE] 17:13 Depósito: SAZ AR A…" at bounding box center [547, 254] width 1095 height 508
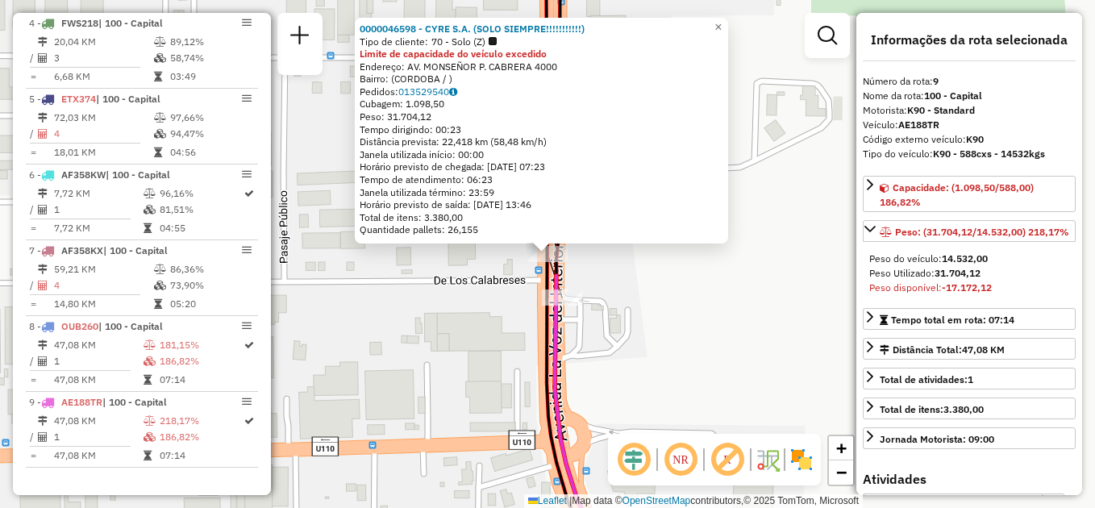
click at [680, 318] on div "0000046598 - CYRE S.A. (SOLO SIEMPRE!!!!!!!!!!!) Tipo de cliente: 70 - Solo (Z)…" at bounding box center [547, 254] width 1095 height 508
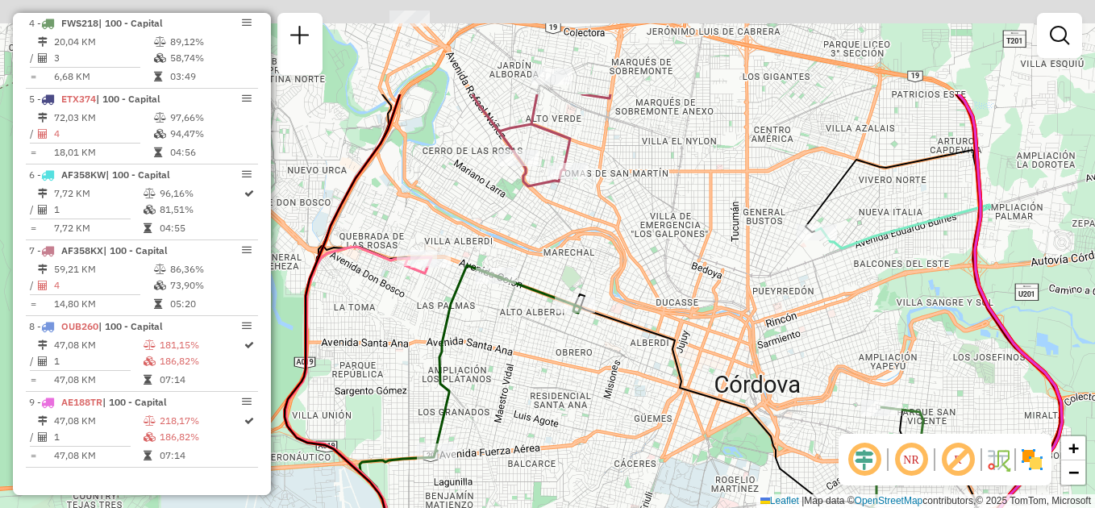
drag, startPoint x: 541, startPoint y: 171, endPoint x: 693, endPoint y: 316, distance: 210.4
click at [693, 316] on div "Janela de atendimento Grade de atendimento Capacidade Transportadoras Veículos …" at bounding box center [547, 254] width 1095 height 508
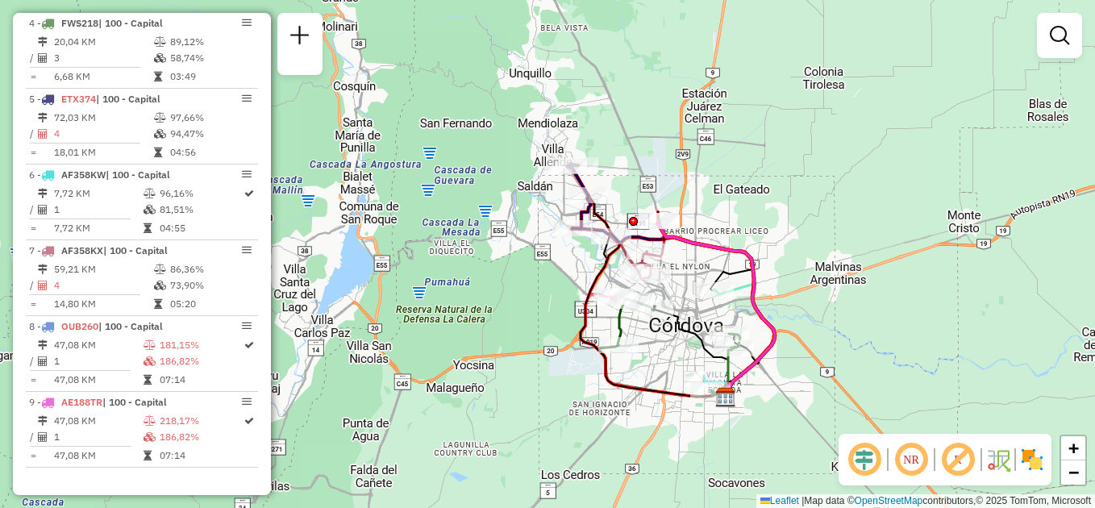
drag, startPoint x: 709, startPoint y: 253, endPoint x: 658, endPoint y: 242, distance: 52.8
click at [659, 242] on icon at bounding box center [717, 309] width 116 height 176
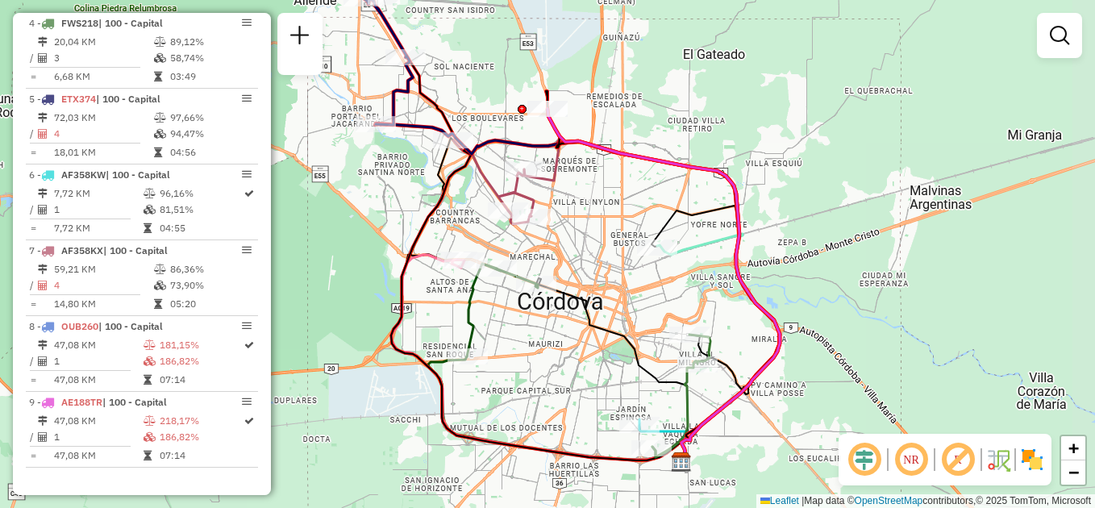
drag, startPoint x: 708, startPoint y: 156, endPoint x: 684, endPoint y: 87, distance: 72.4
click at [684, 87] on div "Janela de atendimento Grade de atendimento Capacidade Transportadoras Veículos …" at bounding box center [547, 254] width 1095 height 508
